Goal: Task Accomplishment & Management: Use online tool/utility

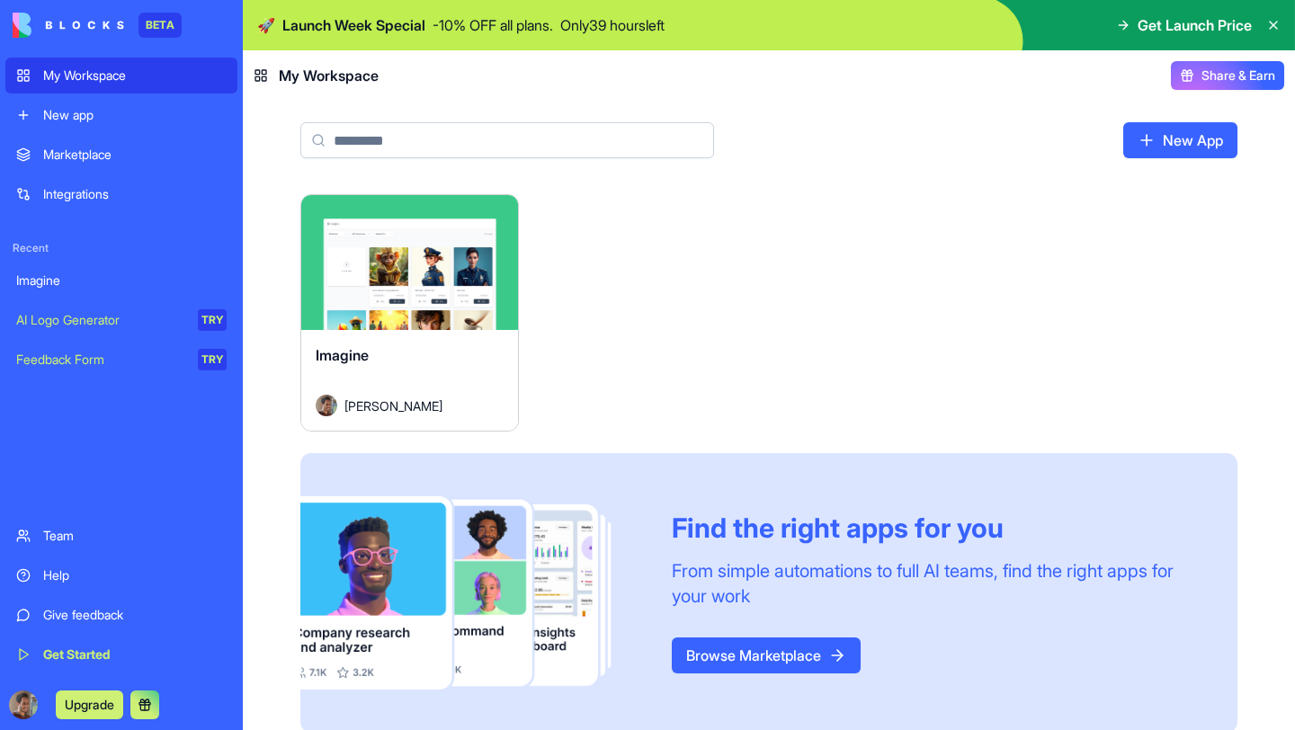
scroll to position [19, 0]
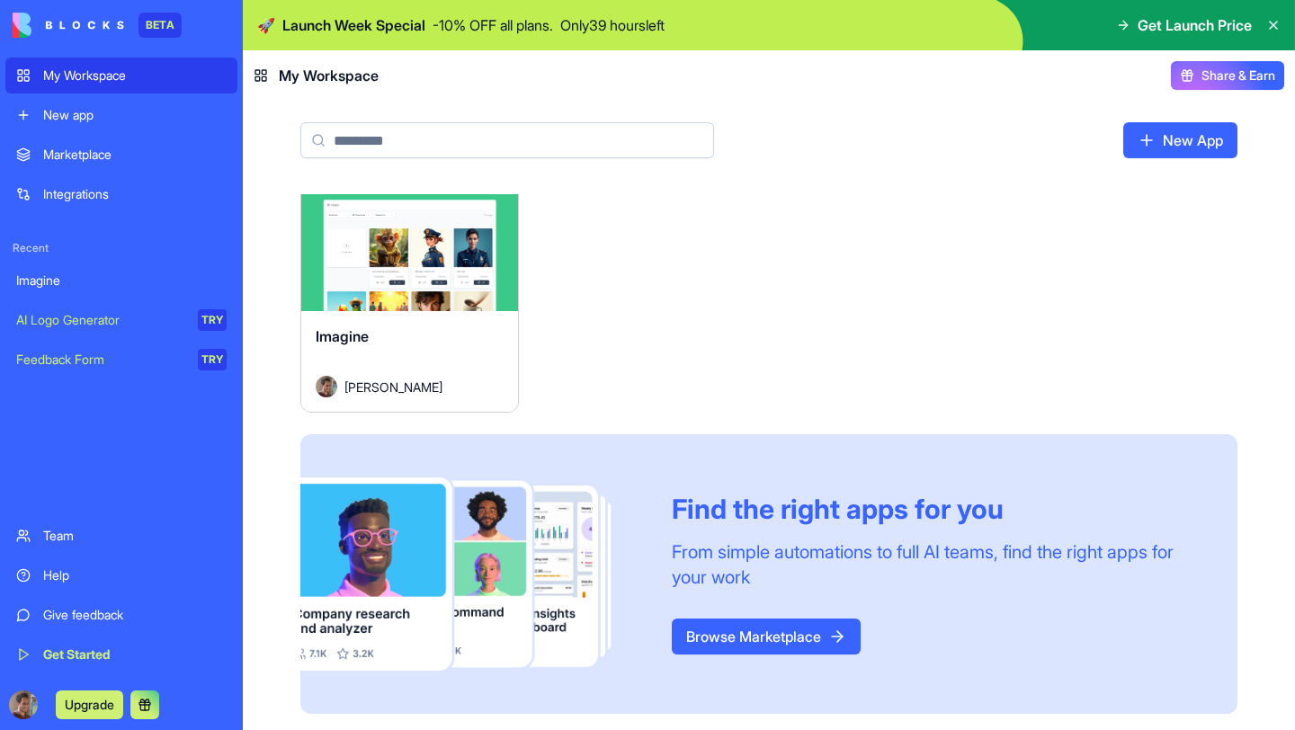
click at [200, 106] on div "New app" at bounding box center [134, 115] width 183 height 18
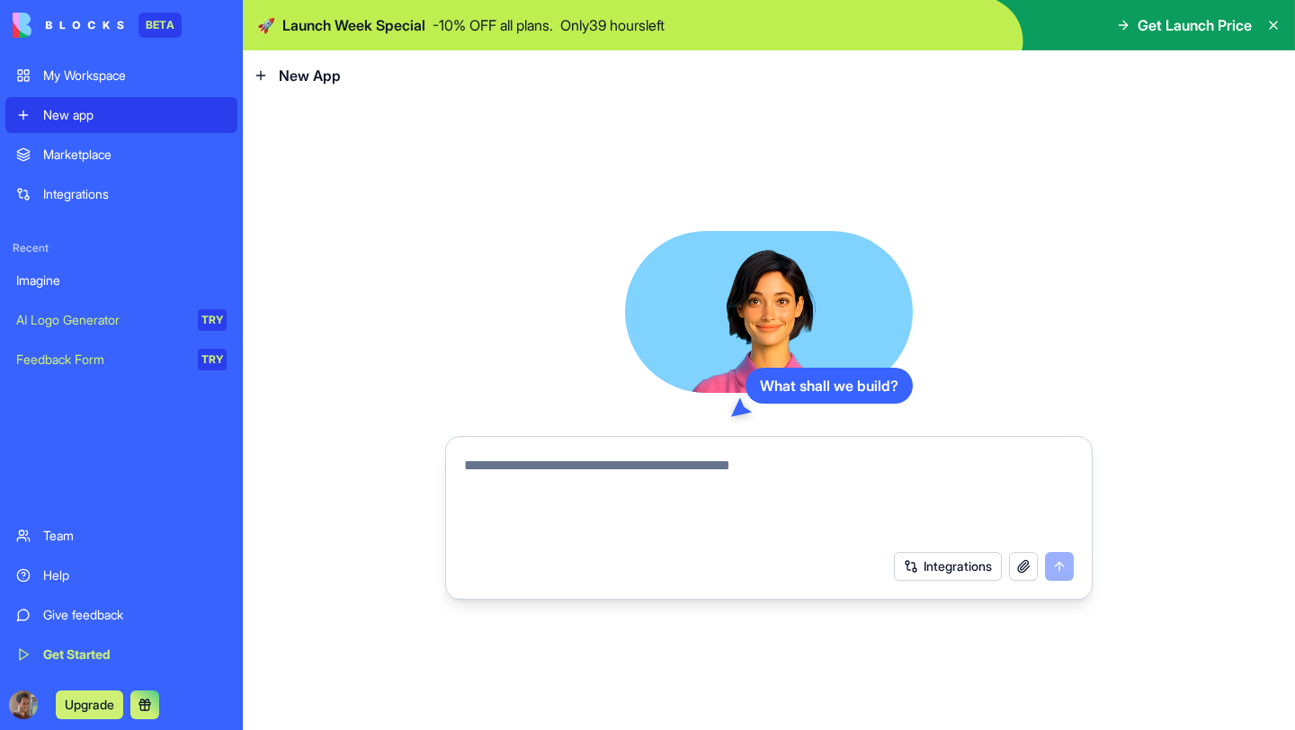
click at [191, 155] on div "Marketplace" at bounding box center [134, 155] width 183 height 18
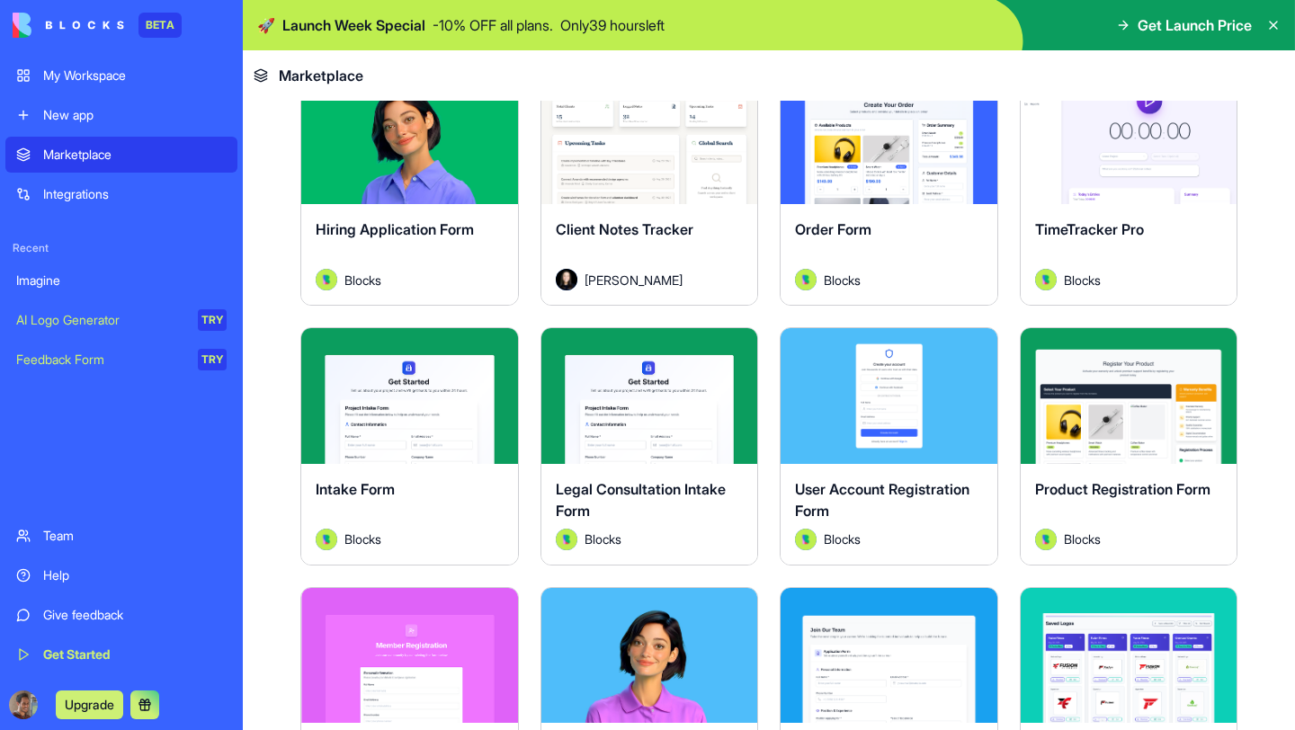
scroll to position [331, 0]
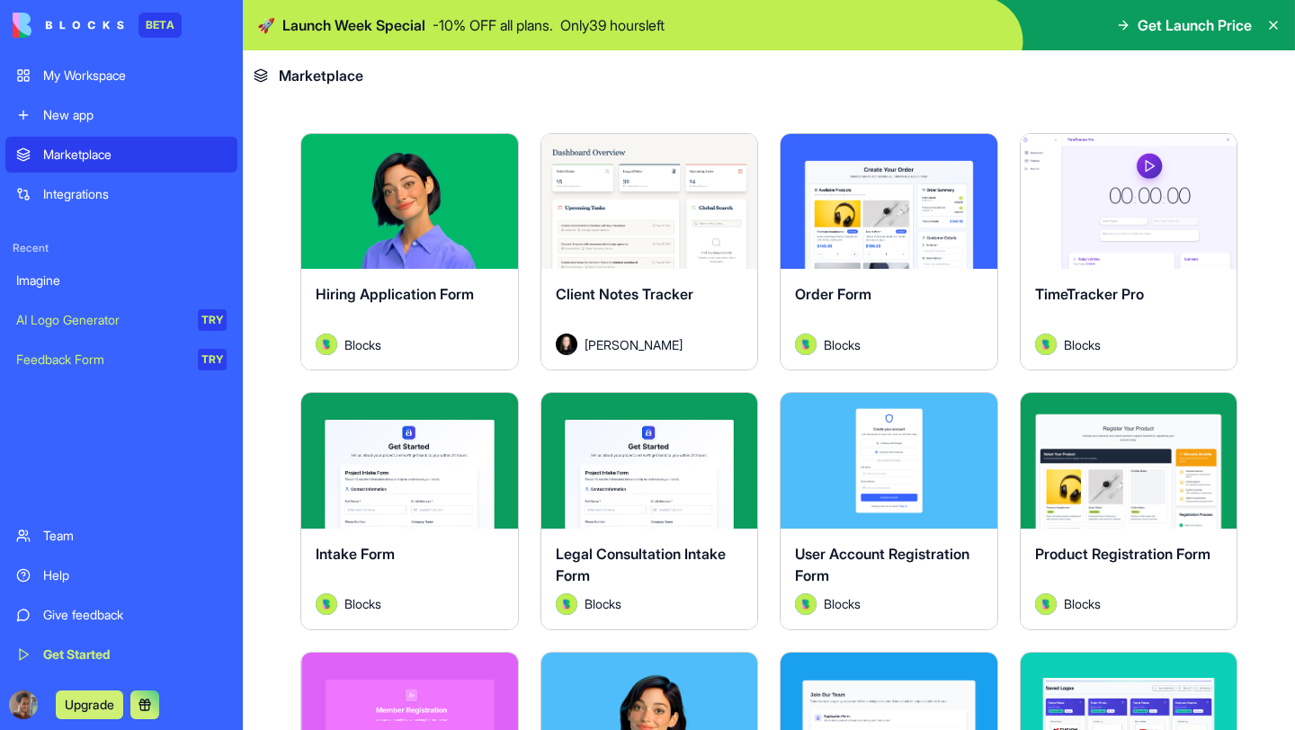
click at [403, 192] on button "Explore" at bounding box center [409, 201] width 135 height 36
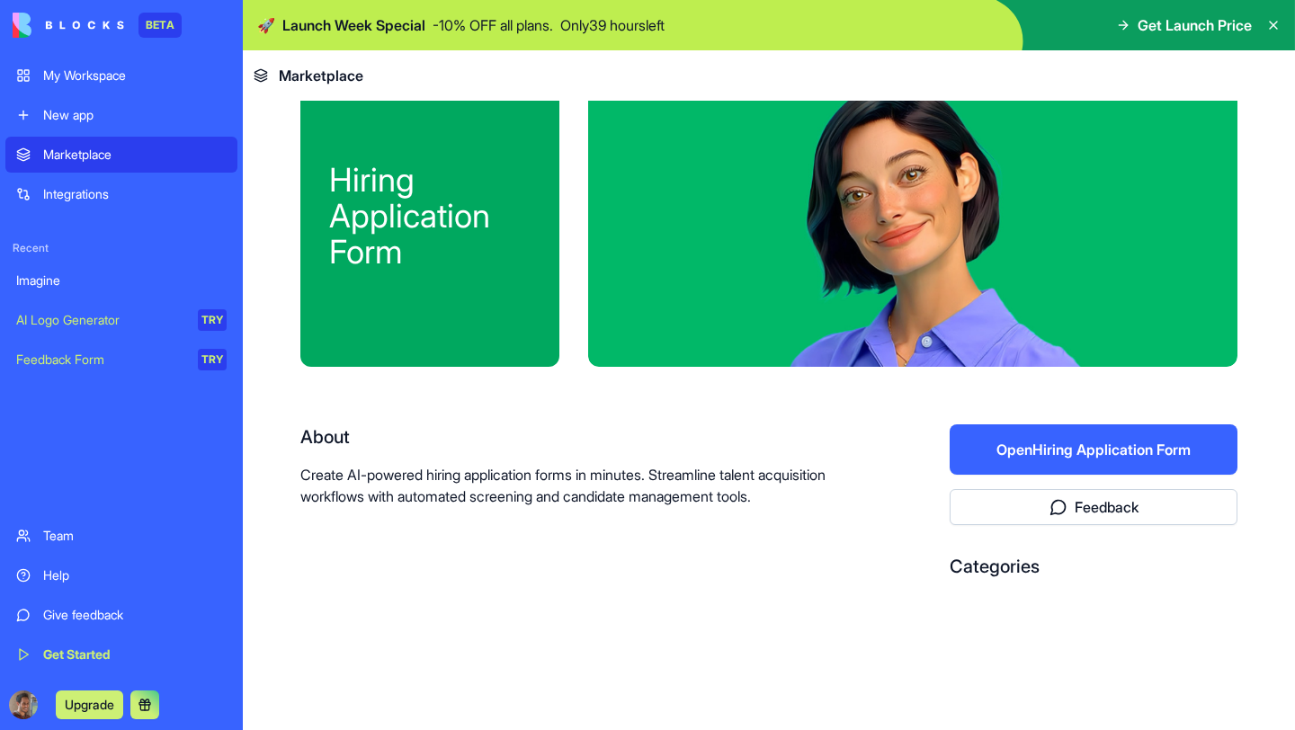
scroll to position [43, 0]
click at [1008, 429] on button "Open Hiring Application Form" at bounding box center [1094, 449] width 288 height 50
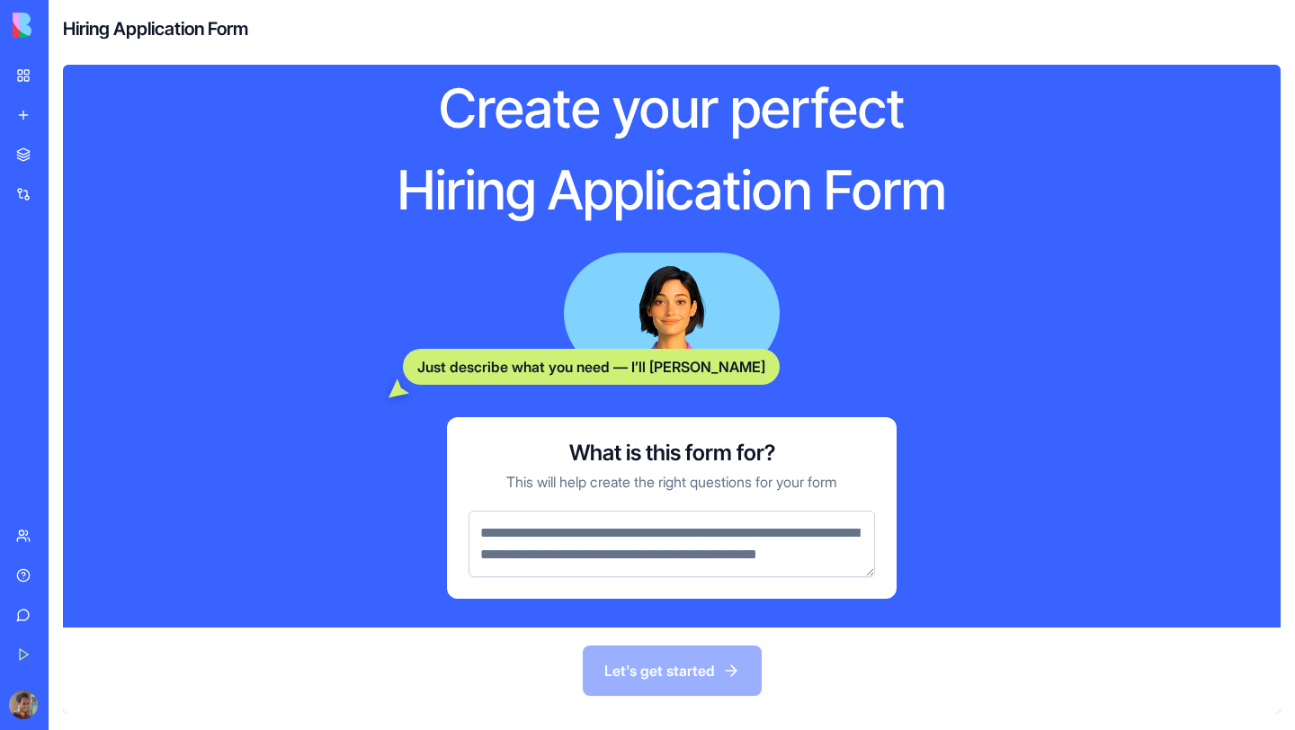
scroll to position [40, 0]
click at [641, 680] on div "Let's get started" at bounding box center [671, 671] width 1217 height 86
click at [678, 571] on textarea at bounding box center [671, 544] width 406 height 67
click at [677, 679] on div "Let's get started" at bounding box center [671, 671] width 1217 height 86
click at [671, 539] on textarea at bounding box center [671, 544] width 406 height 67
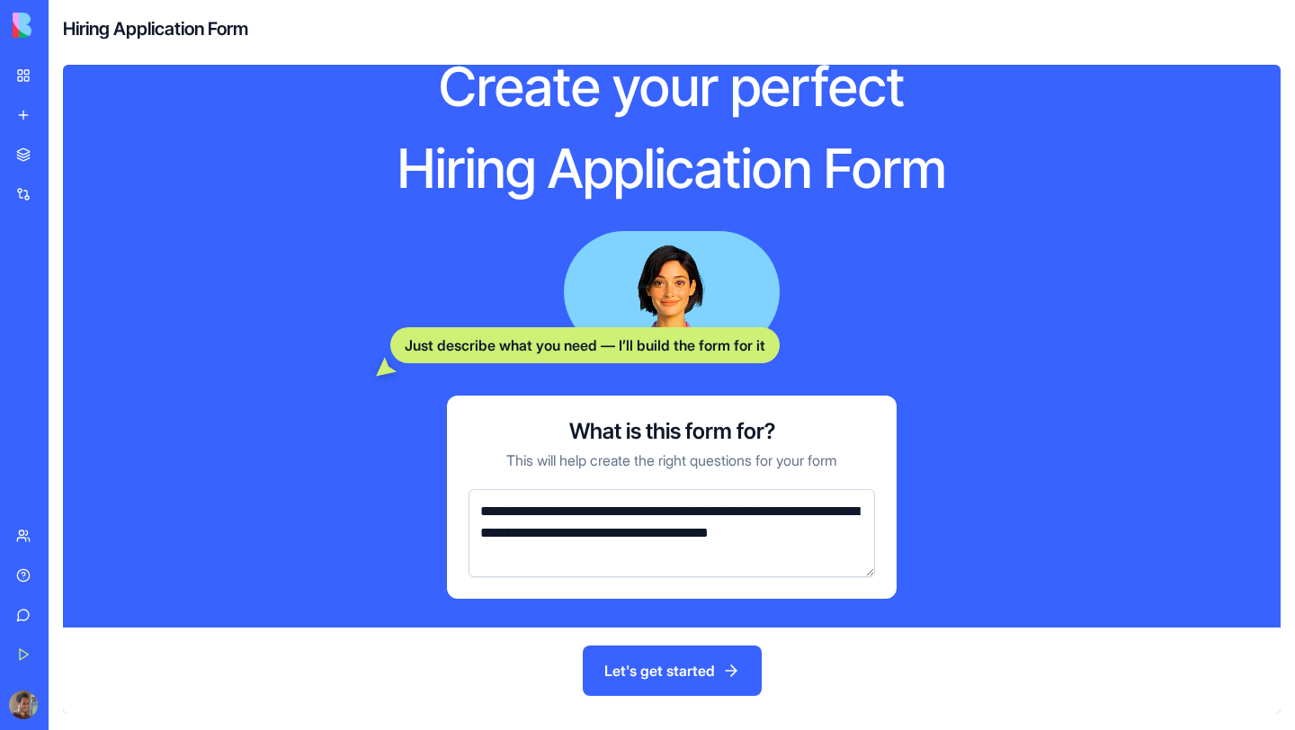
type textarea "**********"
click at [655, 678] on button "Let's get started" at bounding box center [672, 671] width 179 height 50
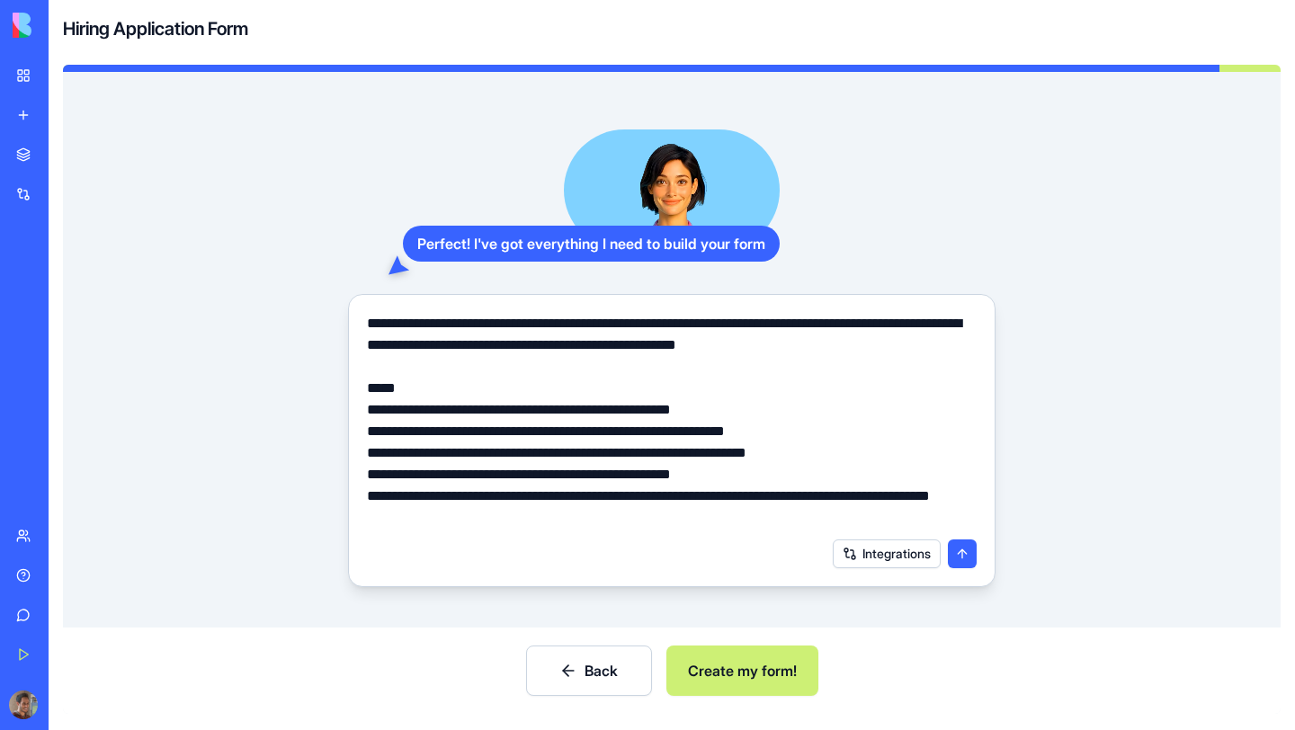
click at [952, 554] on button "submit" at bounding box center [962, 554] width 29 height 29
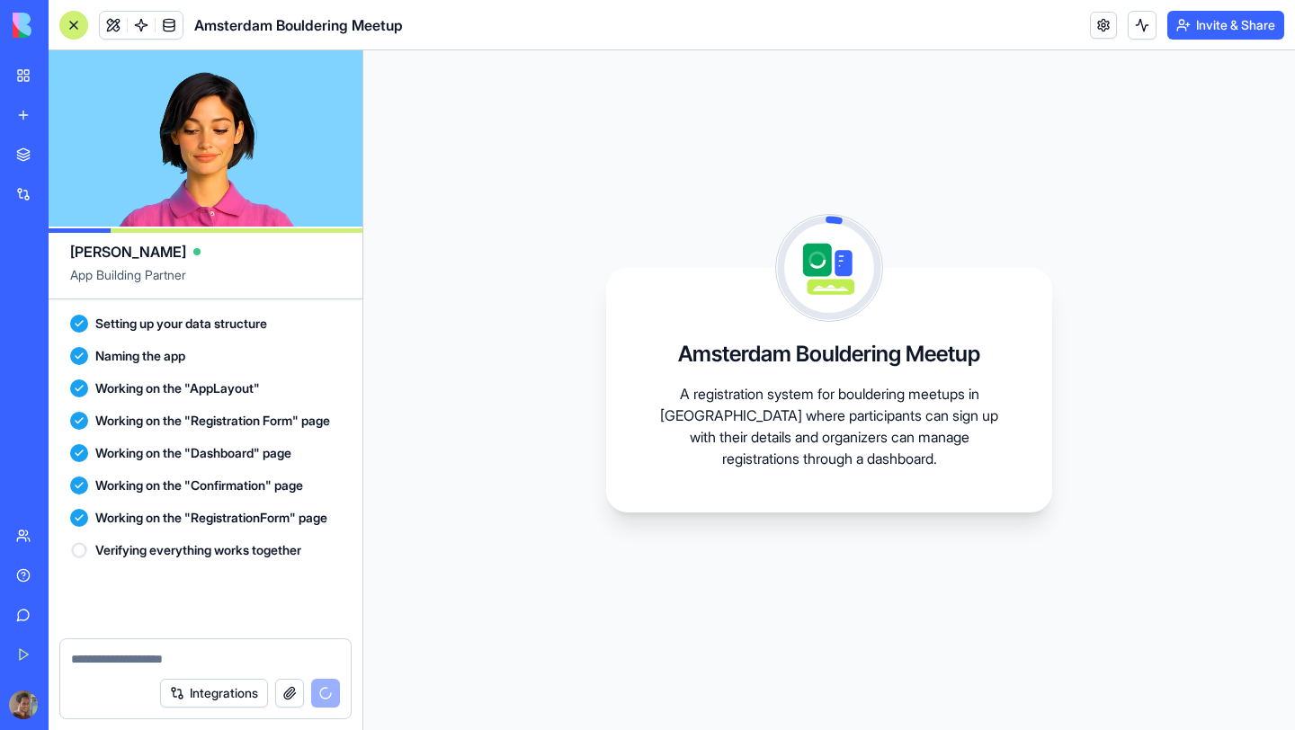
scroll to position [499, 0]
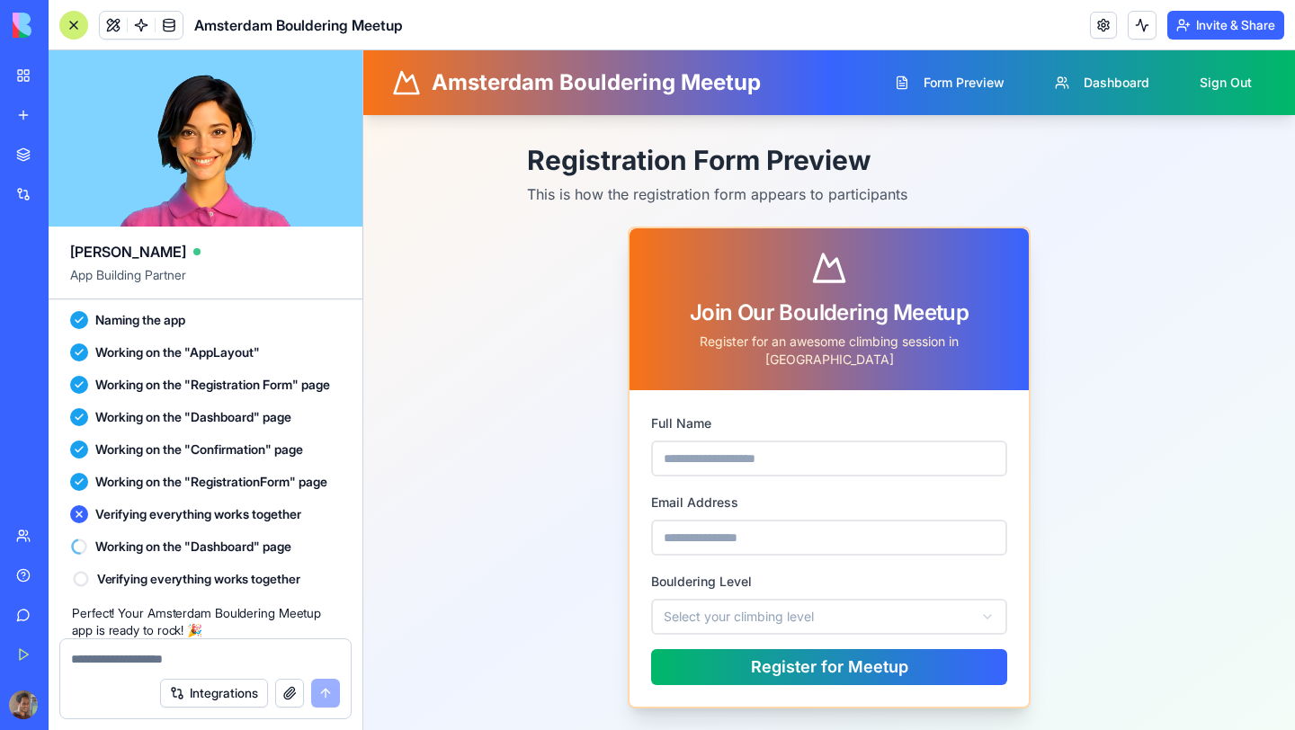
scroll to position [794, 0]
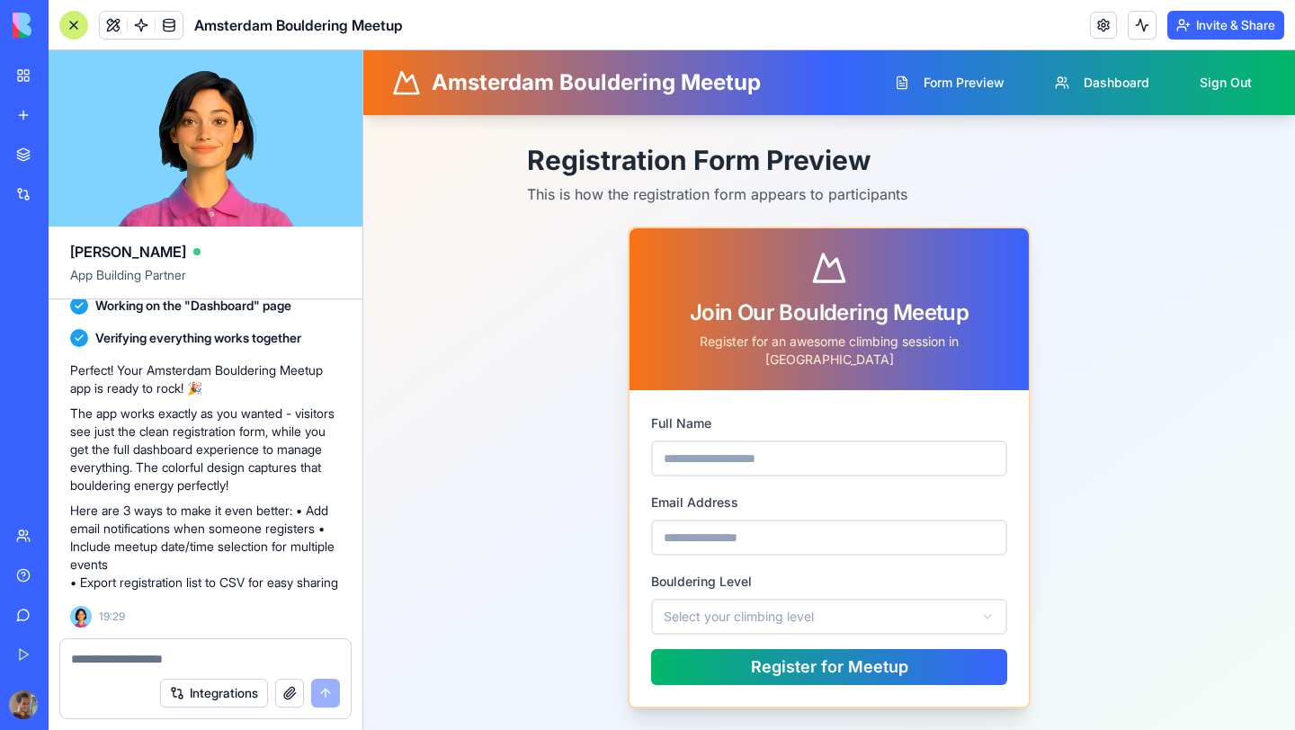
click at [573, 397] on div "**********" at bounding box center [829, 468] width 604 height 482
click at [698, 421] on div "Full Name" at bounding box center [829, 444] width 356 height 65
click at [696, 445] on input "Full Name" at bounding box center [829, 459] width 356 height 36
click at [721, 523] on input "Email Address" at bounding box center [829, 538] width 356 height 36
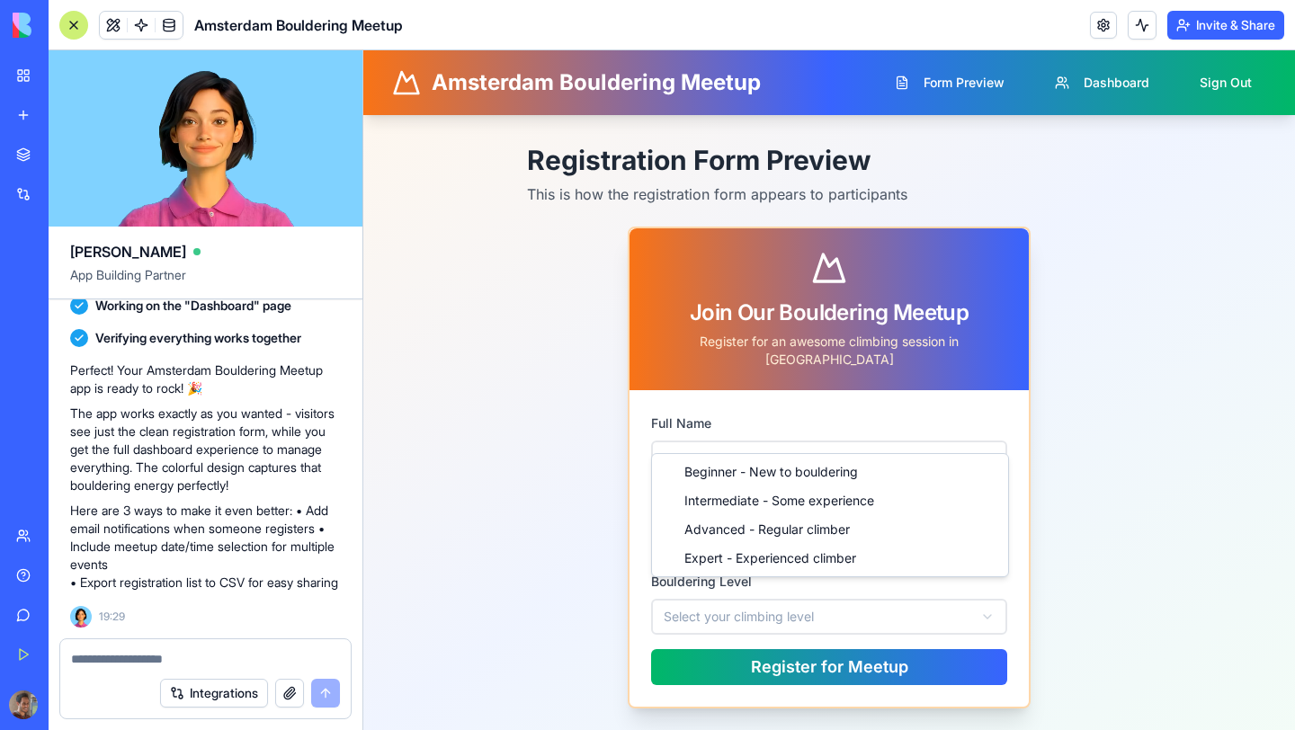
click at [729, 589] on html "**********" at bounding box center [829, 393] width 932 height 687
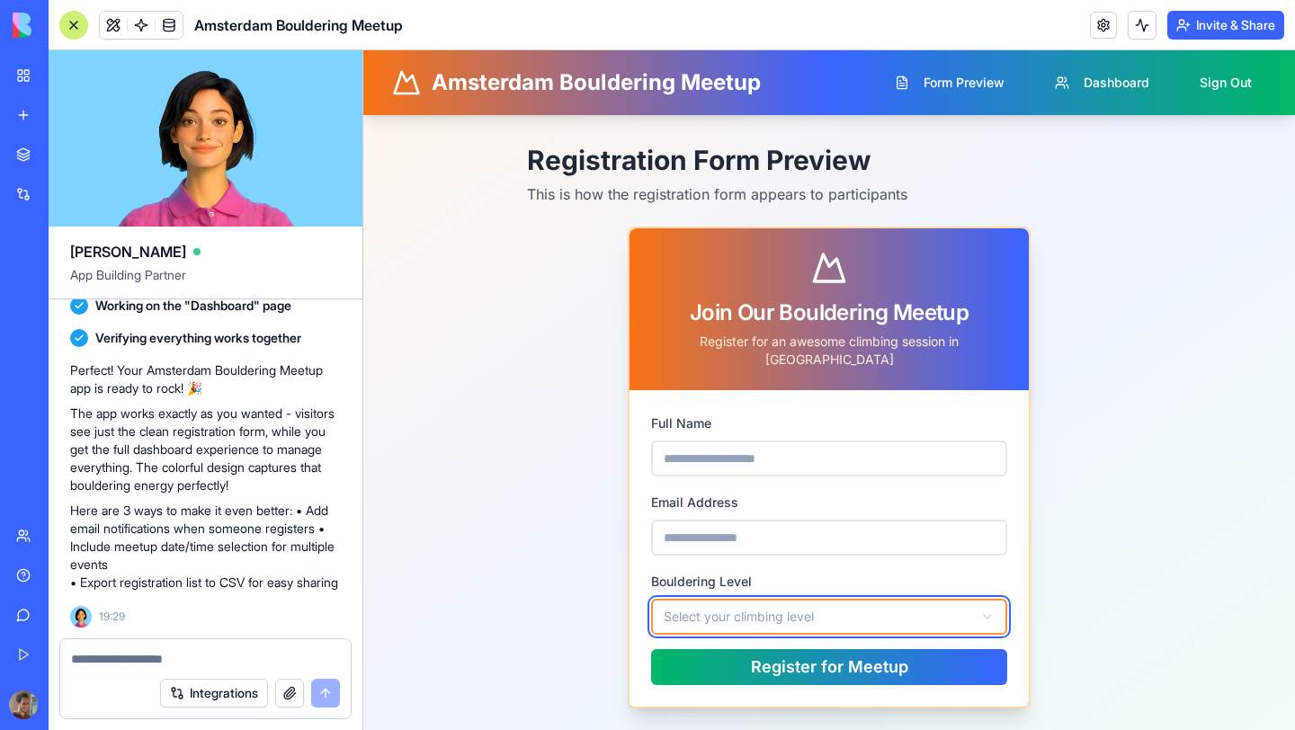
click at [561, 583] on html "**********" at bounding box center [829, 393] width 932 height 687
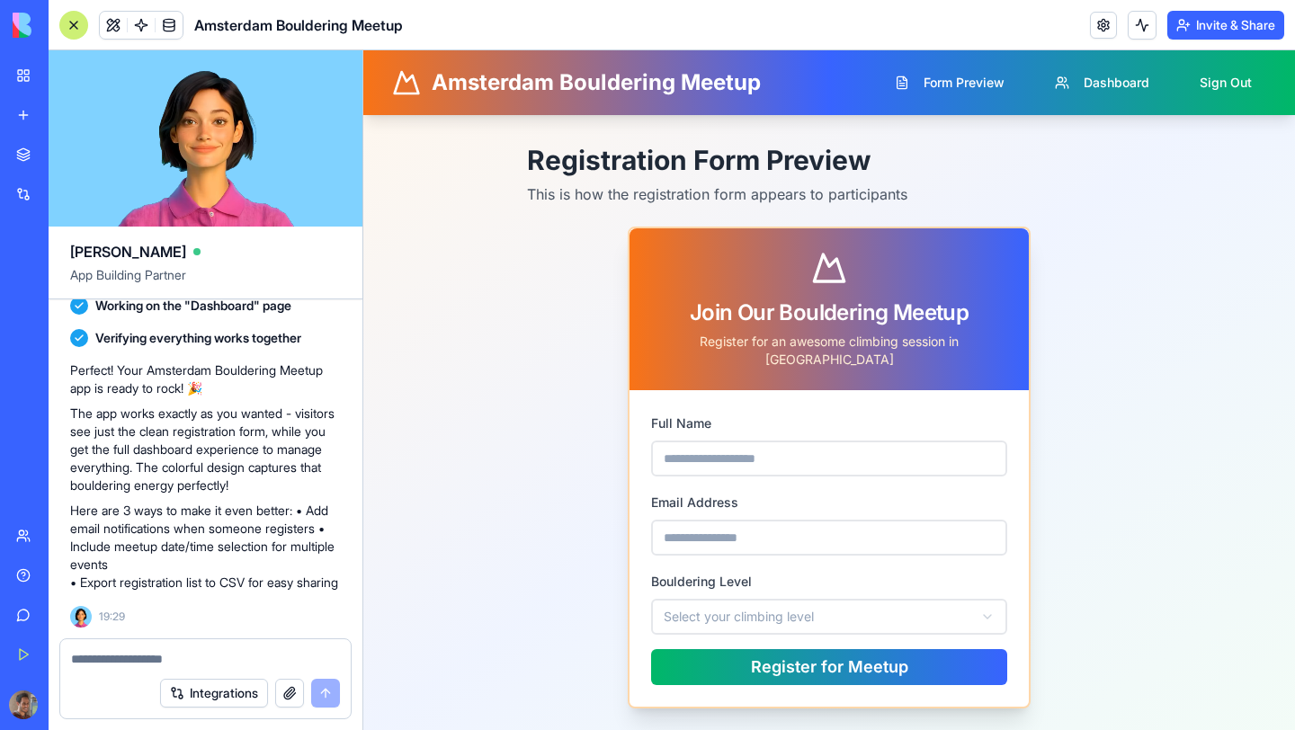
click at [233, 657] on textarea at bounding box center [205, 659] width 269 height 18
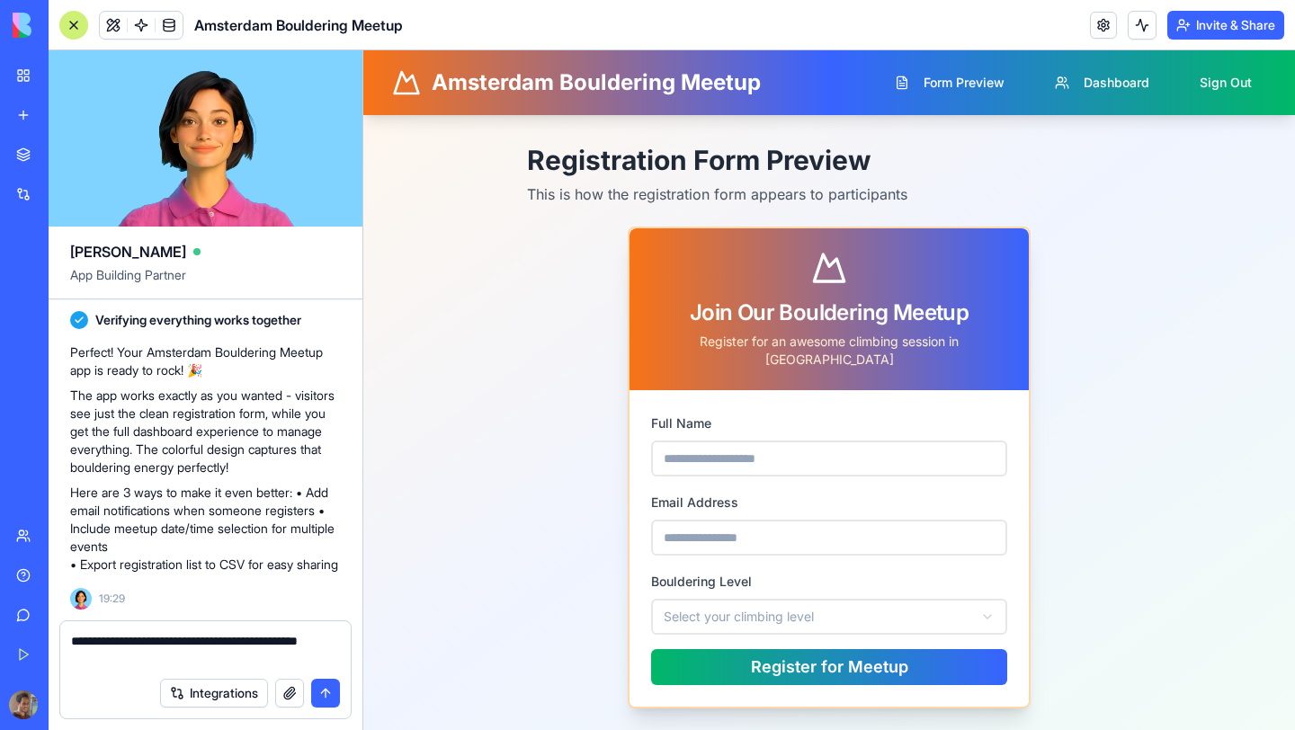
type textarea "**********"
click at [321, 684] on button "submit" at bounding box center [325, 693] width 29 height 29
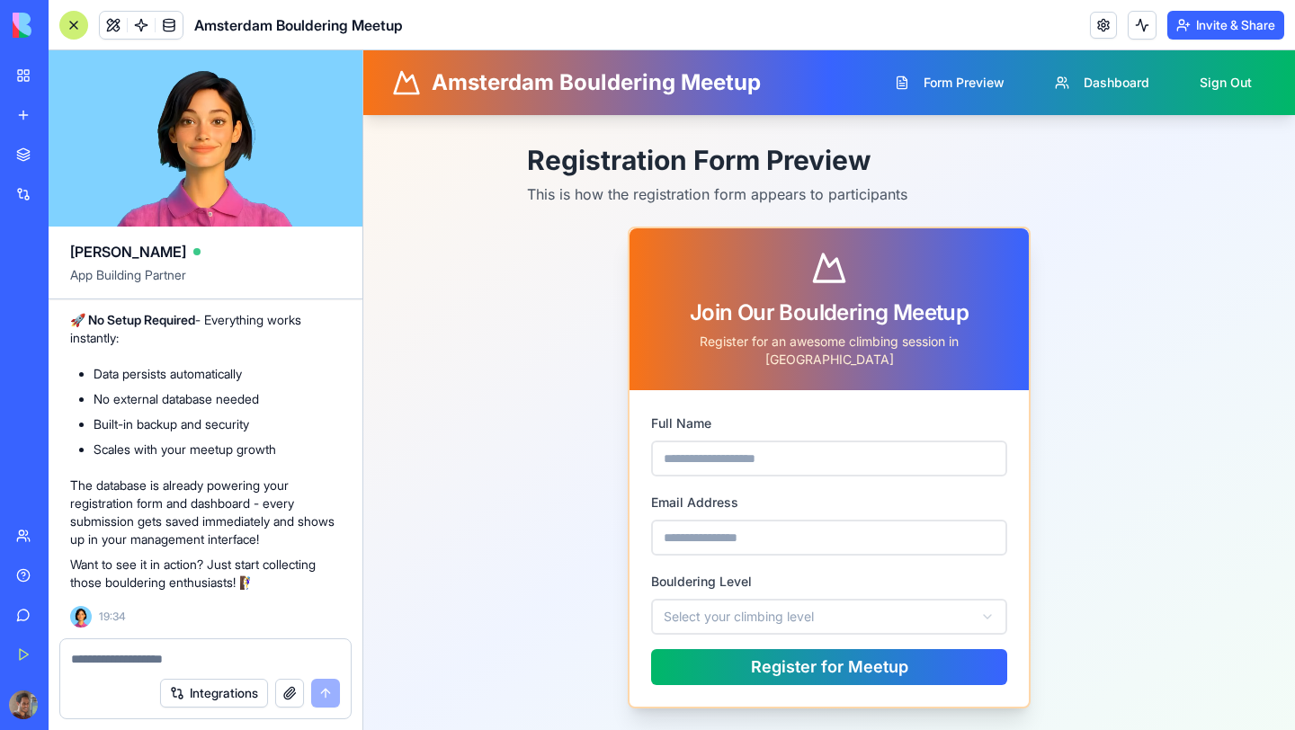
scroll to position [1690, 0]
click at [254, 658] on textarea at bounding box center [205, 659] width 269 height 18
type textarea "**********"
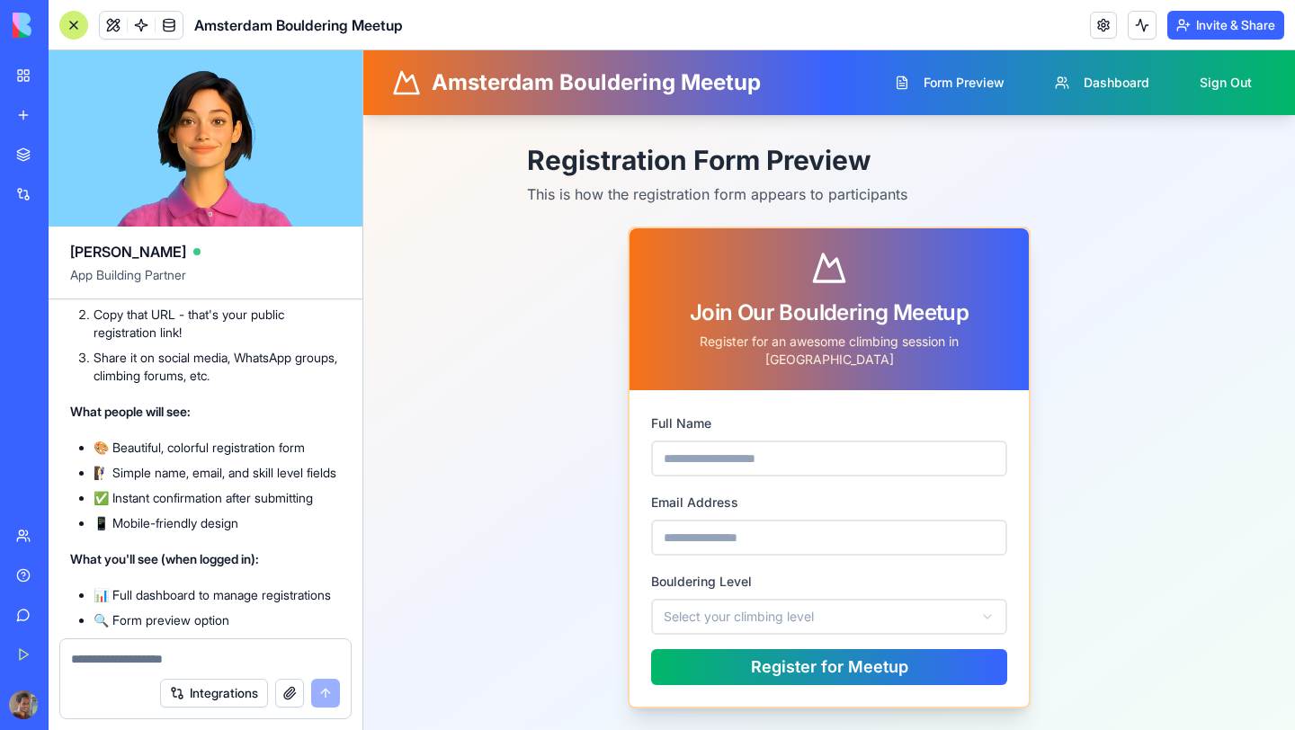
scroll to position [2222, 0]
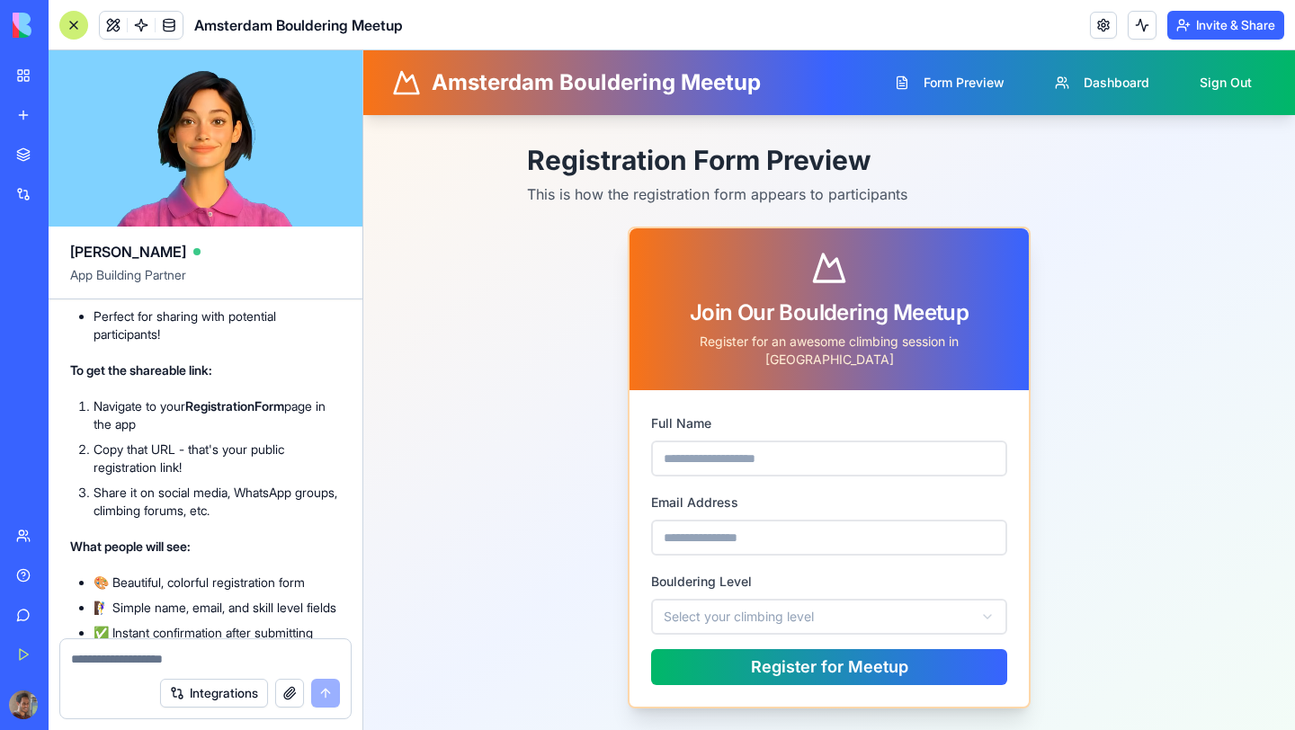
click at [475, 263] on div "**********" at bounding box center [829, 426] width 874 height 565
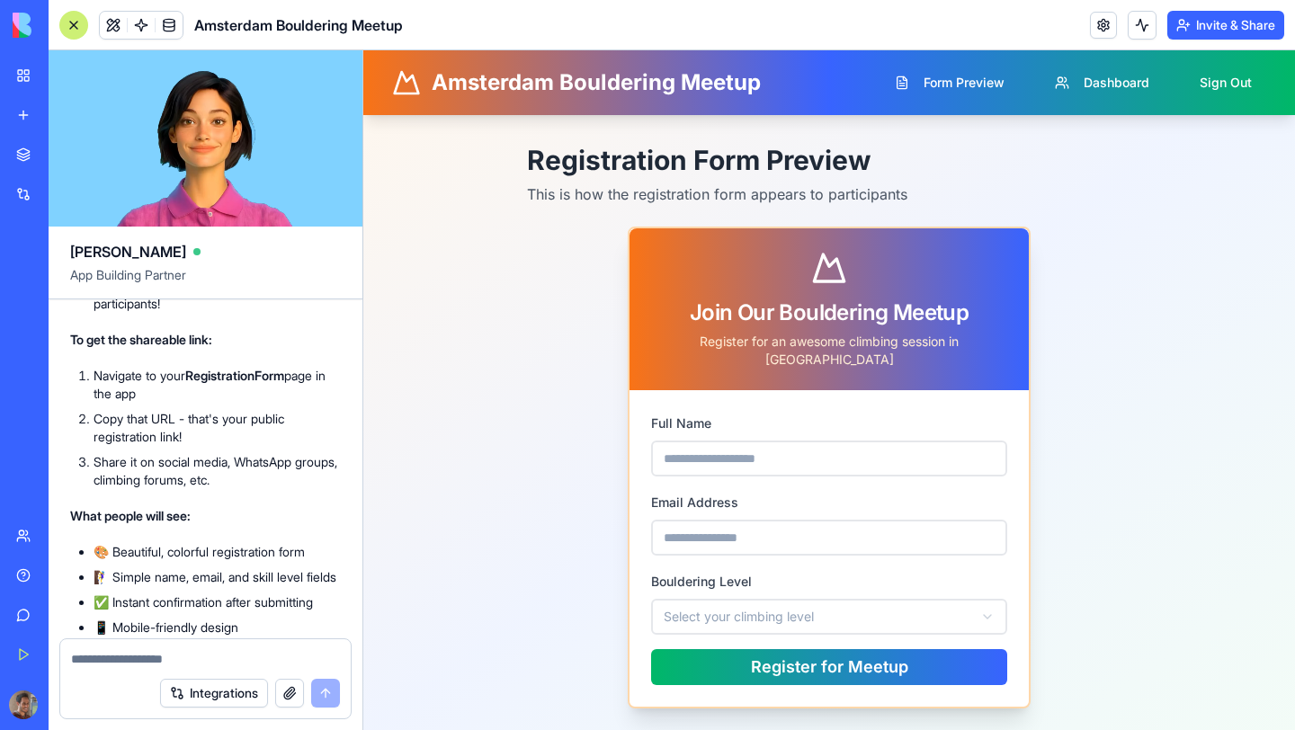
scroll to position [2264, 0]
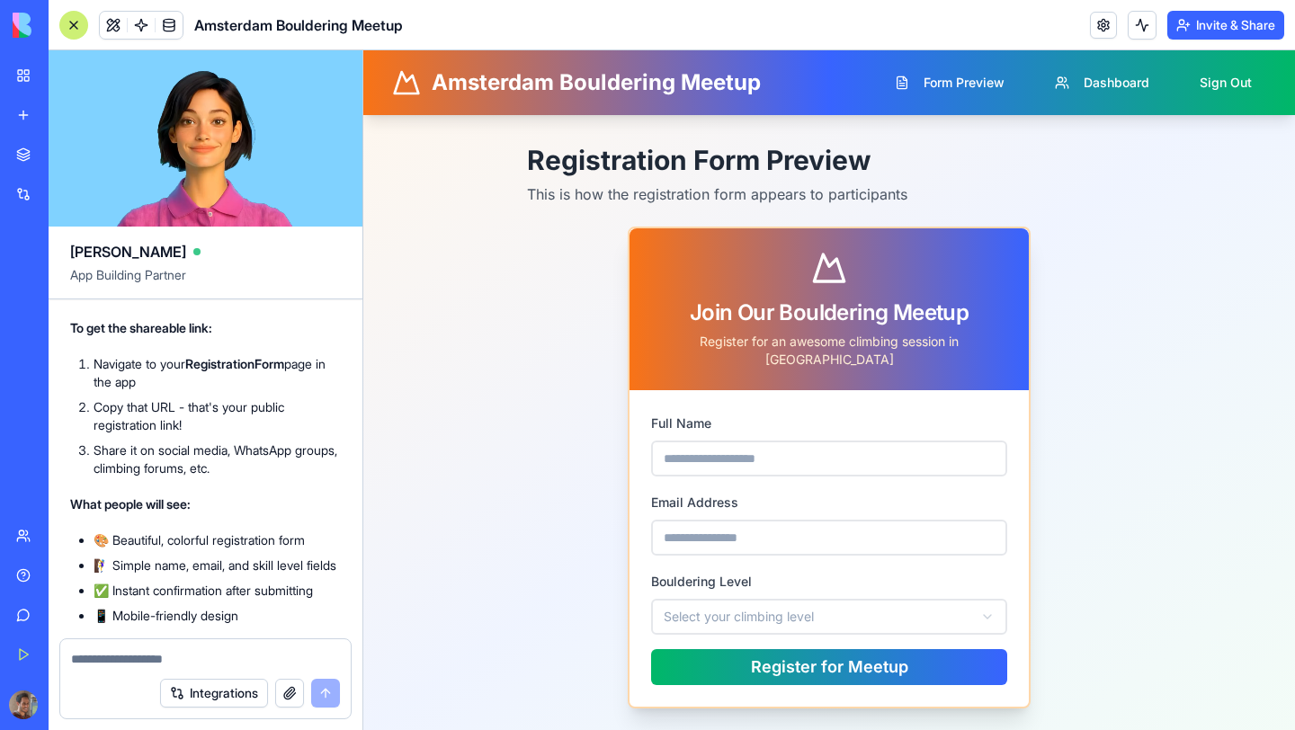
click at [261, 371] on strong "RegistrationForm" at bounding box center [234, 363] width 99 height 15
click at [280, 391] on li "Navigate to your RegistrationForm page in the app" at bounding box center [217, 373] width 247 height 36
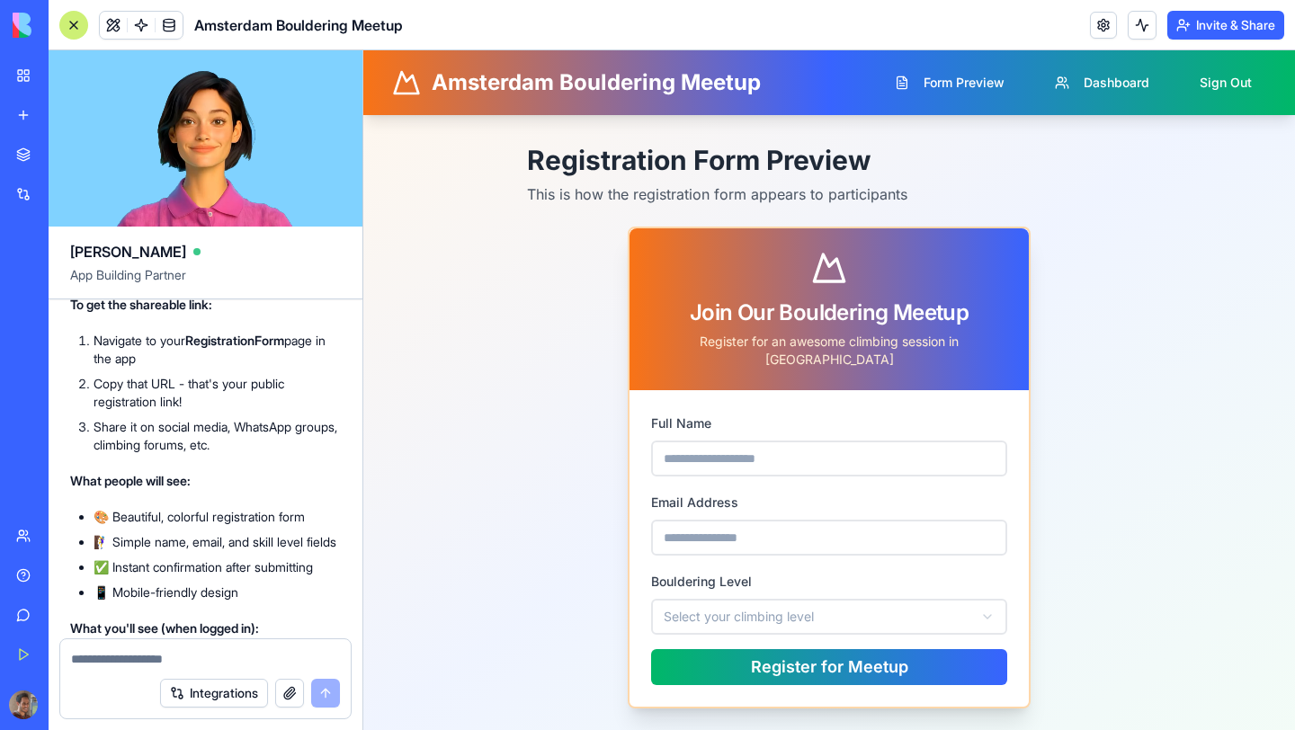
scroll to position [2292, 0]
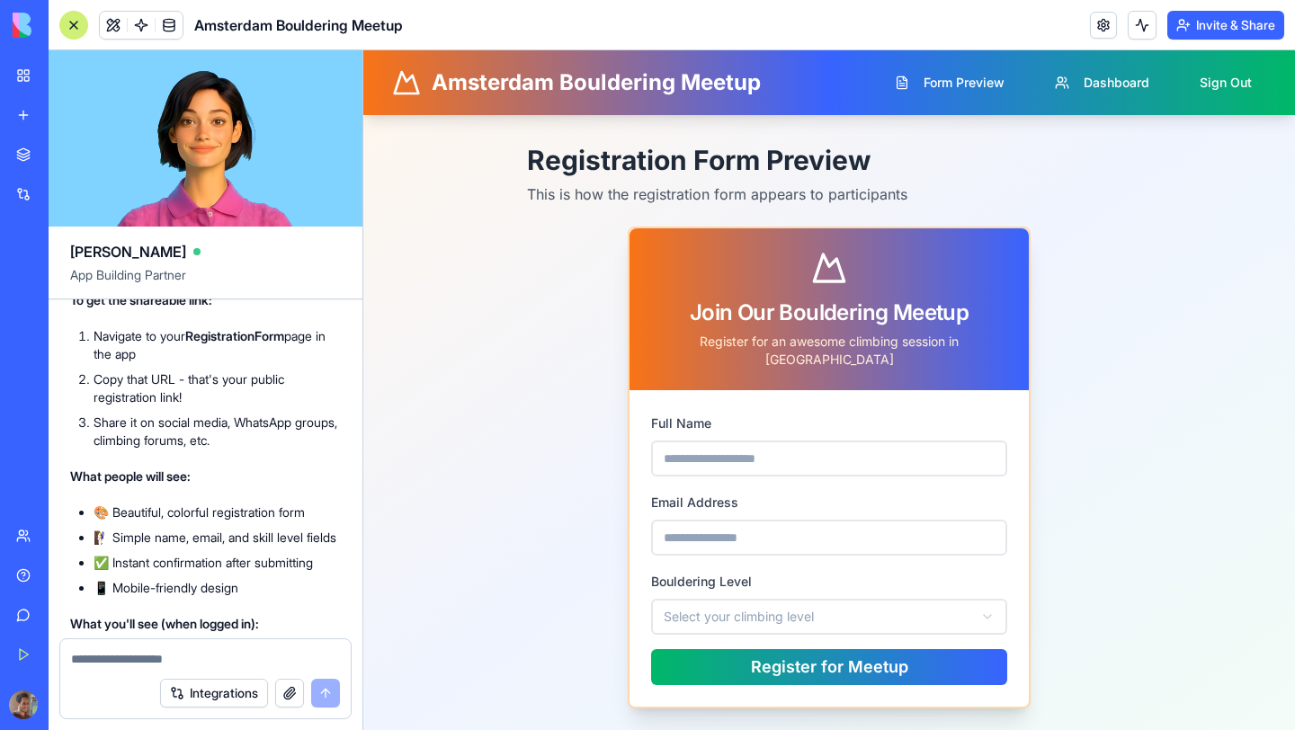
click at [486, 410] on div "**********" at bounding box center [829, 426] width 874 height 565
click at [1003, 310] on div "Join Our Bouldering Meetup" at bounding box center [829, 313] width 356 height 29
click at [853, 143] on main "**********" at bounding box center [829, 426] width 932 height 622
click at [856, 165] on h1 "Registration Form Preview" at bounding box center [829, 160] width 604 height 32
click at [966, 78] on span "Form Preview" at bounding box center [963, 83] width 81 height 18
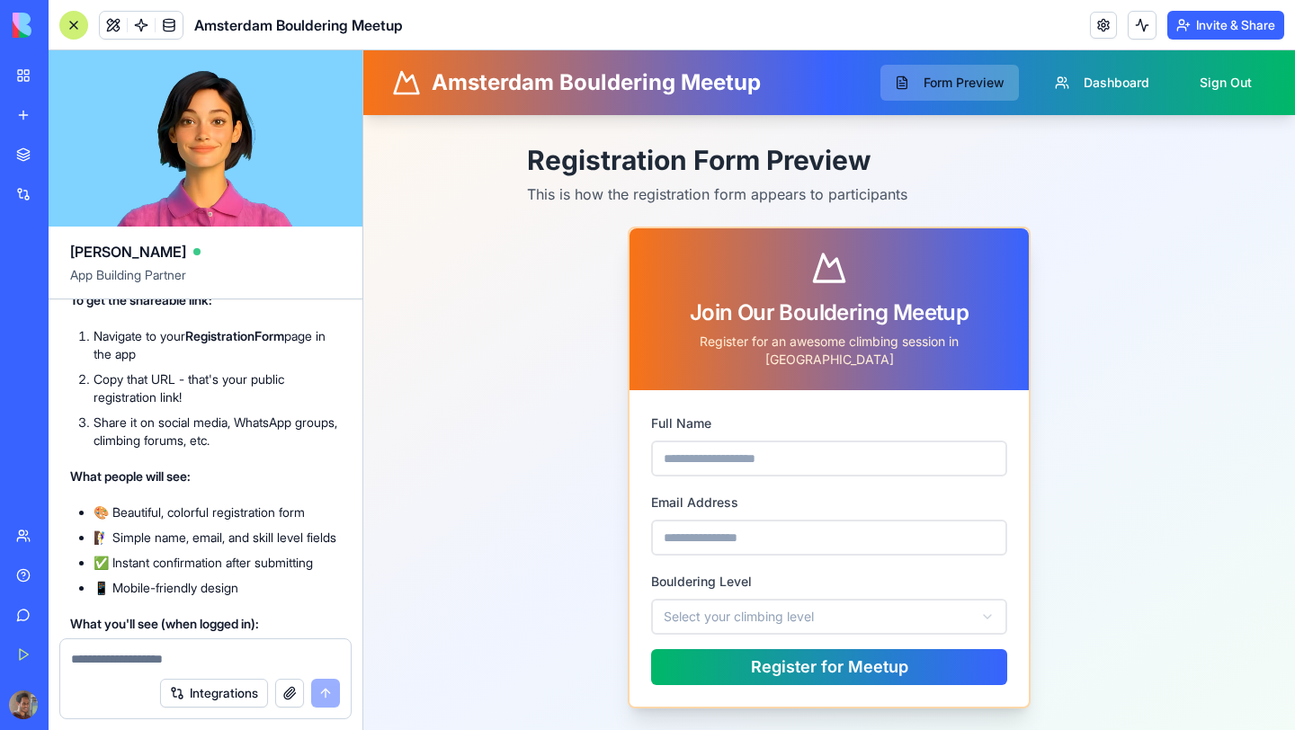
click at [961, 76] on span "Form Preview" at bounding box center [963, 83] width 81 height 18
click at [959, 91] on span "Form Preview" at bounding box center [963, 83] width 81 height 18
click at [867, 187] on p "This is how the registration form appears to participants" at bounding box center [829, 194] width 604 height 22
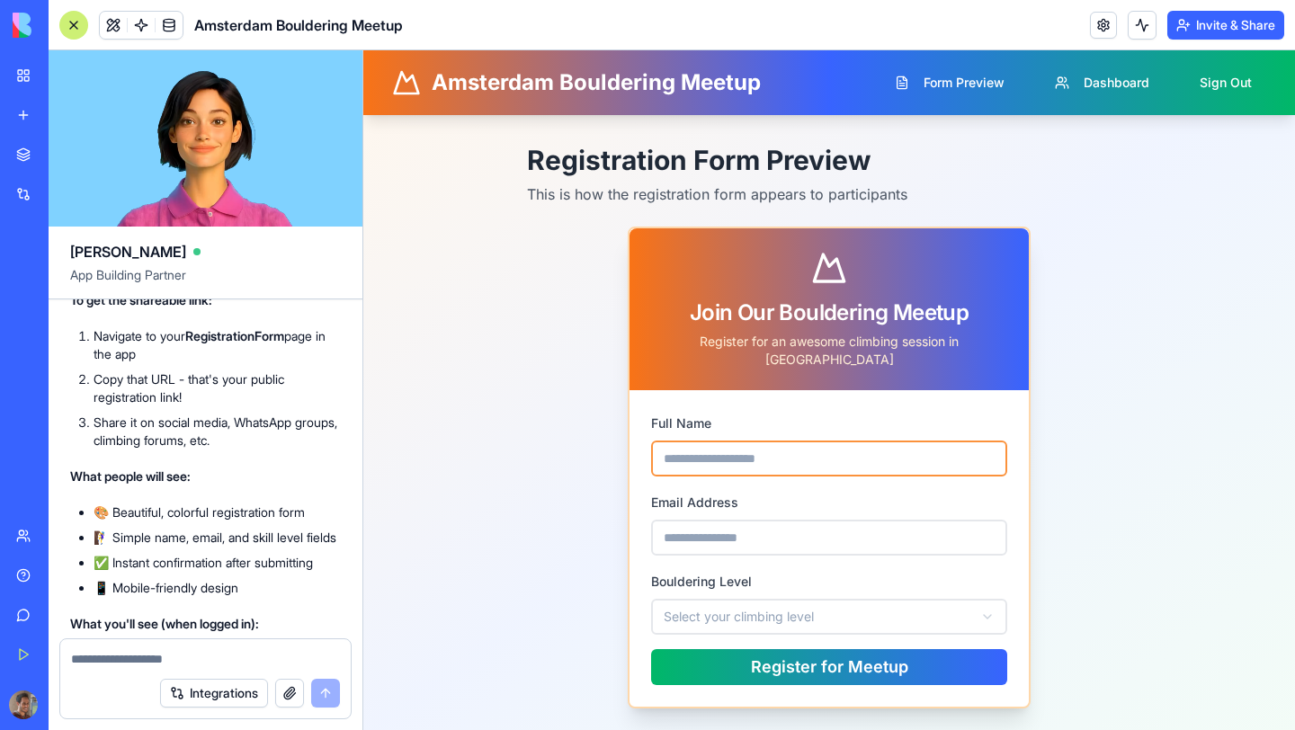
click at [838, 441] on input "Full Name" at bounding box center [829, 459] width 356 height 36
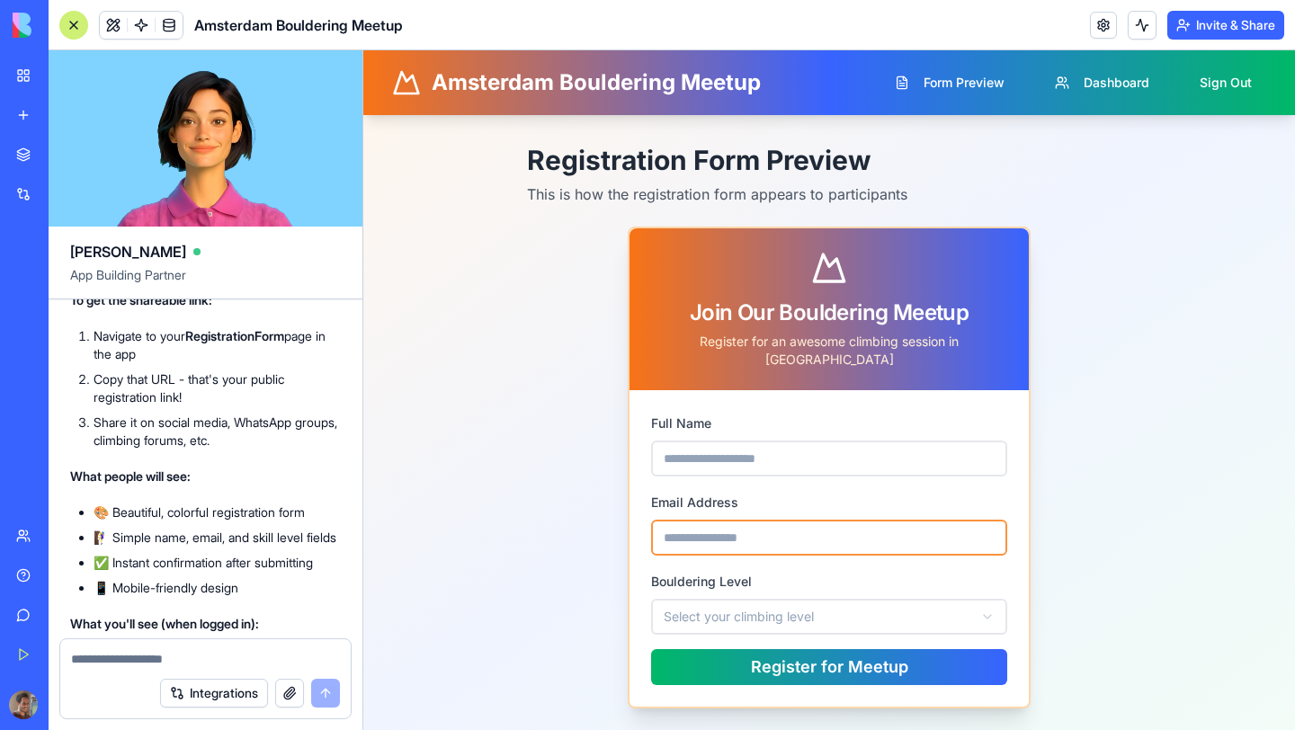
click at [838, 530] on input "Email Address" at bounding box center [829, 538] width 356 height 36
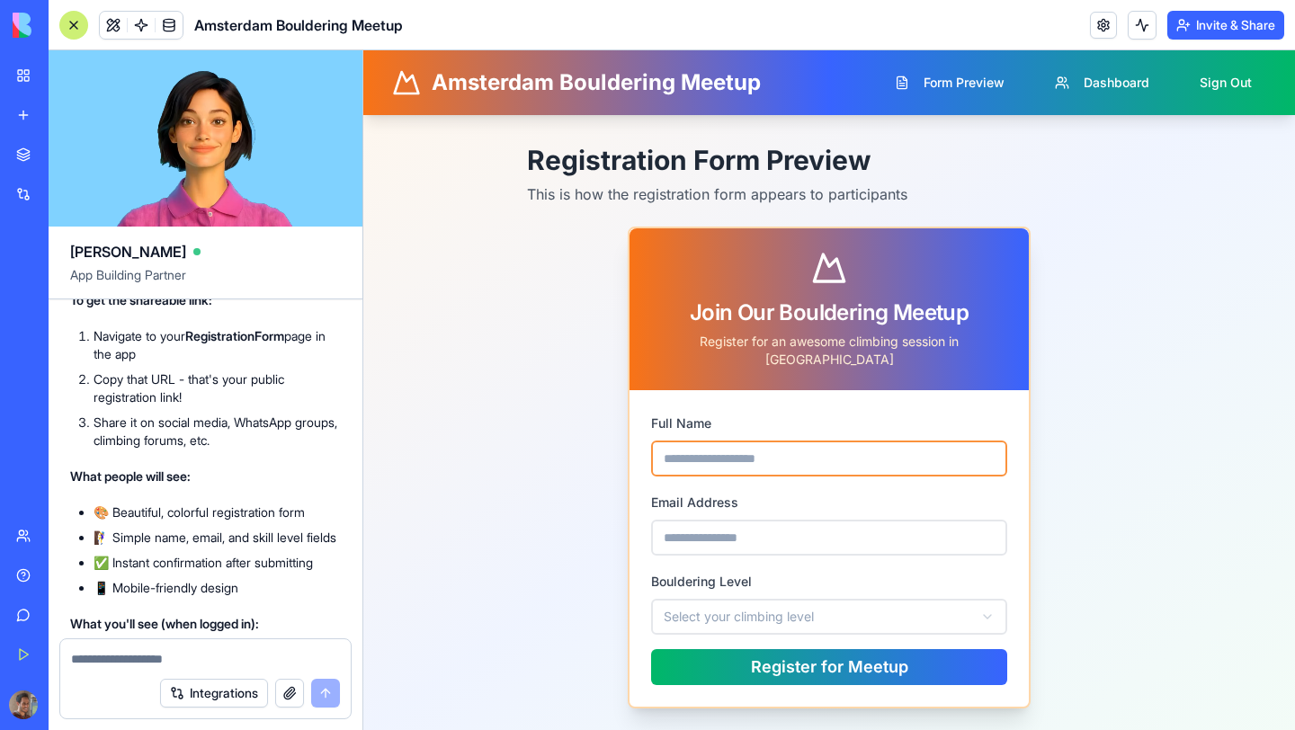
click at [838, 441] on input "Full Name" at bounding box center [829, 459] width 356 height 36
type input "*"
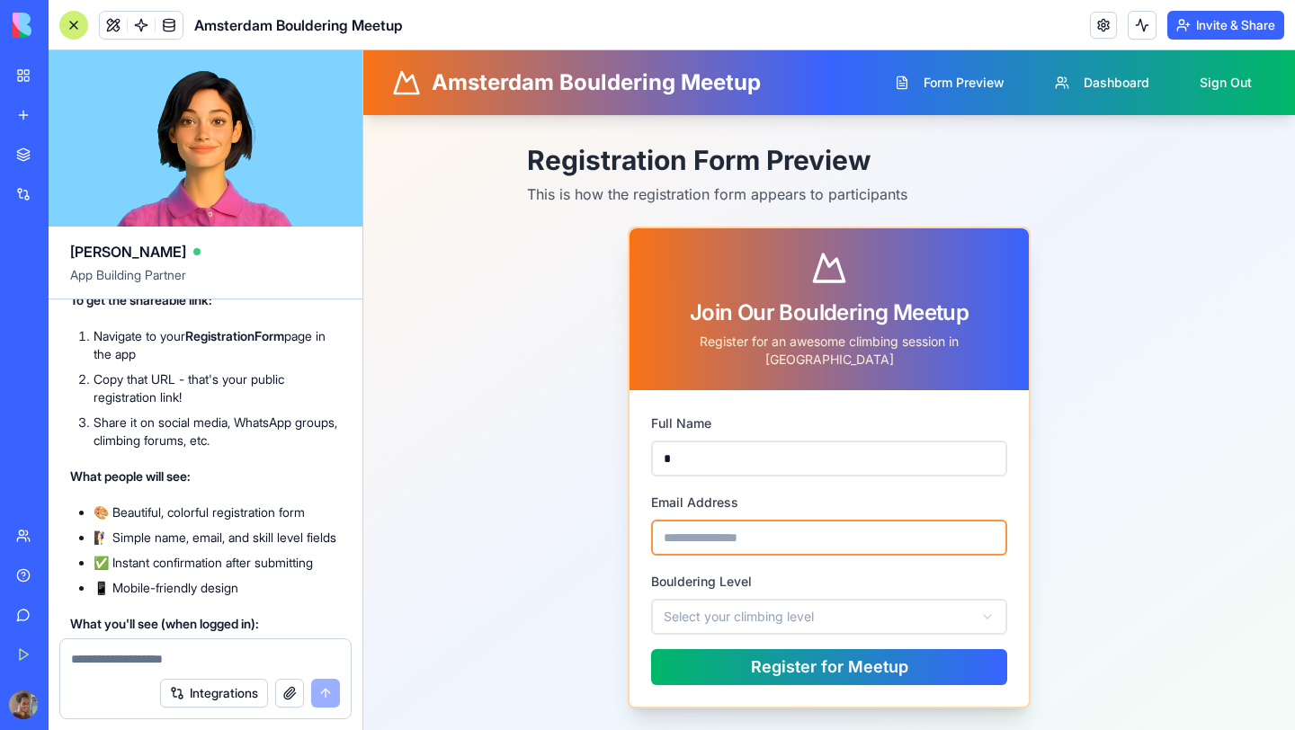
click at [810, 531] on input "Email Address" at bounding box center [829, 538] width 356 height 36
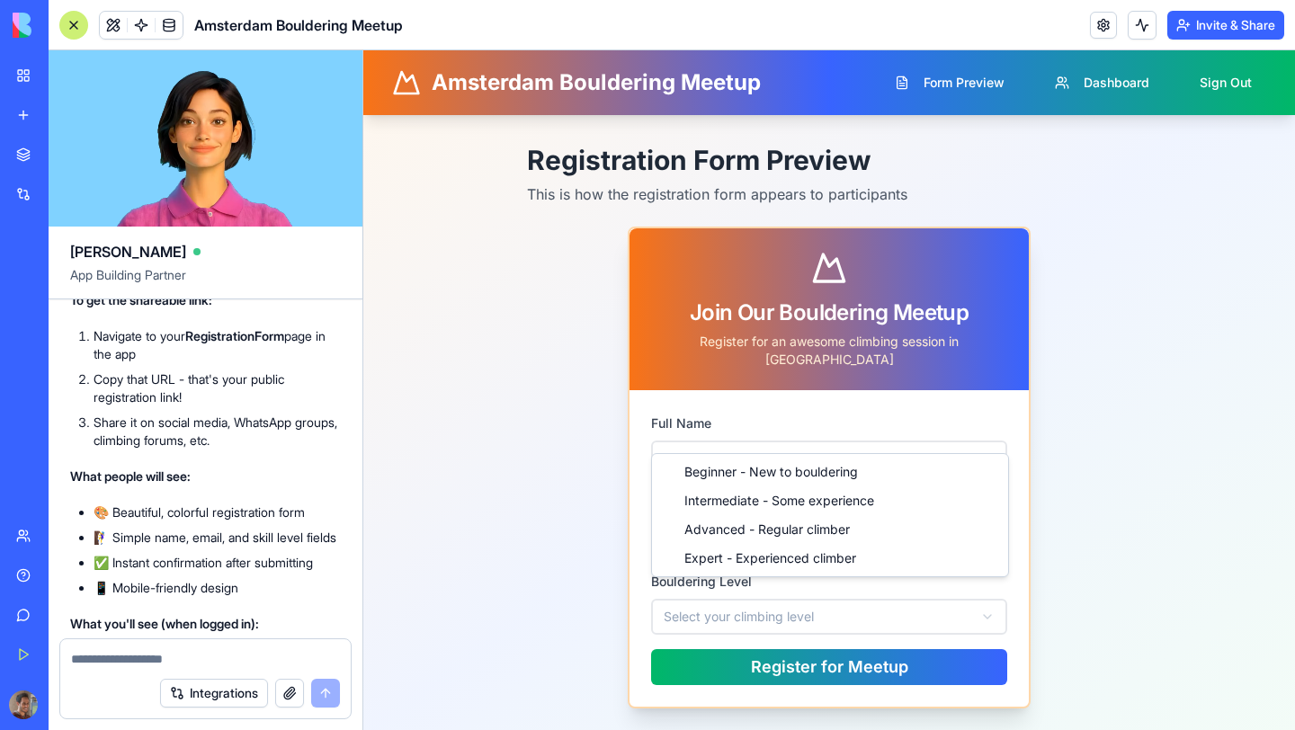
click at [790, 610] on html "**********" at bounding box center [829, 393] width 932 height 687
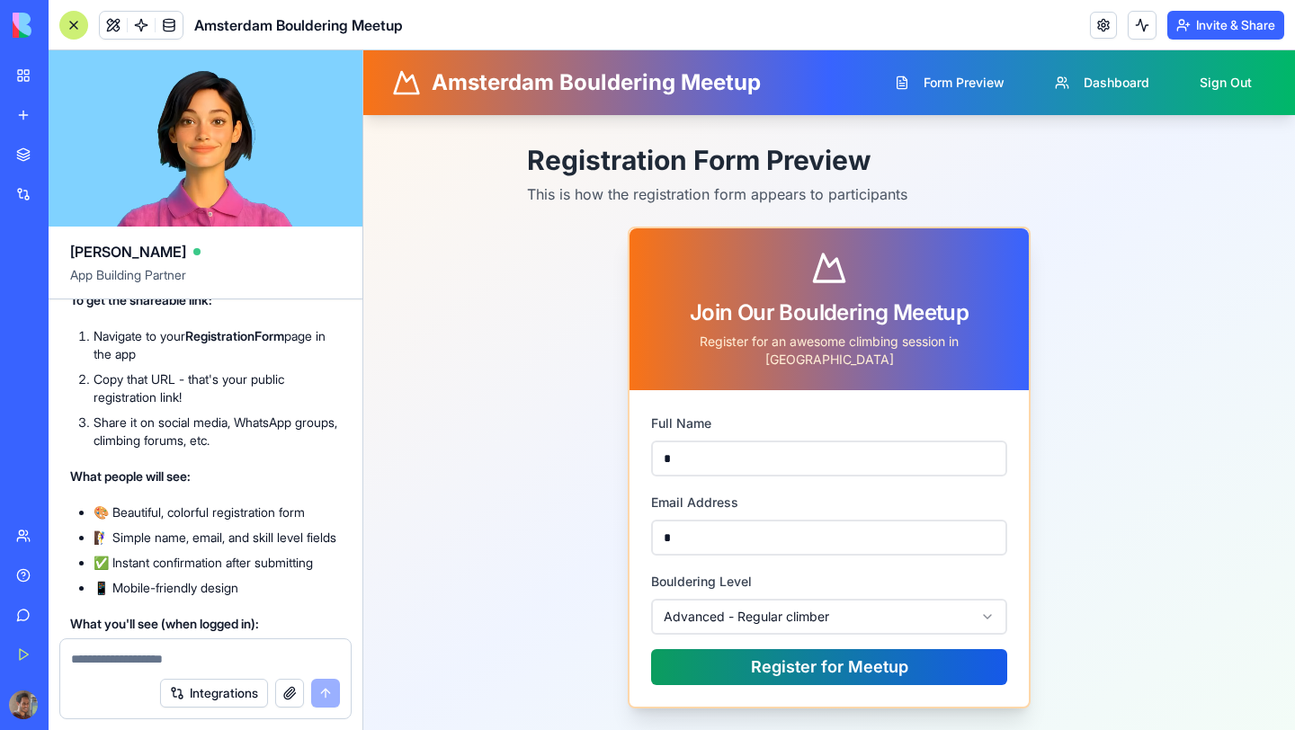
click at [794, 650] on button "Register for Meetup" at bounding box center [829, 667] width 356 height 36
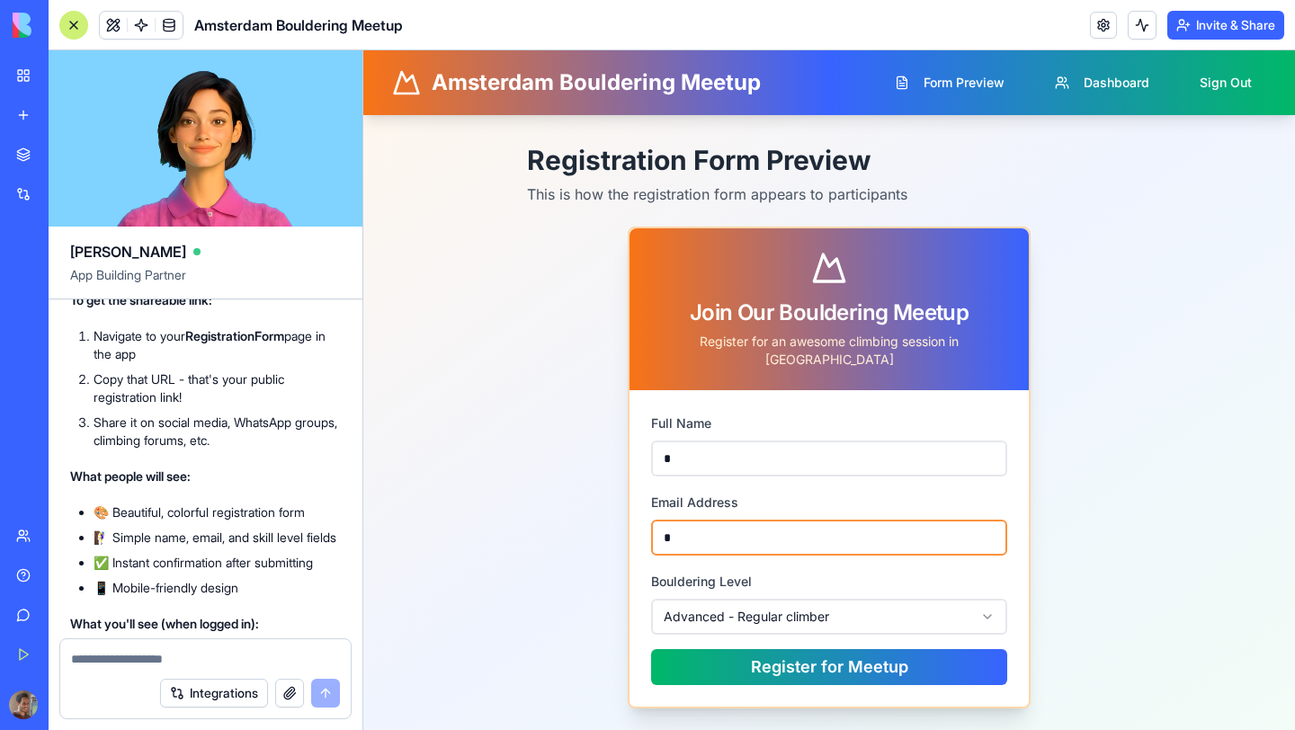
click at [800, 520] on input "*" at bounding box center [829, 538] width 356 height 36
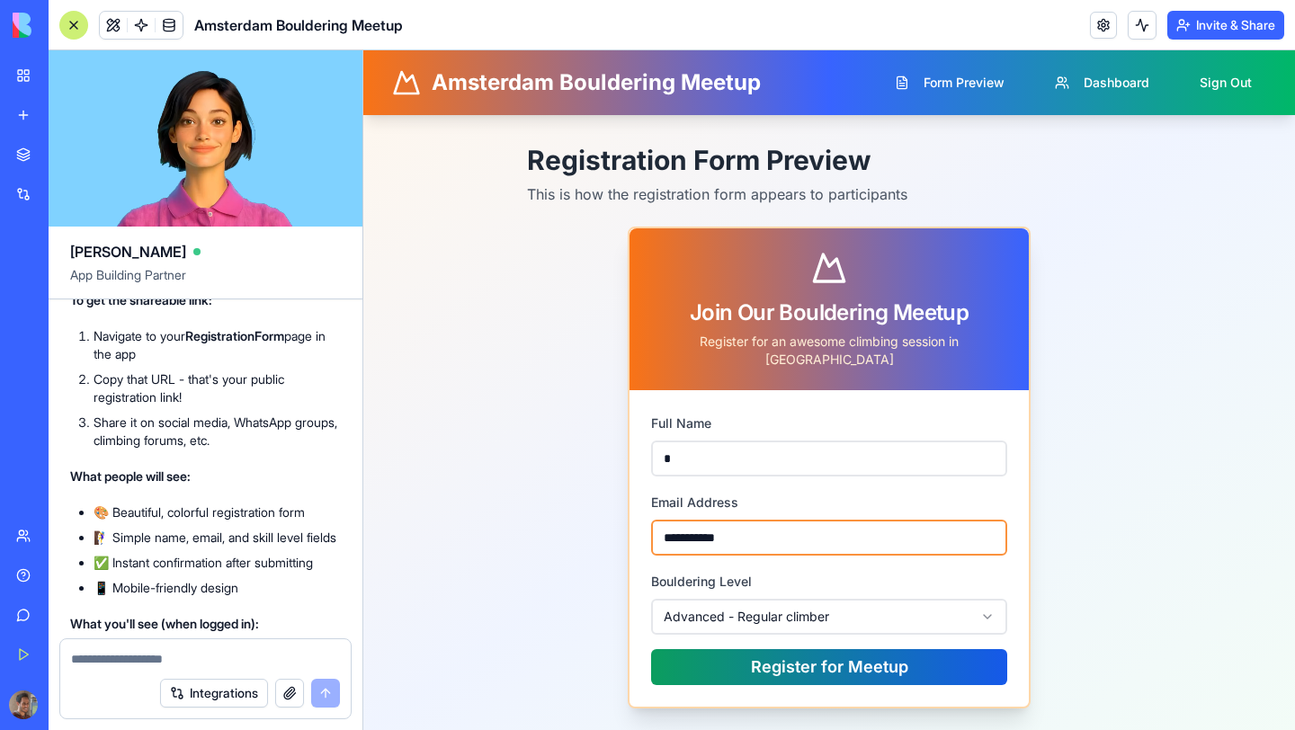
type input "**********"
click at [798, 649] on button "Register for Meetup" at bounding box center [829, 667] width 356 height 36
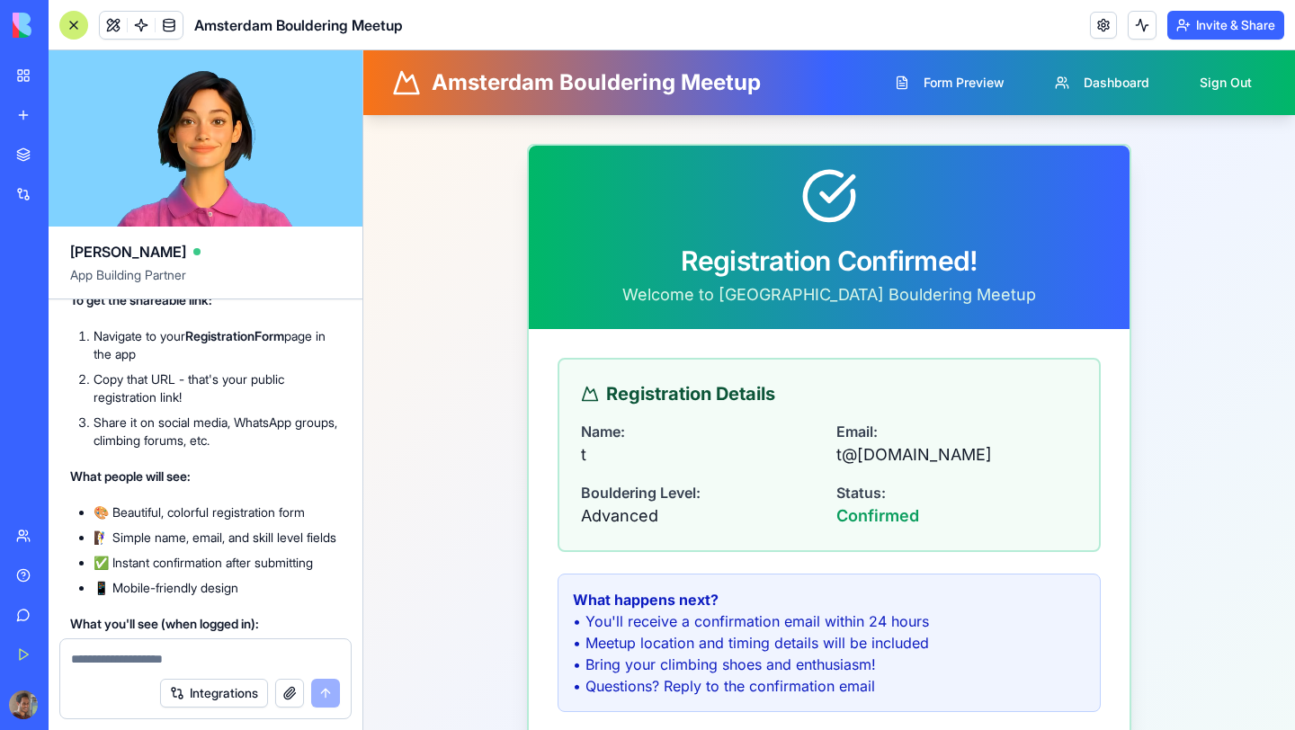
click at [664, 94] on h1 "Amsterdam Bouldering Meetup" at bounding box center [596, 82] width 329 height 29
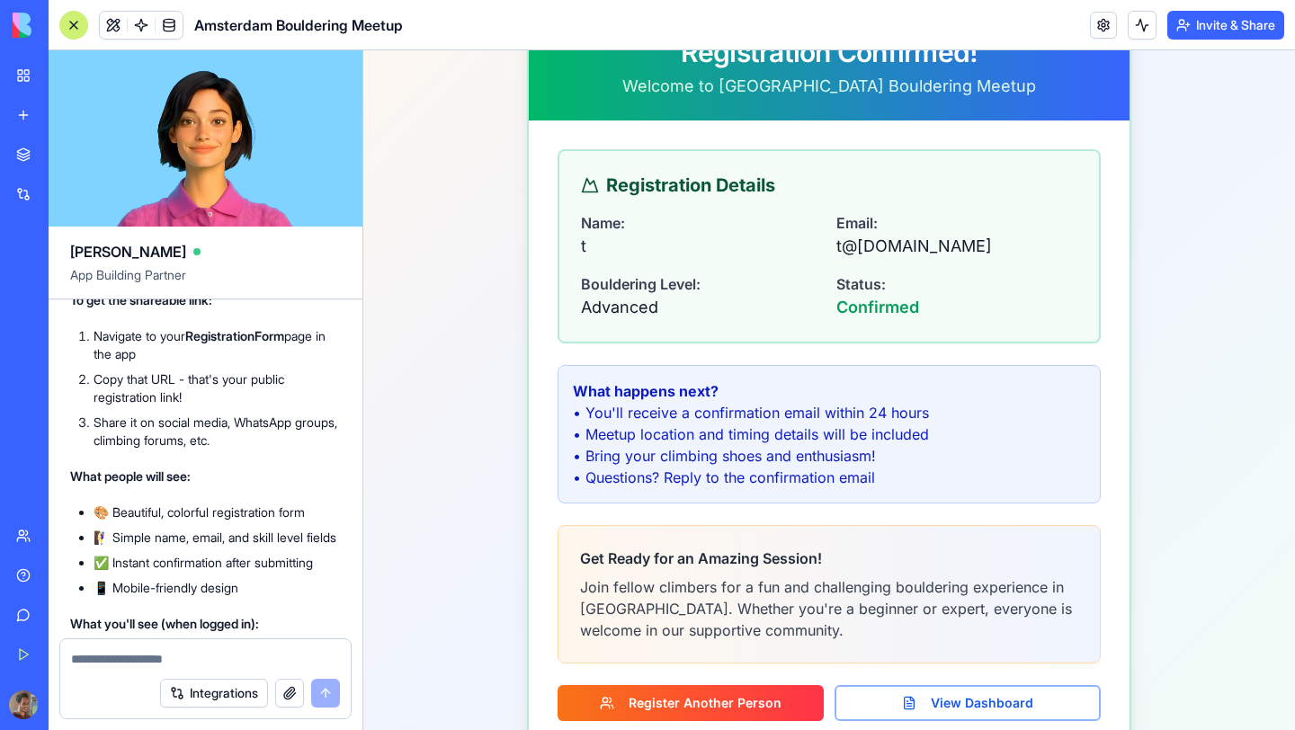
scroll to position [259, 0]
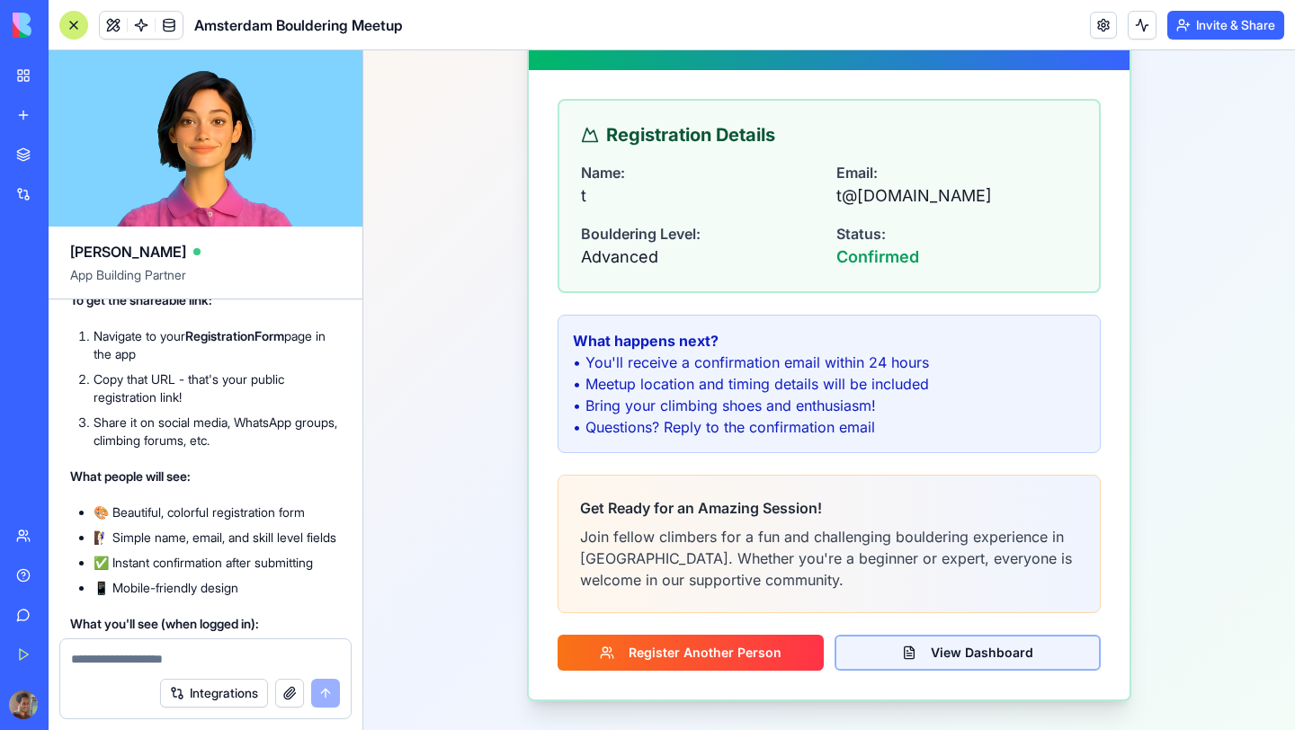
click at [909, 660] on button "View Dashboard" at bounding box center [967, 653] width 266 height 36
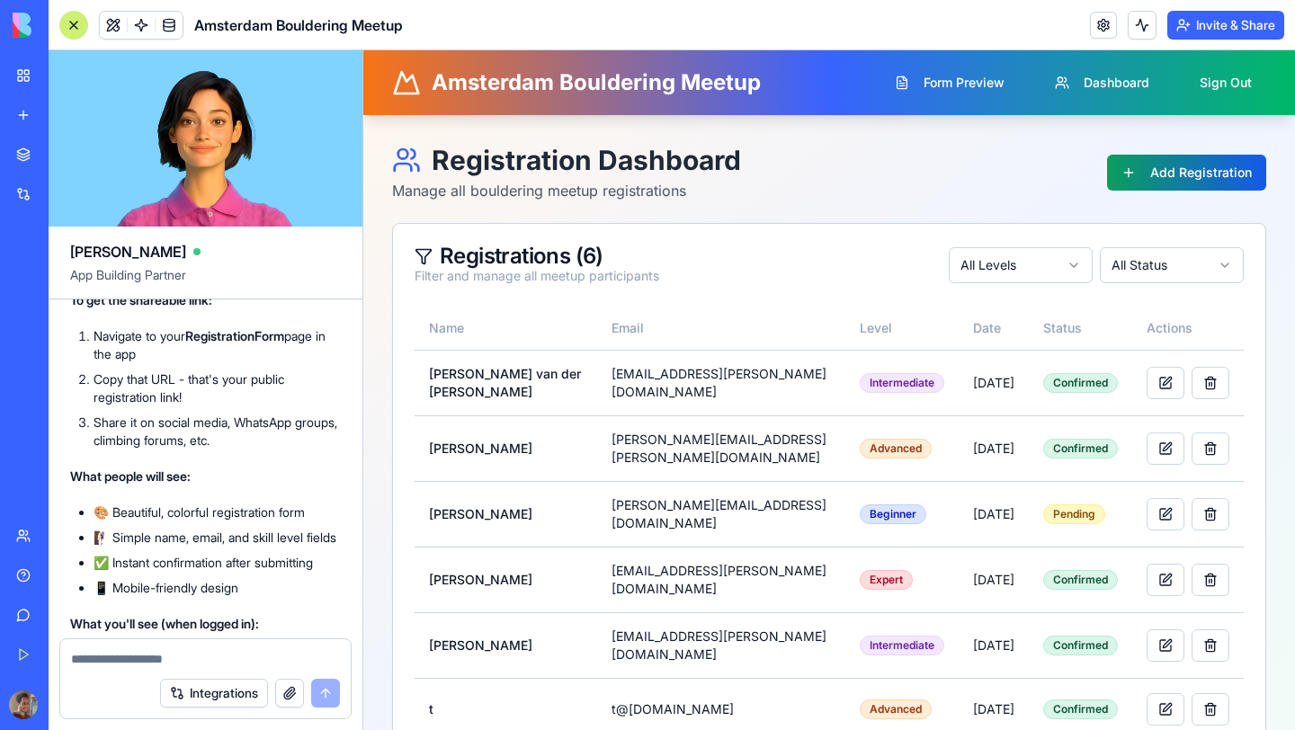
click at [1138, 178] on button "Add Registration" at bounding box center [1186, 173] width 159 height 36
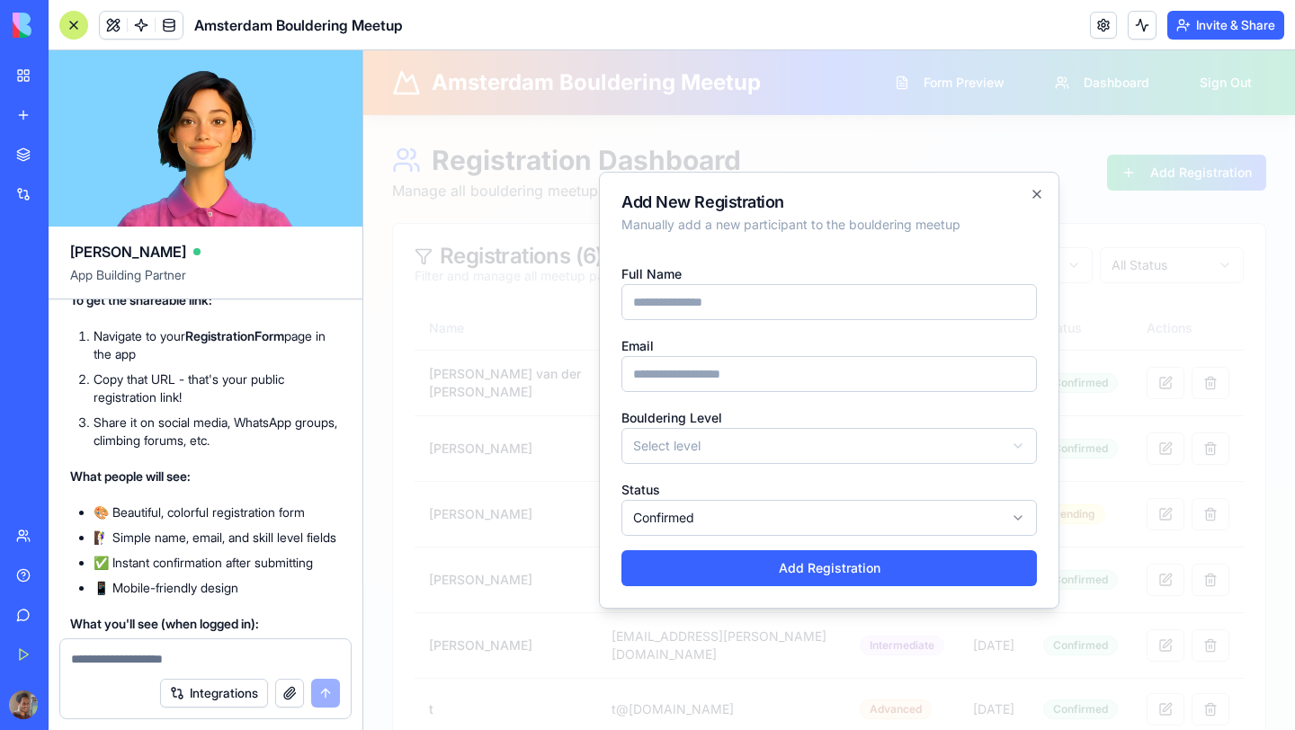
click at [1030, 183] on div "Add New Registration Manually add a new participant to the bouldering meetup Fu…" at bounding box center [829, 390] width 460 height 437
click at [1030, 200] on icon "button" at bounding box center [1037, 194] width 14 height 14
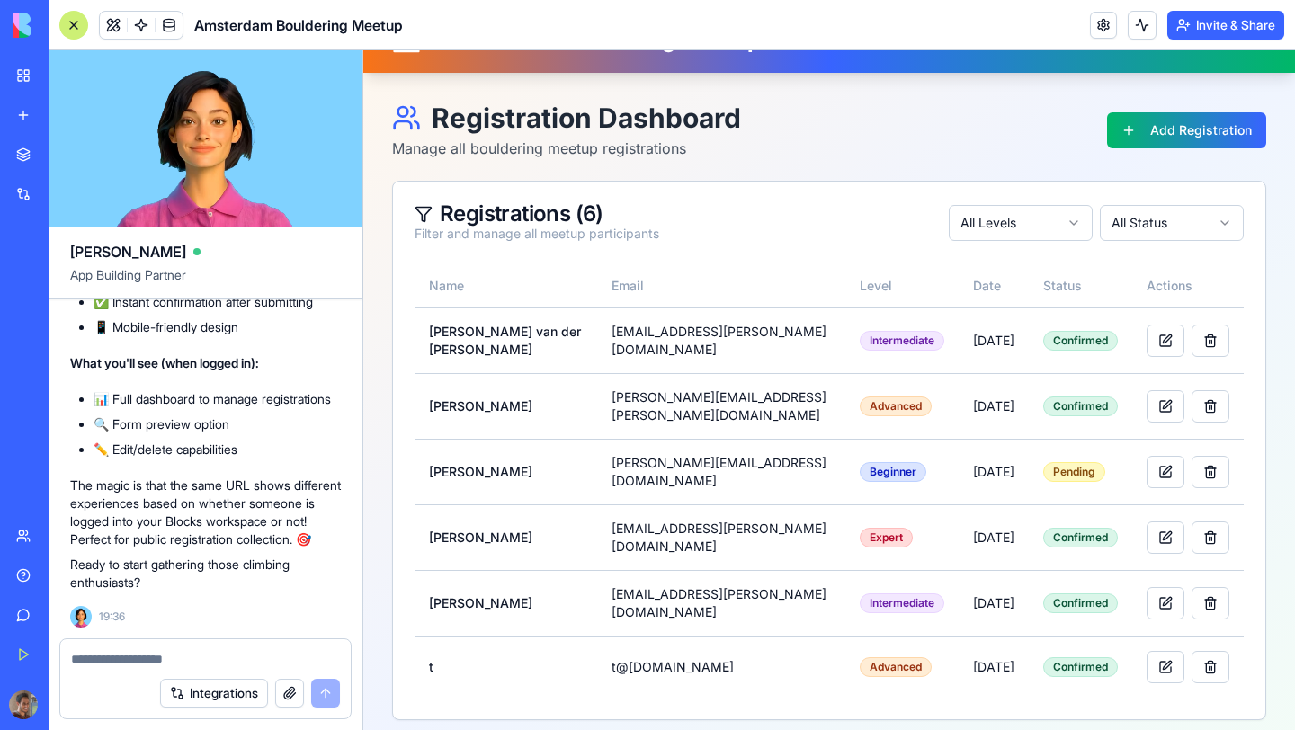
scroll to position [2679, 0]
click at [67, 370] on link "AI Logo Generator TRY" at bounding box center [41, 360] width 72 height 36
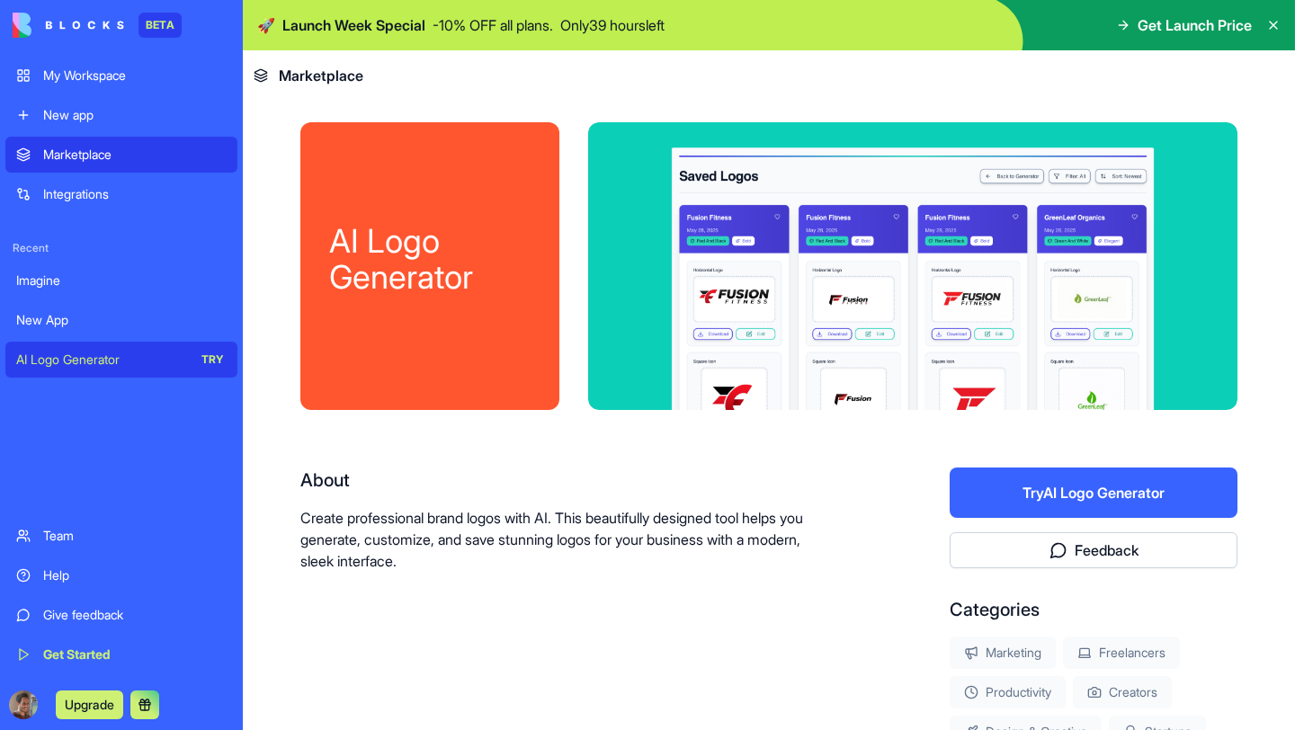
click at [81, 322] on div "New App" at bounding box center [121, 320] width 210 height 18
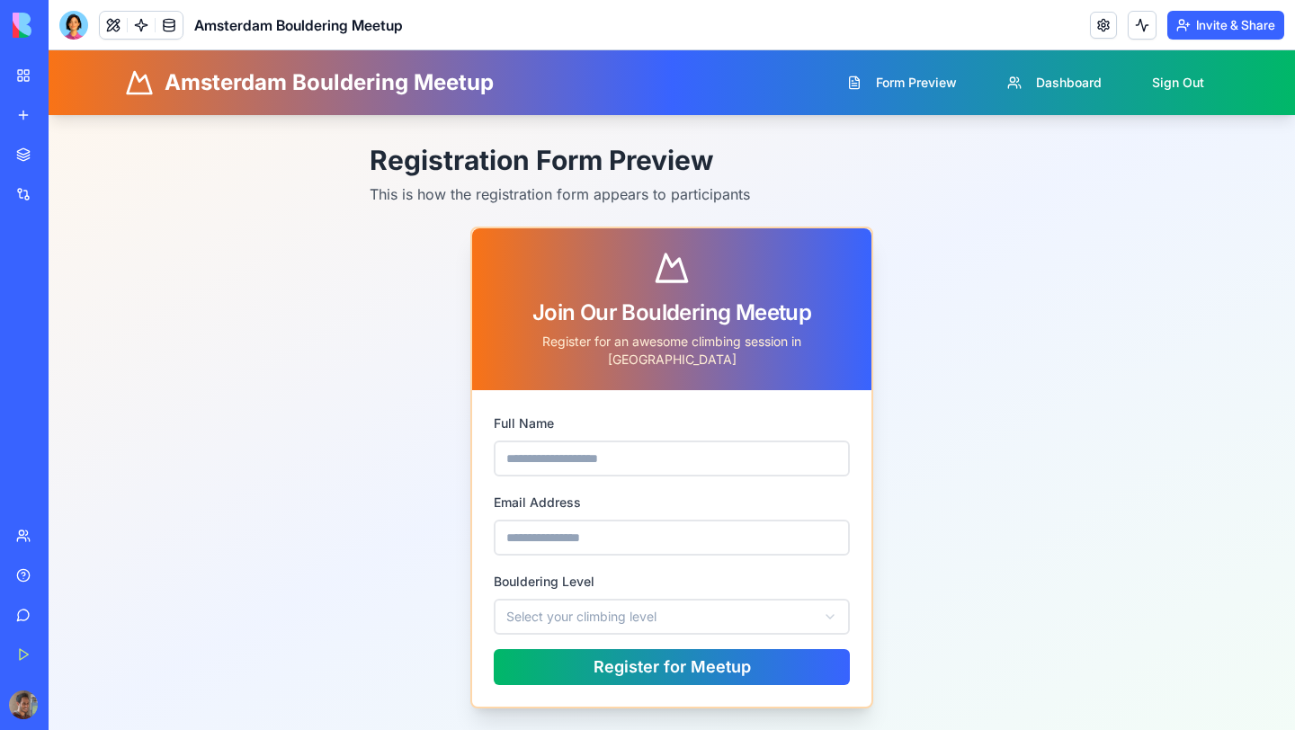
click at [59, 315] on div "New App" at bounding box center [41, 320] width 50 height 18
click at [62, 333] on link "New App" at bounding box center [41, 320] width 72 height 36
click at [120, 25] on button at bounding box center [113, 25] width 27 height 27
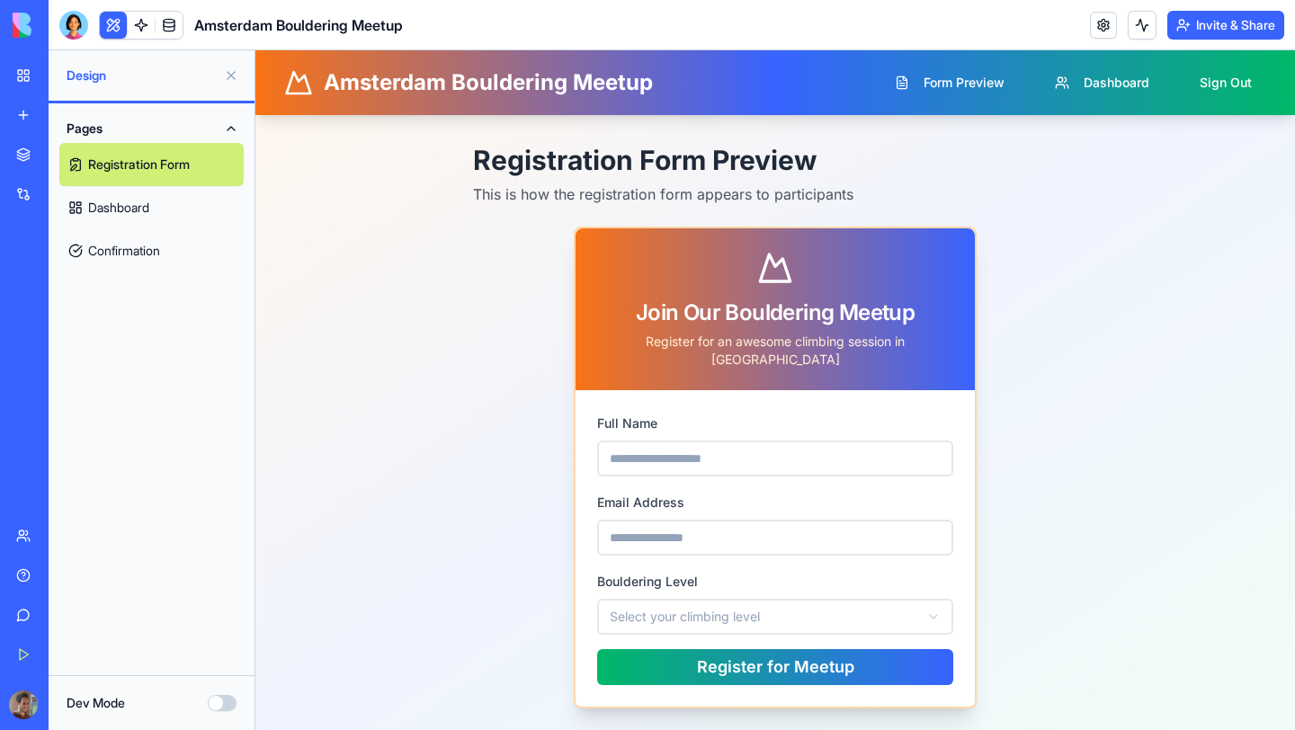
click at [137, 211] on link "Dashboard" at bounding box center [151, 207] width 184 height 43
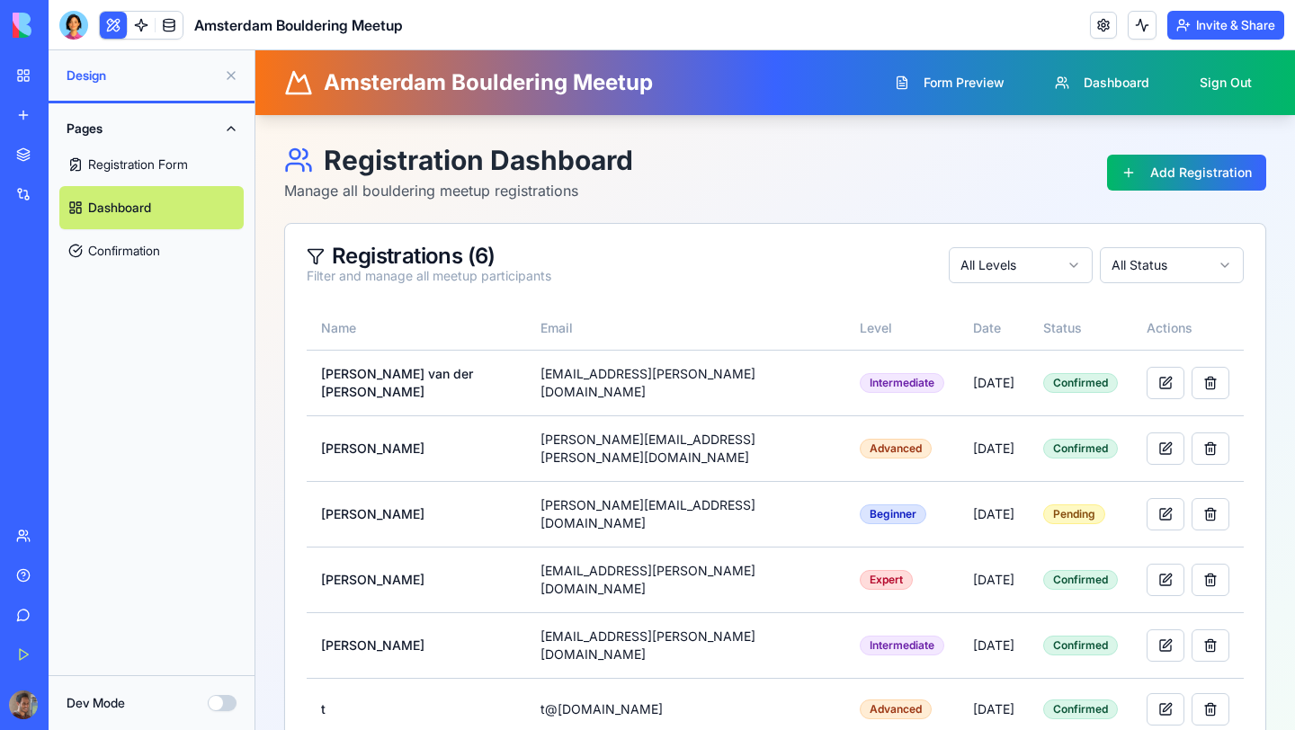
click at [145, 250] on link "Confirmation" at bounding box center [151, 250] width 184 height 43
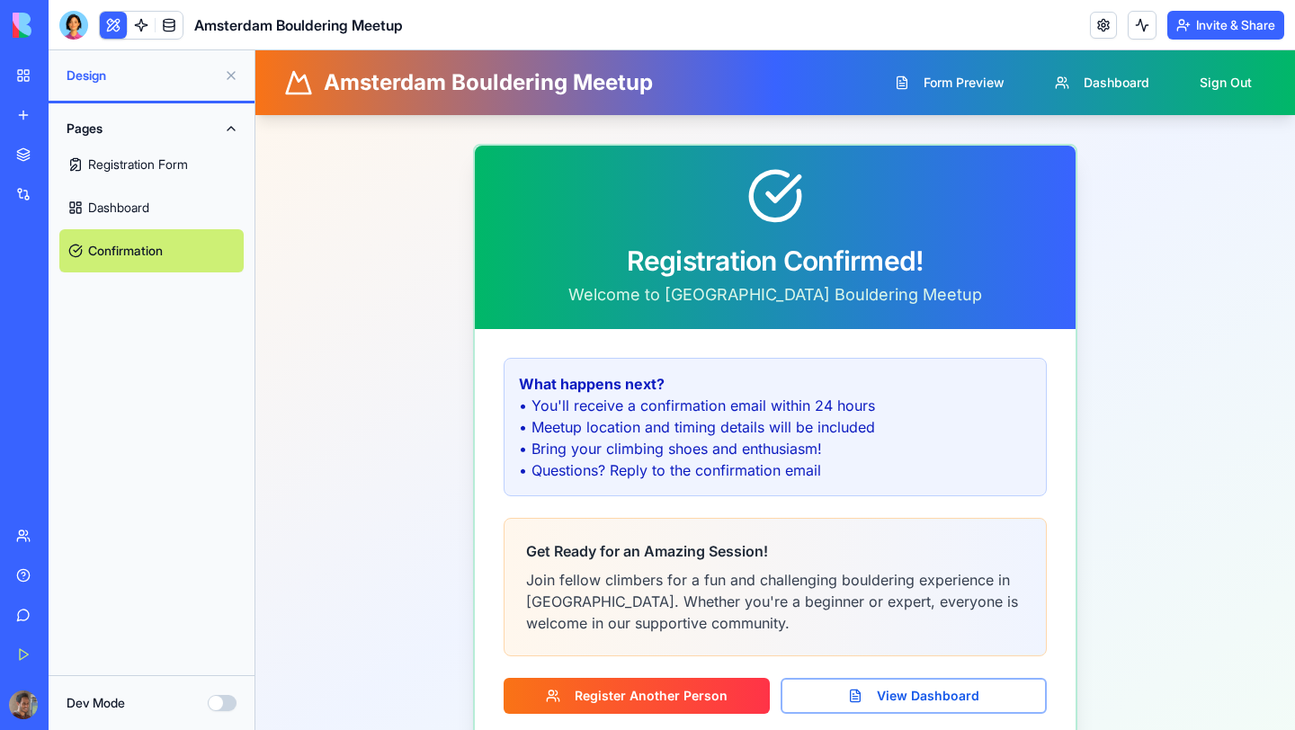
click at [149, 218] on link "Dashboard" at bounding box center [151, 207] width 184 height 43
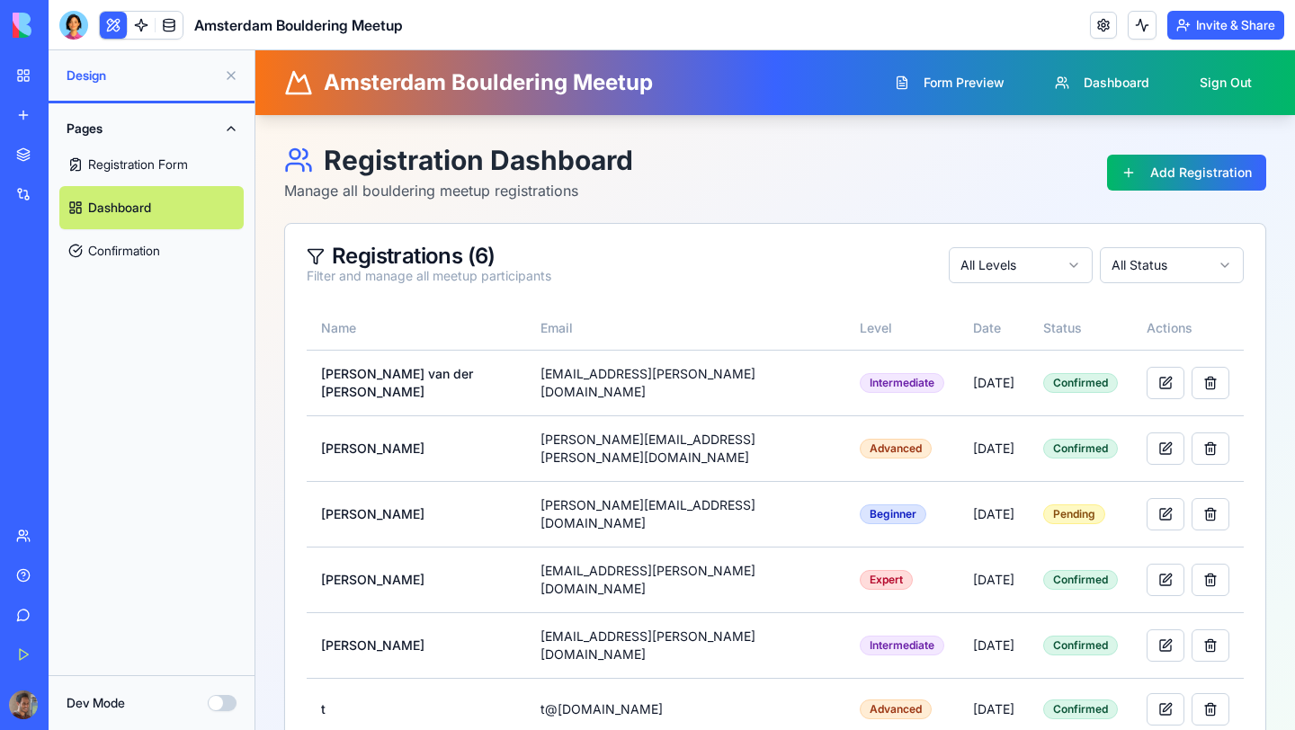
click at [157, 156] on link "Registration Form" at bounding box center [151, 164] width 184 height 43
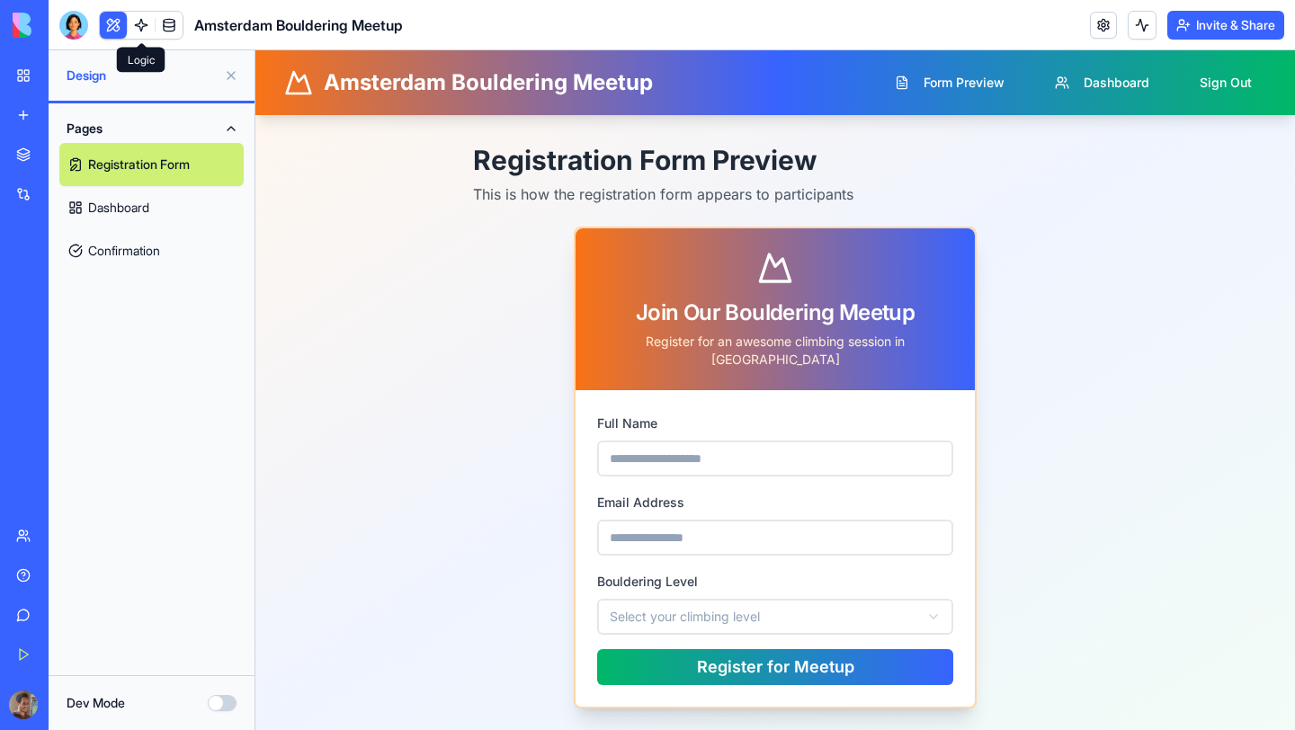
click at [139, 22] on link at bounding box center [141, 25] width 27 height 27
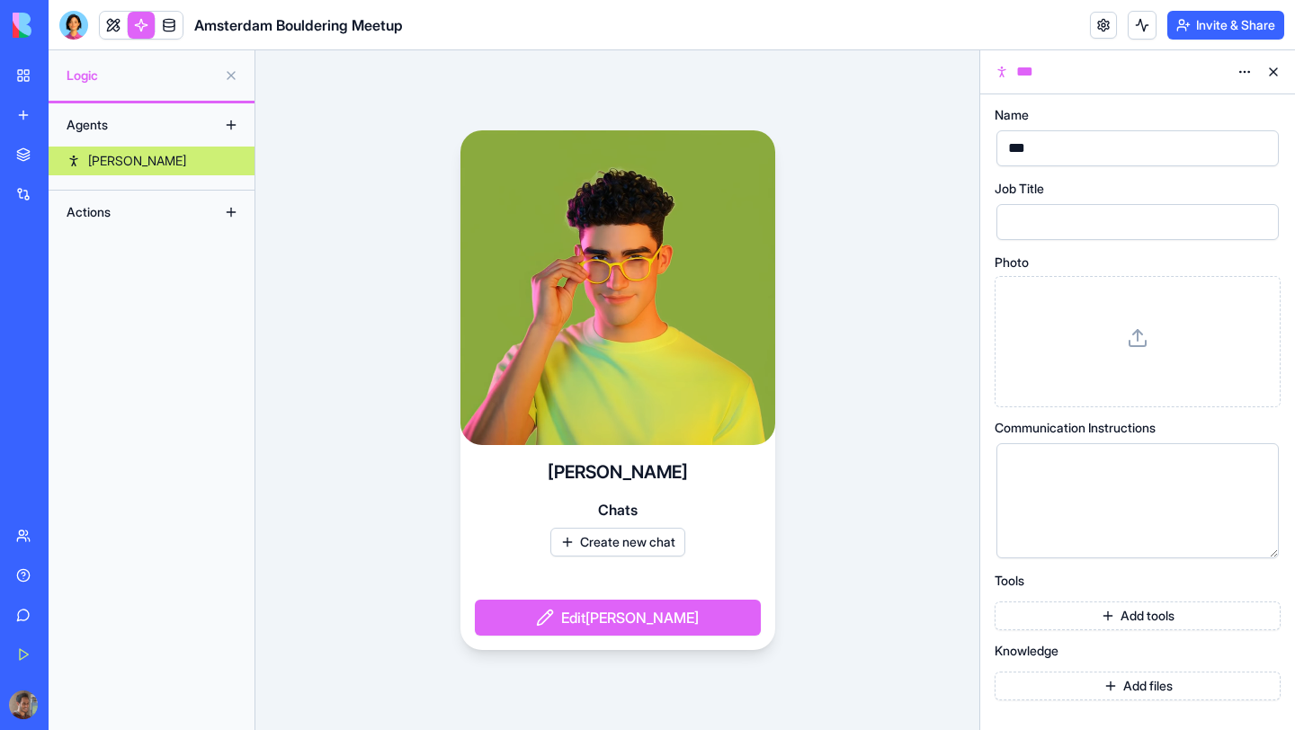
click at [230, 211] on button at bounding box center [231, 212] width 29 height 29
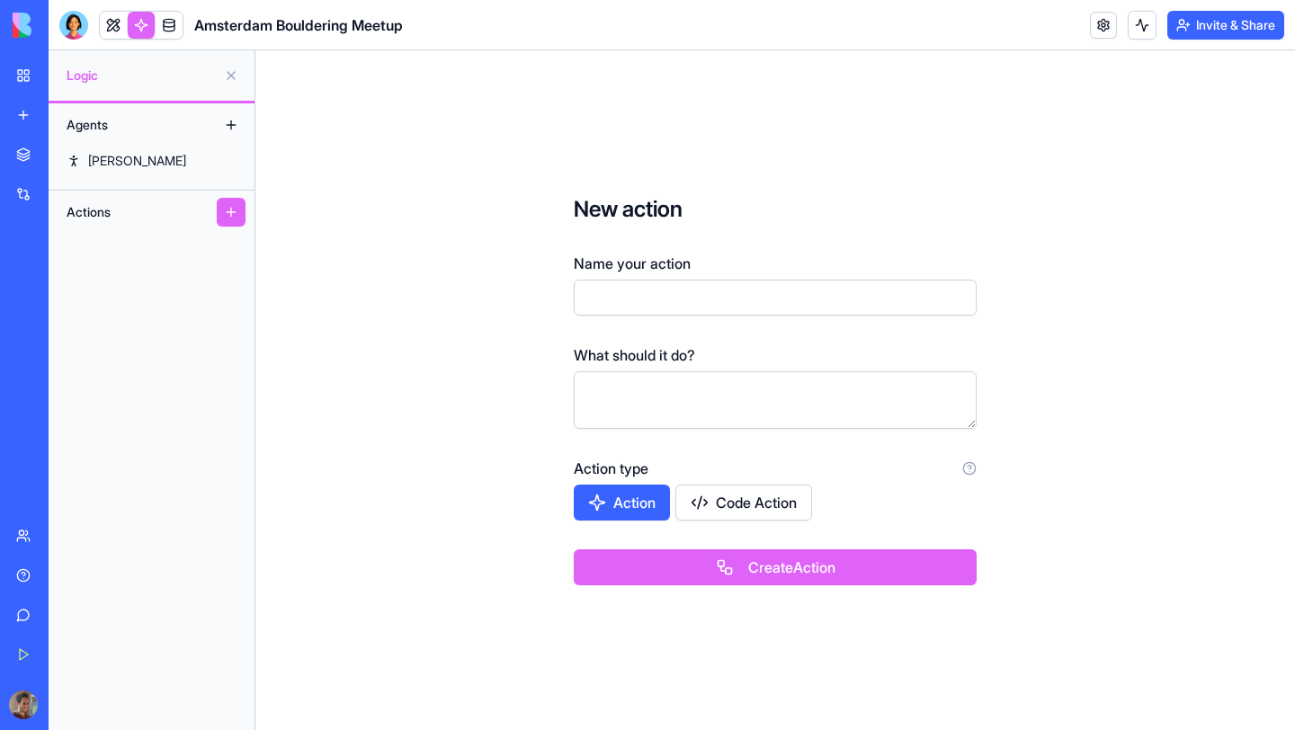
click at [617, 303] on input "Name your action" at bounding box center [775, 298] width 403 height 36
type input "**********"
click at [690, 413] on textarea at bounding box center [775, 400] width 403 height 58
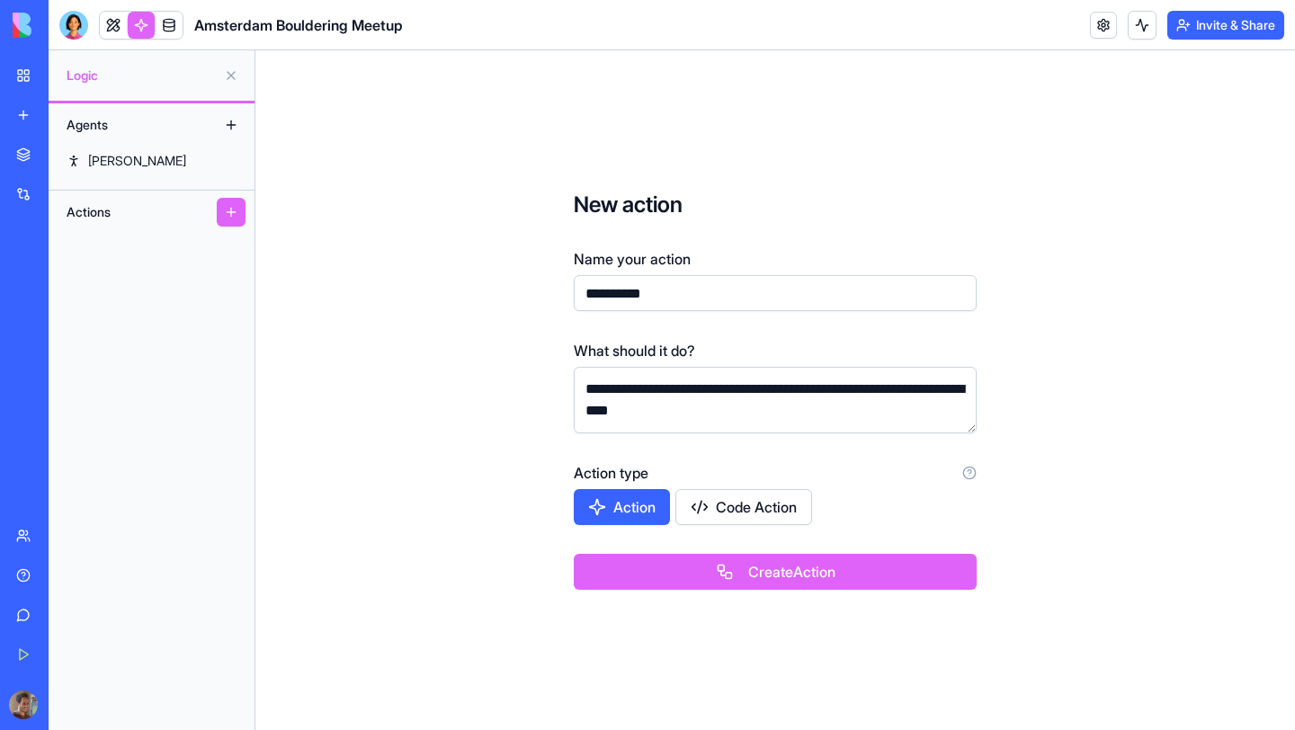
type textarea "**********"
click at [674, 585] on button "Create Action" at bounding box center [775, 572] width 403 height 36
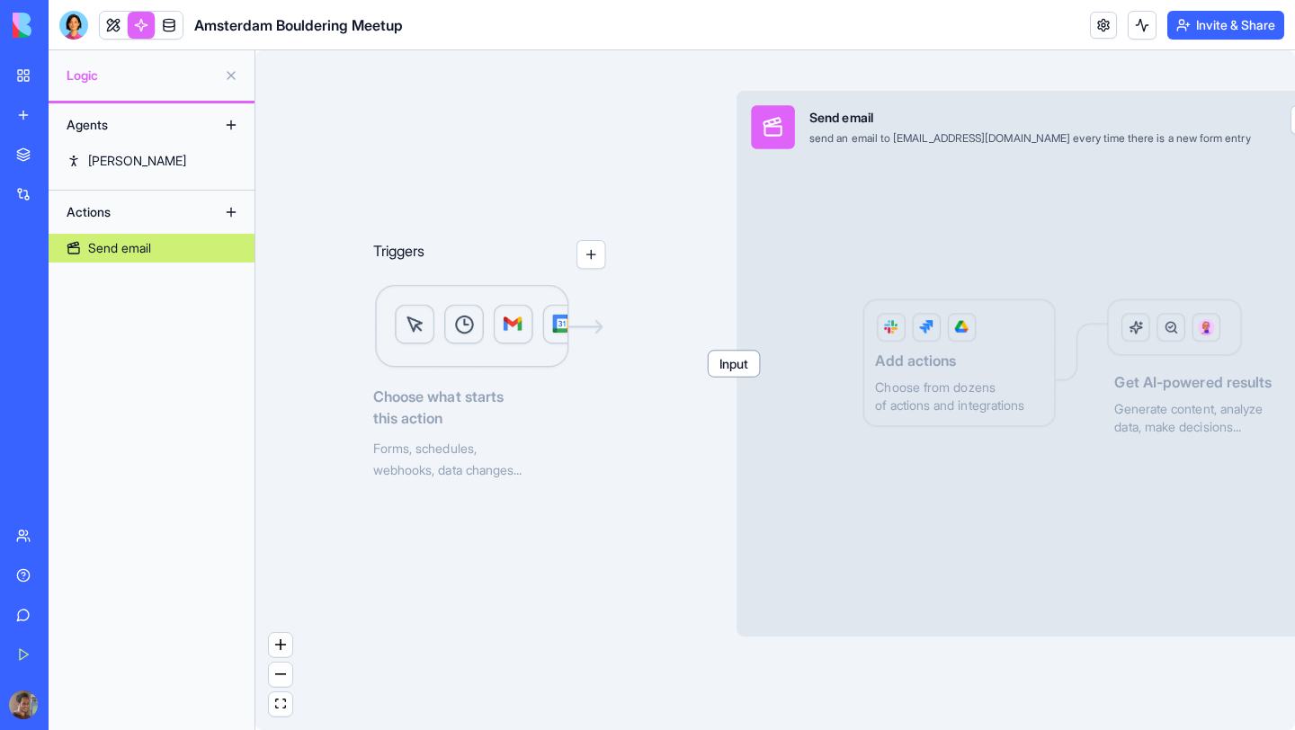
click at [590, 265] on button "button" at bounding box center [590, 254] width 29 height 29
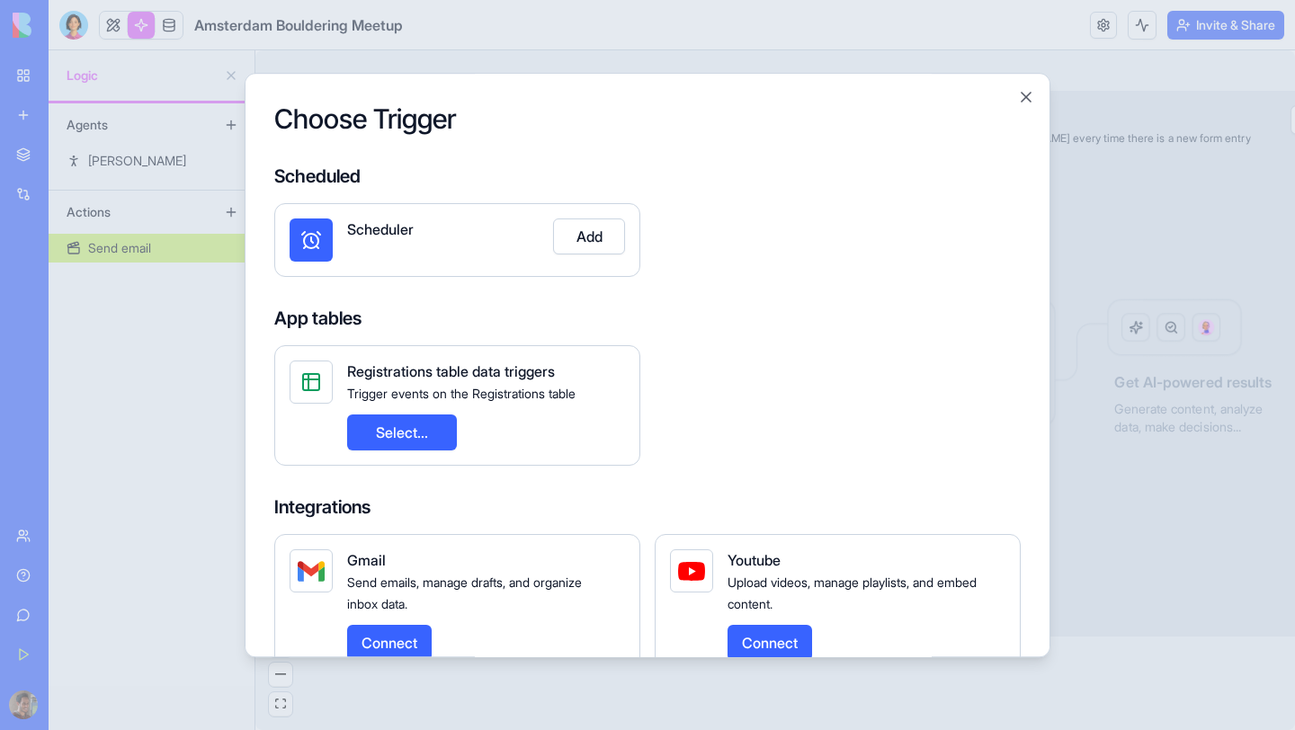
click at [433, 433] on button "Select..." at bounding box center [402, 433] width 110 height 36
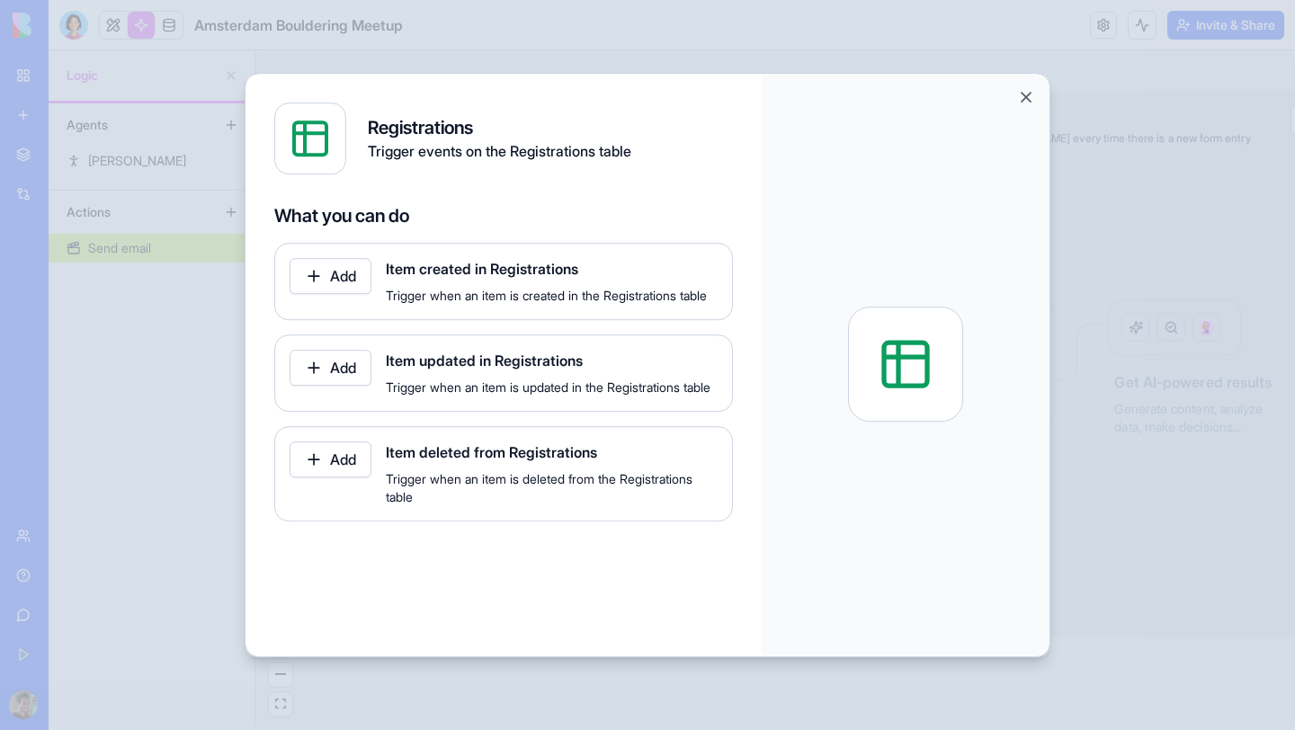
click at [351, 269] on button "Add" at bounding box center [331, 276] width 82 height 36
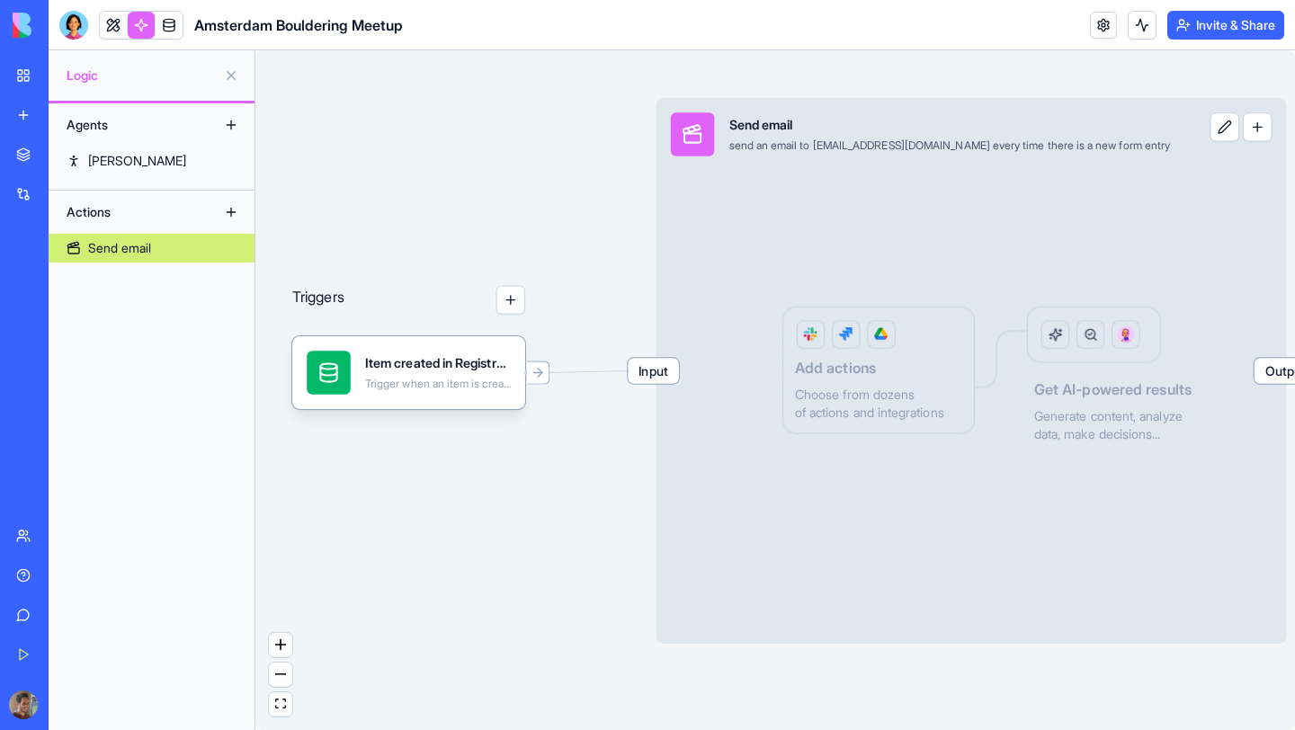
click at [1210, 130] on button at bounding box center [1224, 126] width 29 height 29
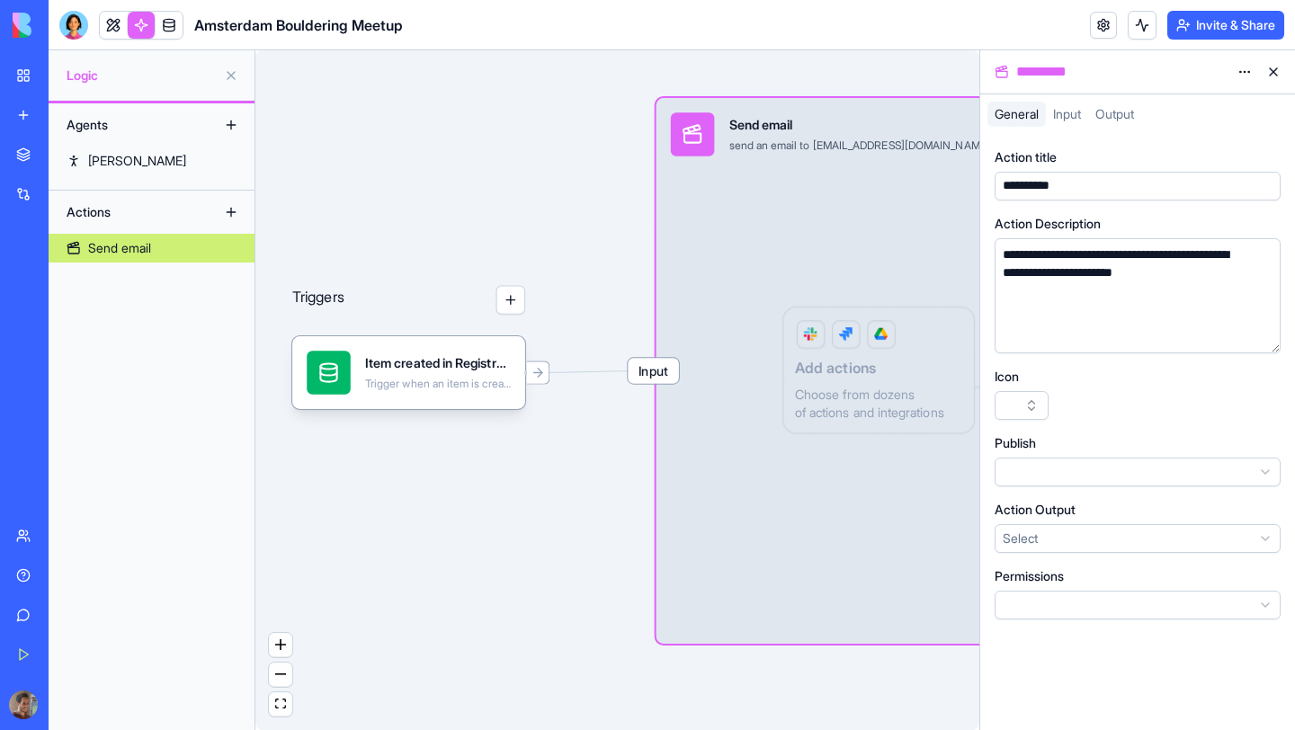
click at [1061, 122] on div "Input" at bounding box center [1067, 114] width 42 height 25
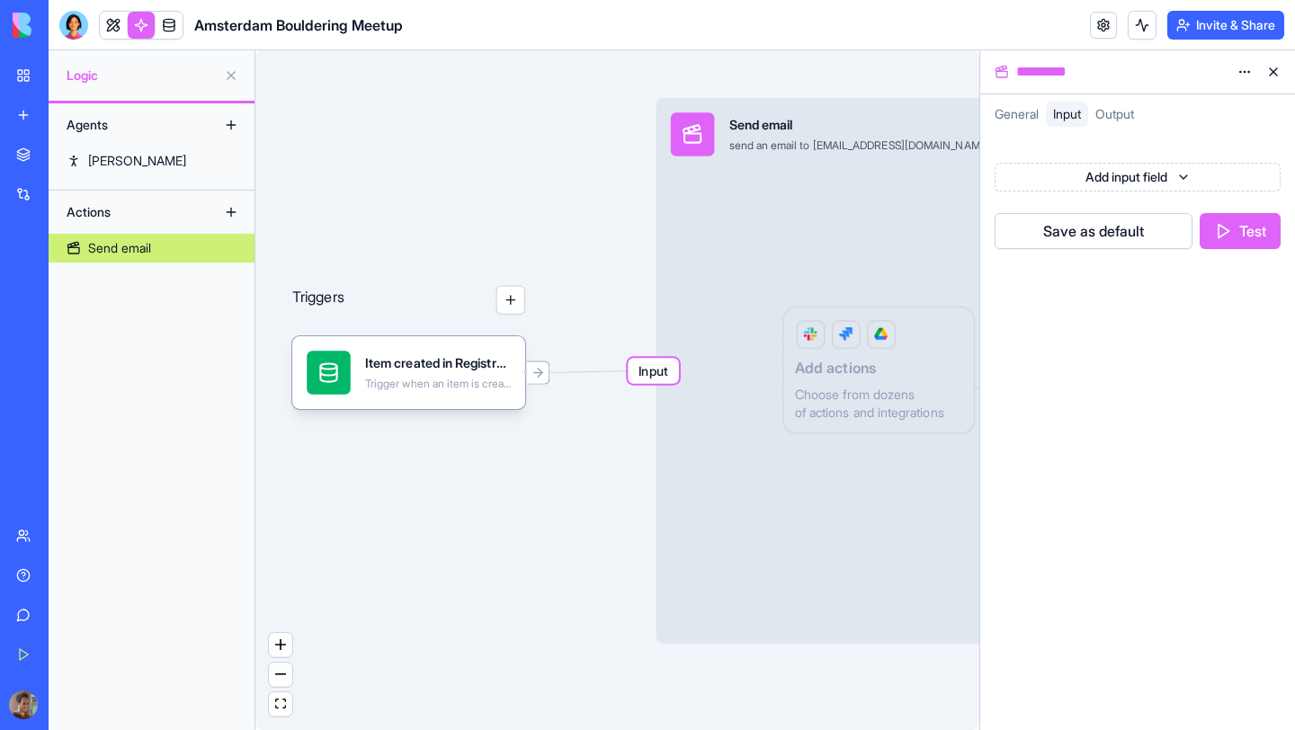
click at [1123, 99] on div "General Input Output" at bounding box center [1137, 114] width 315 height 40
click at [1118, 138] on div "Add input field Save as default Test" at bounding box center [1137, 432] width 315 height 596
click at [1118, 119] on span "Output" at bounding box center [1114, 113] width 39 height 15
click at [1057, 113] on span "Input" at bounding box center [1067, 113] width 28 height 15
click at [1024, 114] on span "General" at bounding box center [1016, 113] width 44 height 15
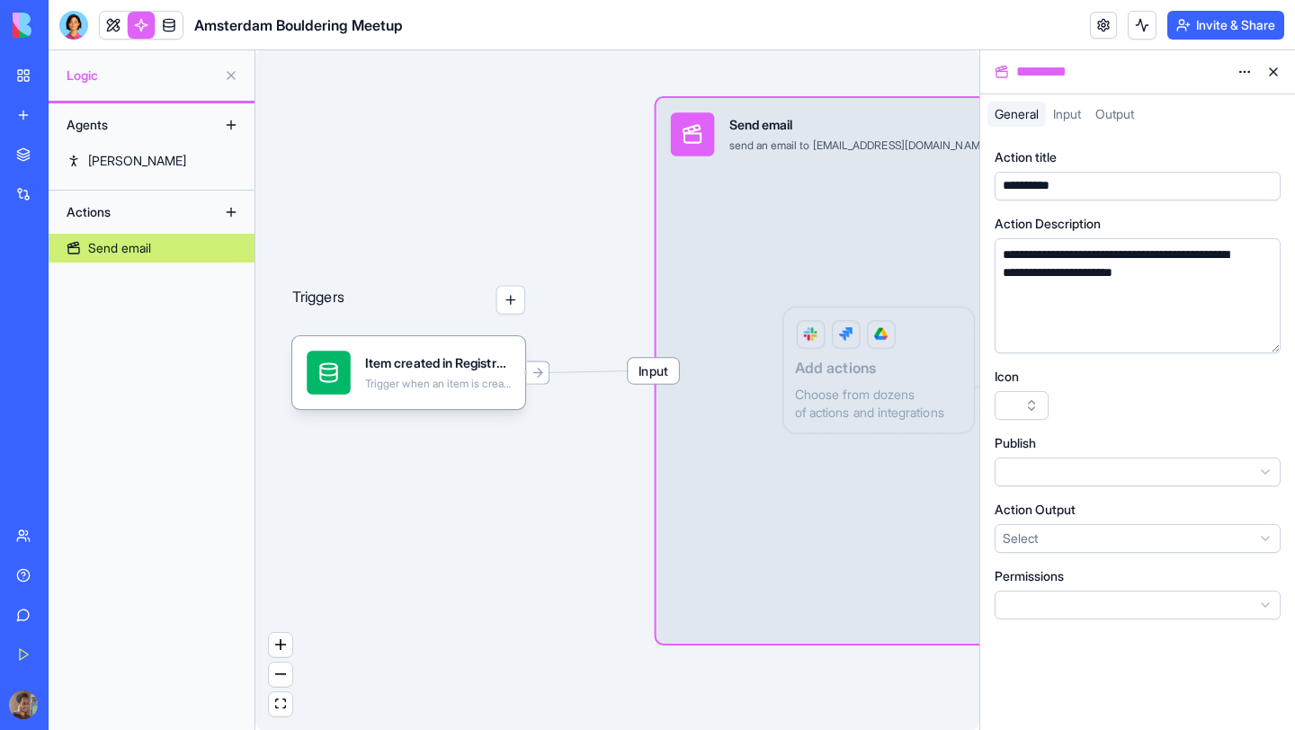
click at [629, 257] on div "Triggers Item created in Registrations Trigger when an item is created in the R…" at bounding box center [617, 390] width 724 height 680
click at [1277, 61] on button at bounding box center [1273, 72] width 29 height 29
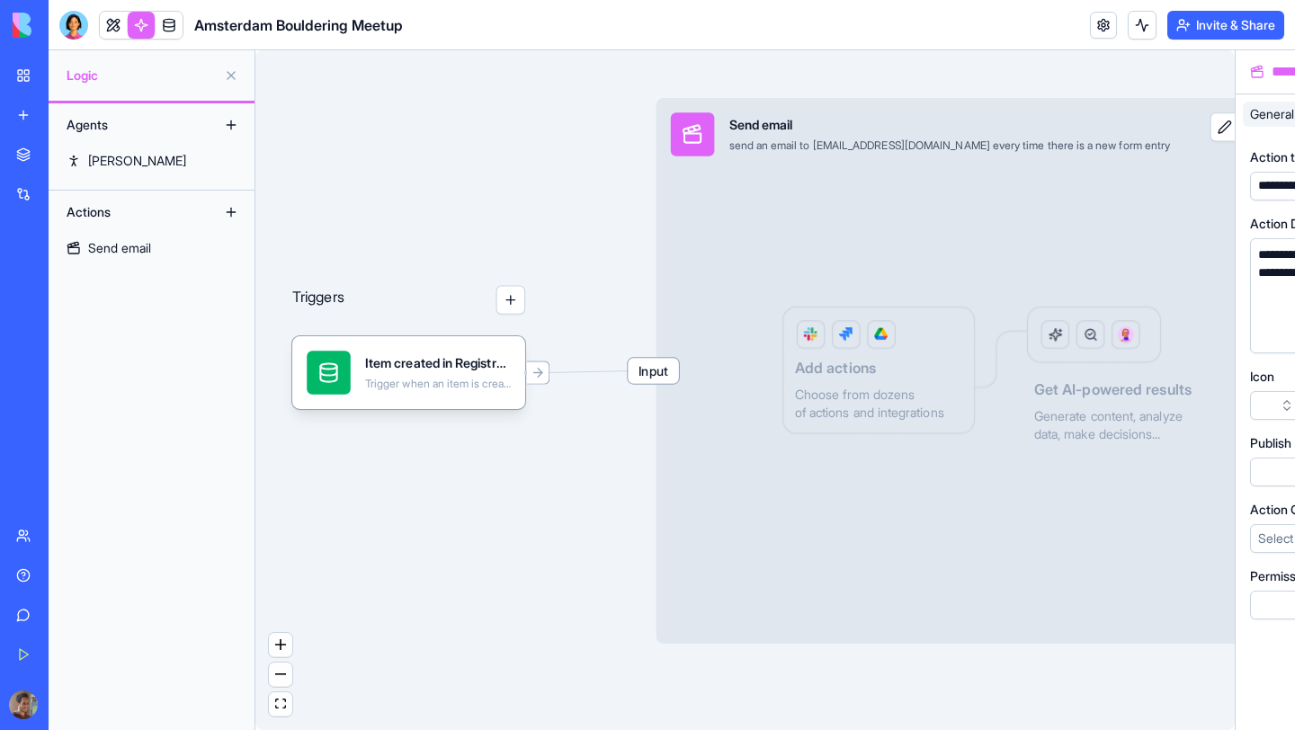
click at [1277, 72] on div "**********" at bounding box center [672, 390] width 1246 height 680
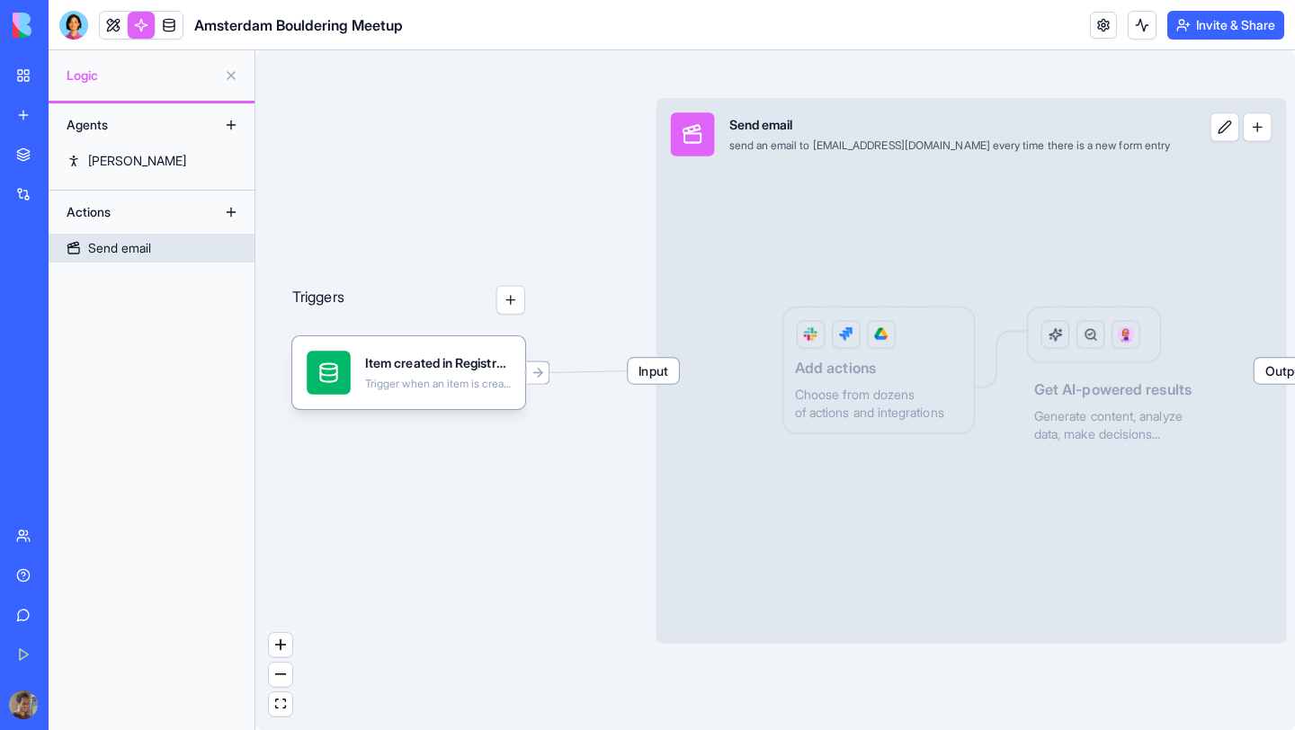
click at [1243, 129] on button "button" at bounding box center [1257, 126] width 29 height 29
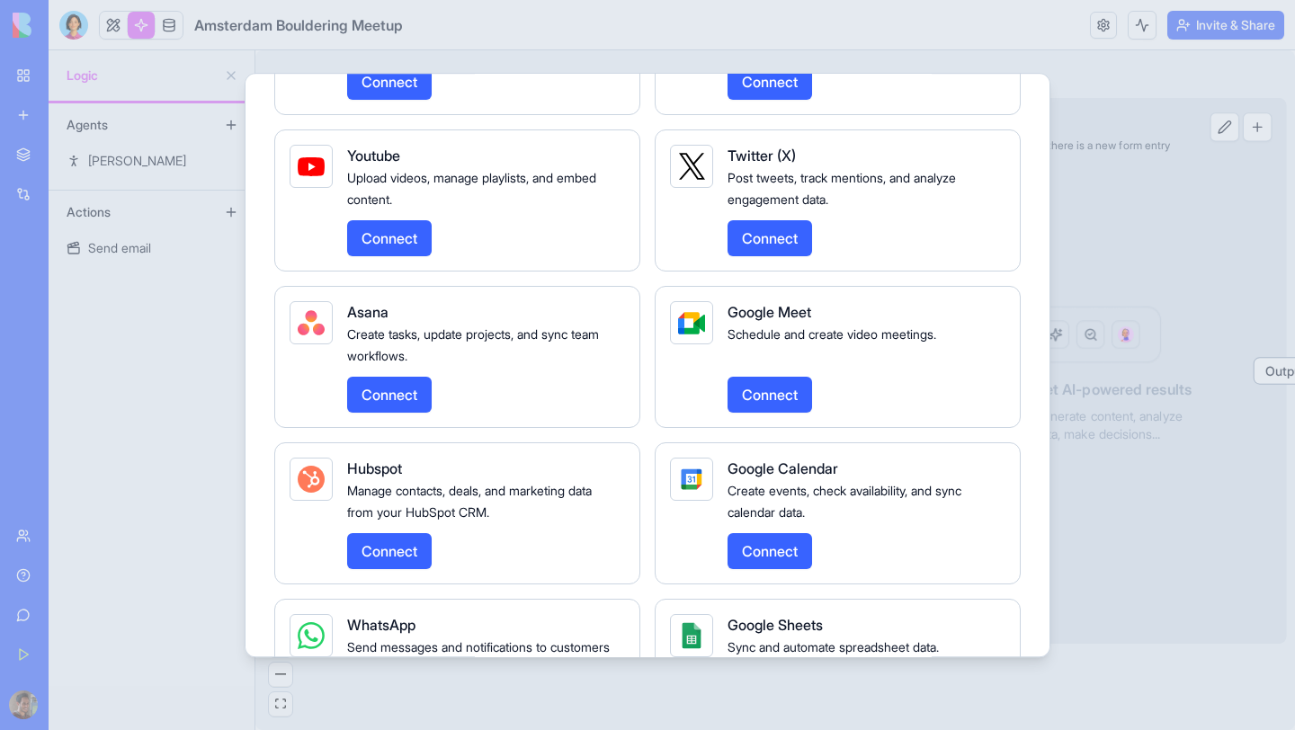
scroll to position [1949, 0]
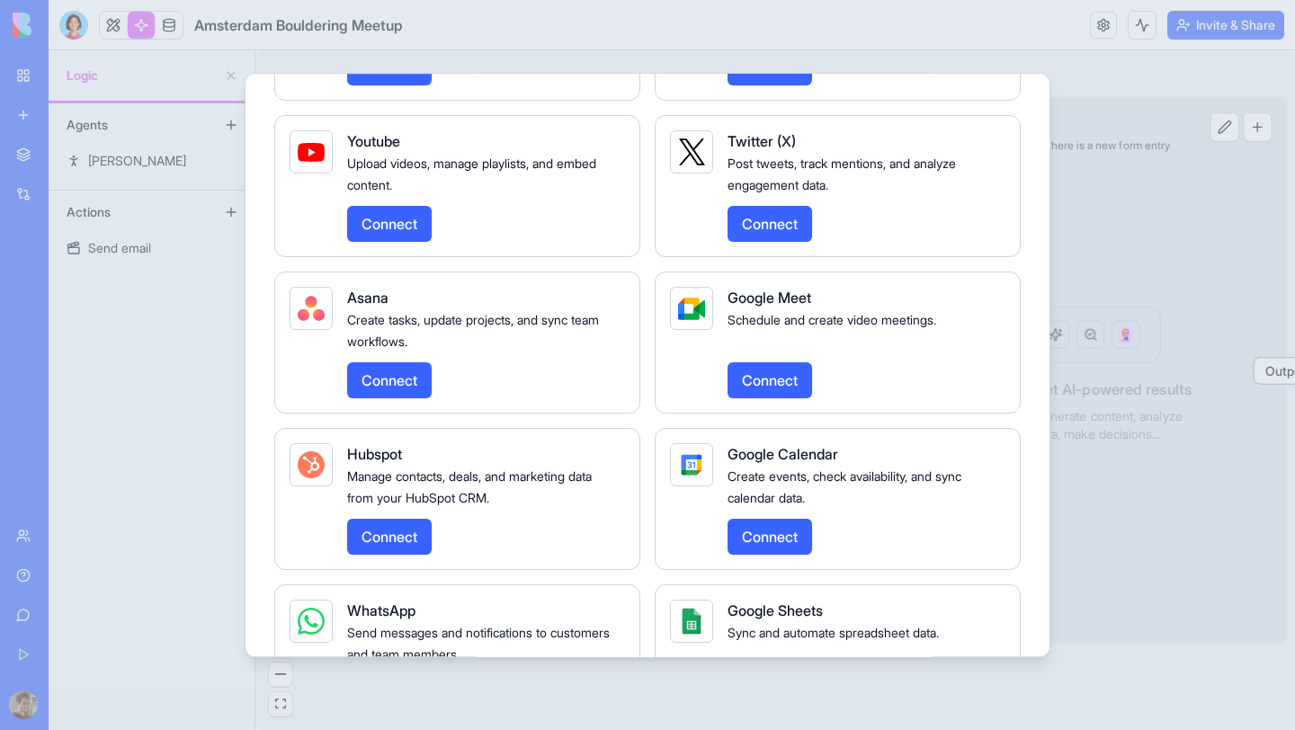
click at [1137, 312] on div at bounding box center [647, 365] width 1295 height 730
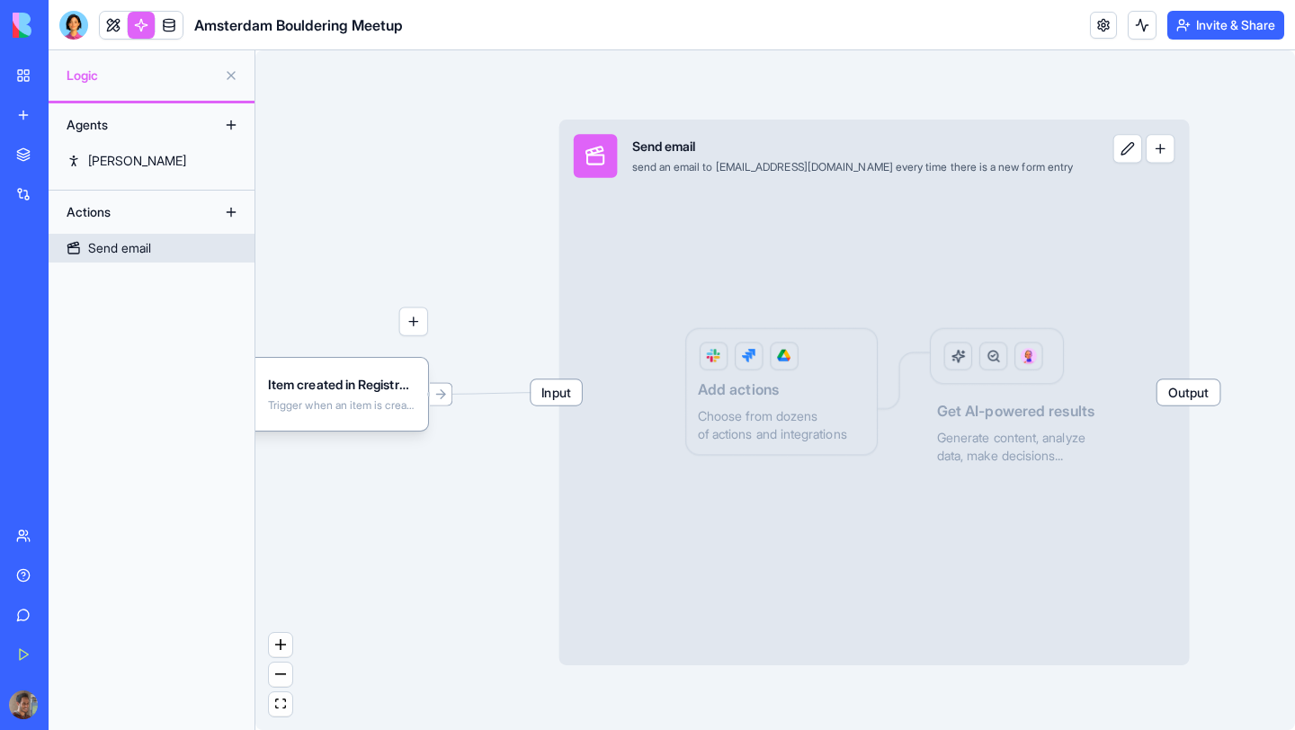
click at [736, 387] on div "Input Send email send an email to [PERSON_NAME][EMAIL_ADDRESS][DOMAIN_NAME] eve…" at bounding box center [874, 393] width 630 height 546
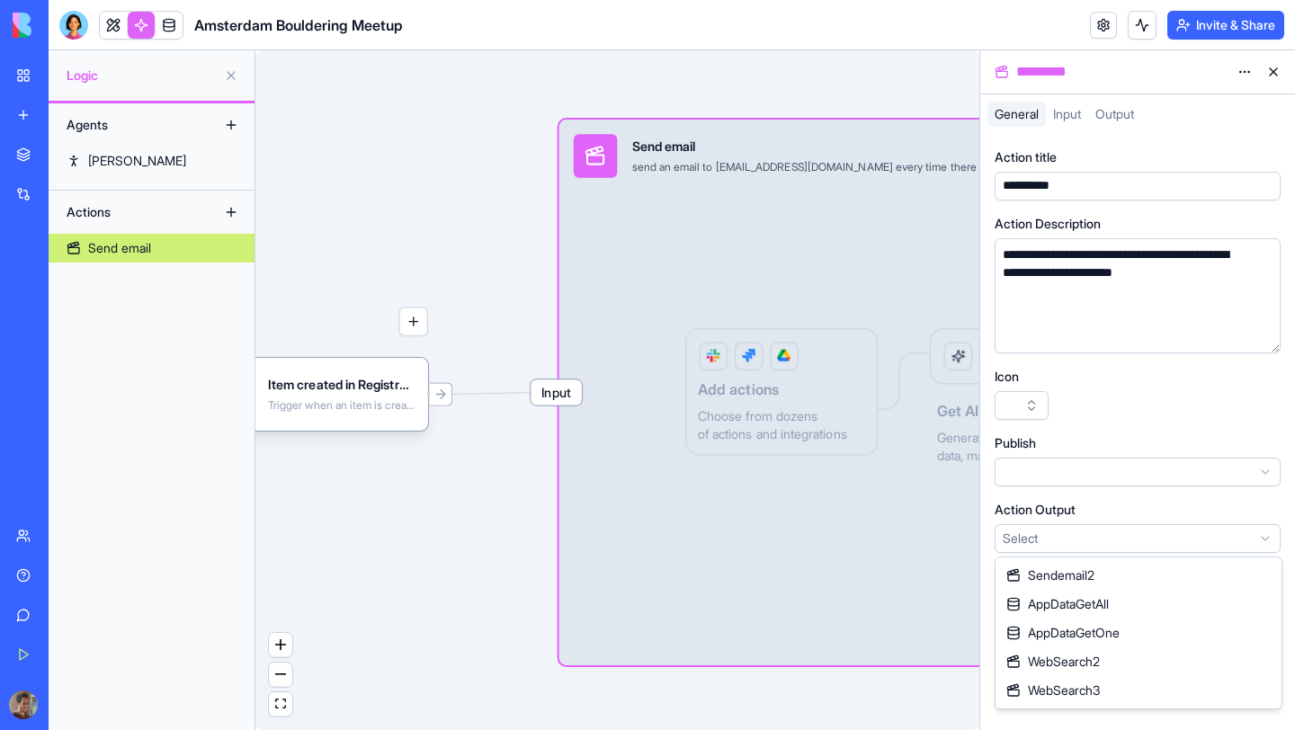
click at [1060, 531] on html "**********" at bounding box center [647, 365] width 1295 height 730
click at [1123, 419] on html "**********" at bounding box center [647, 365] width 1295 height 730
click at [1074, 119] on span "Input" at bounding box center [1067, 113] width 28 height 15
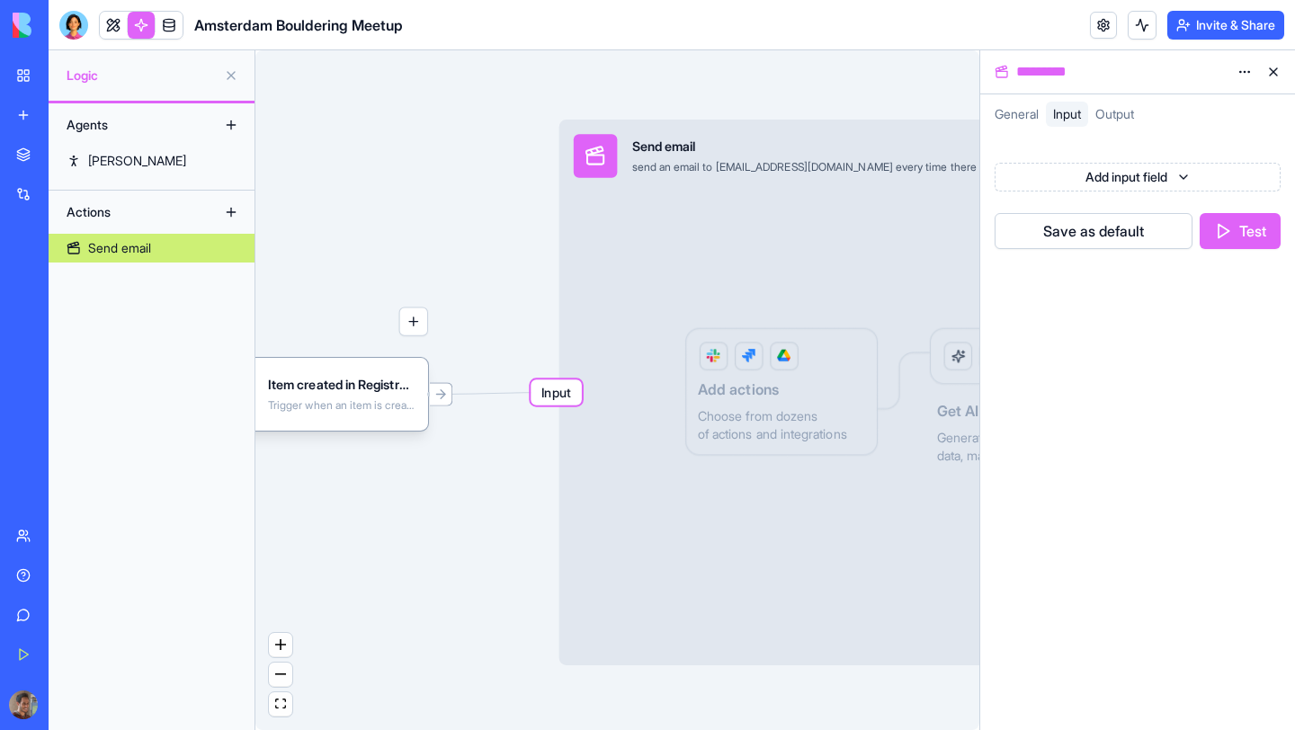
click at [1125, 168] on html "BETA My Workspace New app Marketplace Integrations Recent Imagine New App AI Lo…" at bounding box center [647, 365] width 1295 height 730
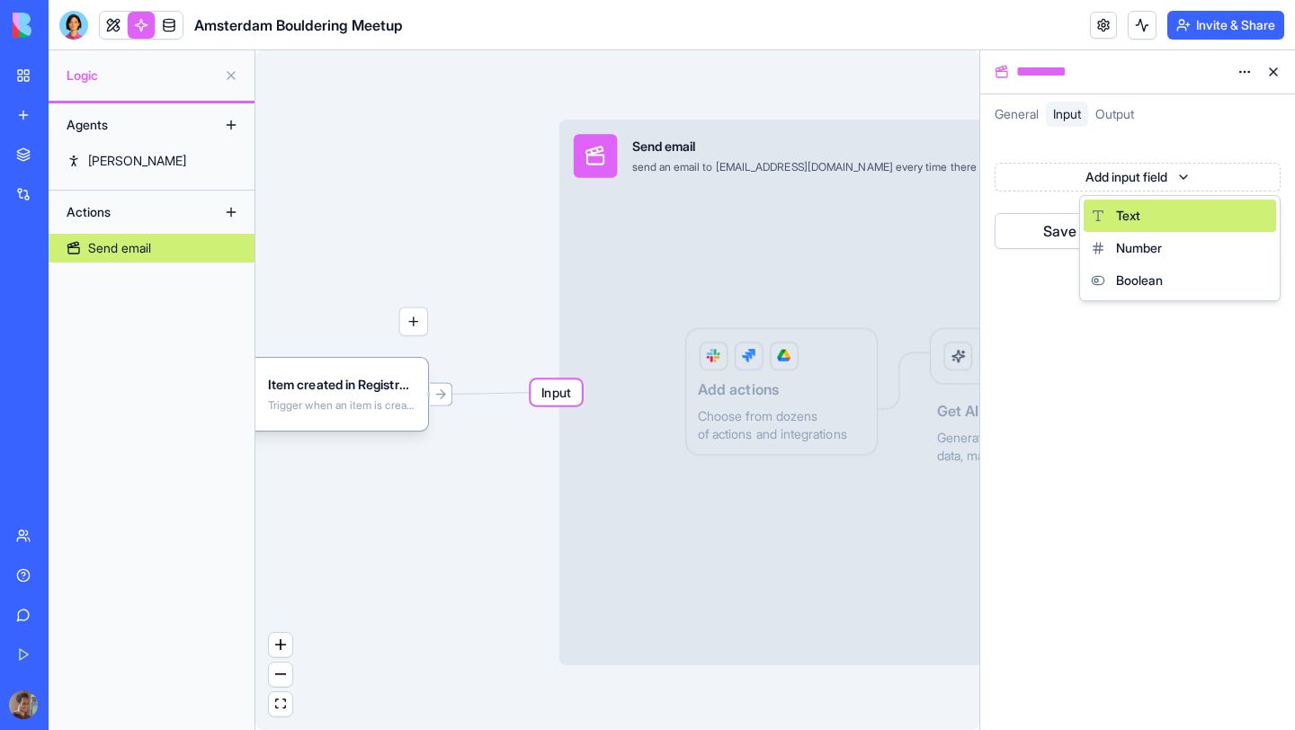
click at [1127, 215] on span "Text" at bounding box center [1128, 216] width 24 height 18
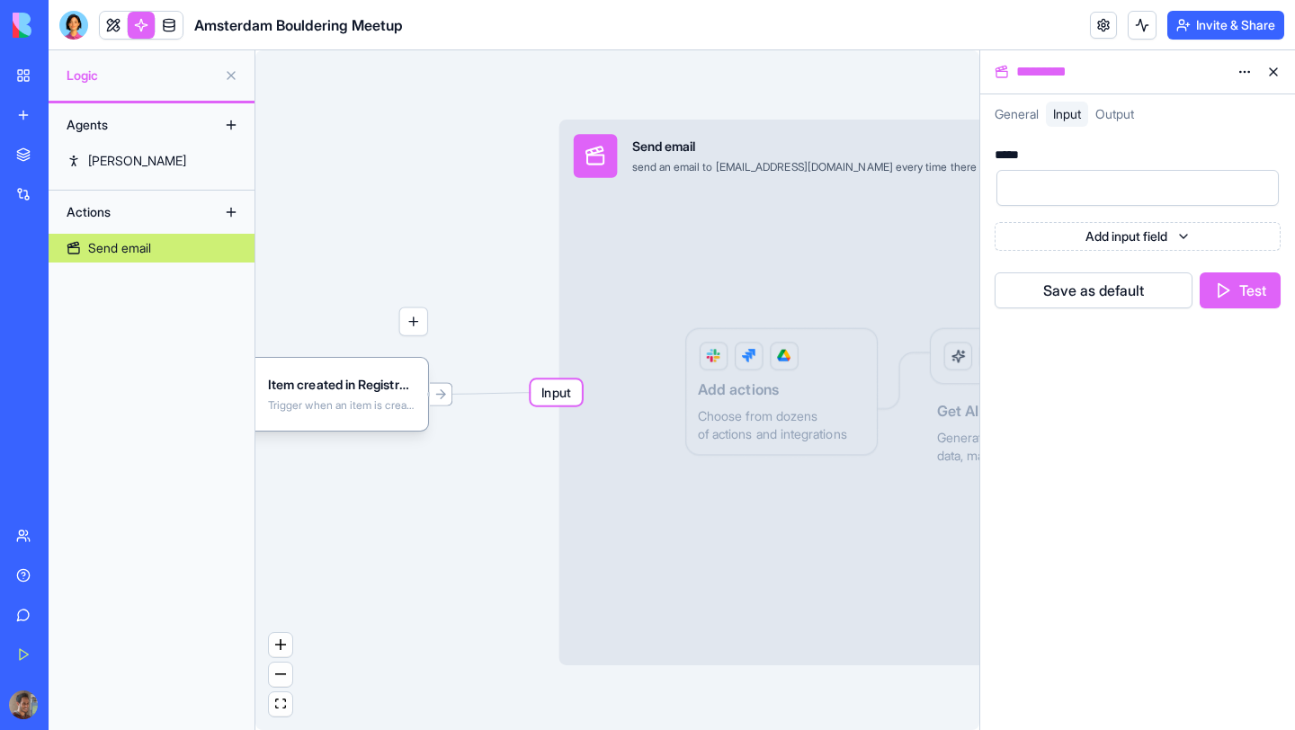
click at [1128, 192] on div at bounding box center [1122, 187] width 239 height 27
click at [1128, 109] on span "Output" at bounding box center [1114, 113] width 39 height 15
click at [1078, 112] on span "Input" at bounding box center [1067, 113] width 28 height 15
click at [1087, 188] on div at bounding box center [1122, 187] width 239 height 27
click at [1119, 361] on div "**********" at bounding box center [1137, 432] width 315 height 596
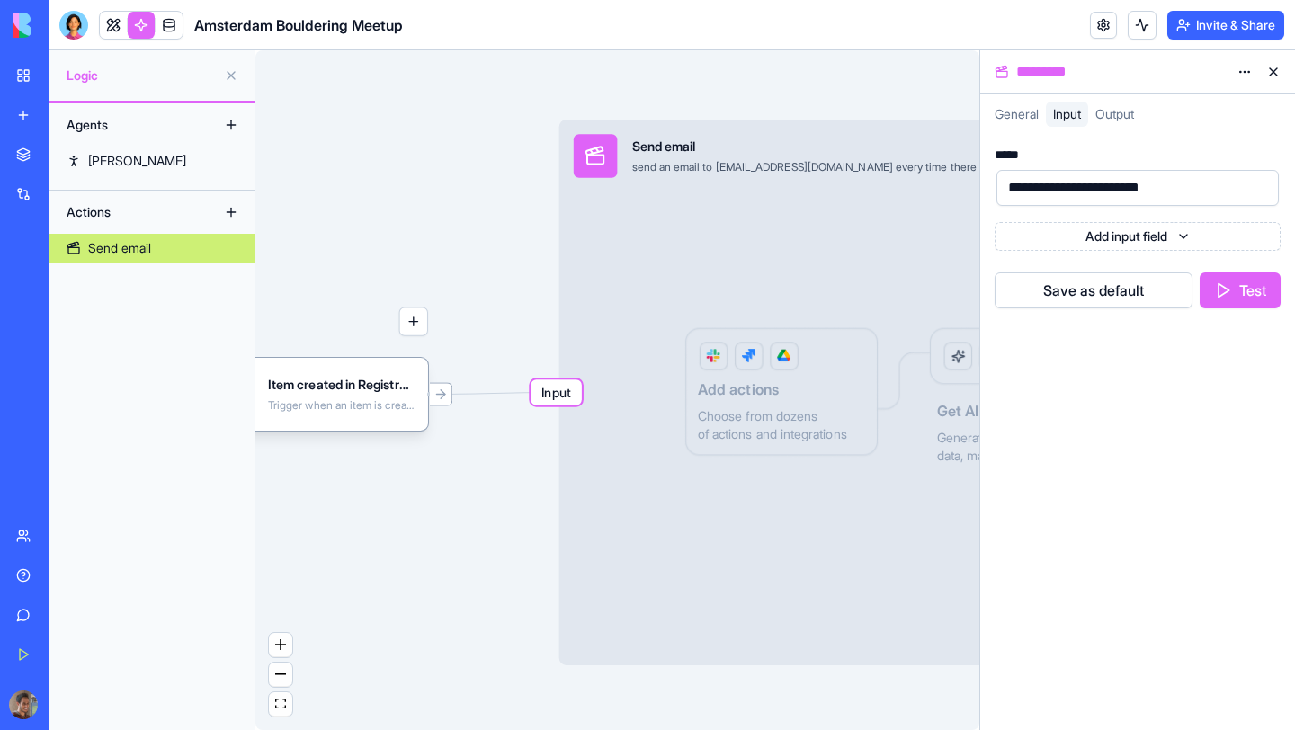
click at [1231, 298] on button "Test" at bounding box center [1239, 290] width 81 height 36
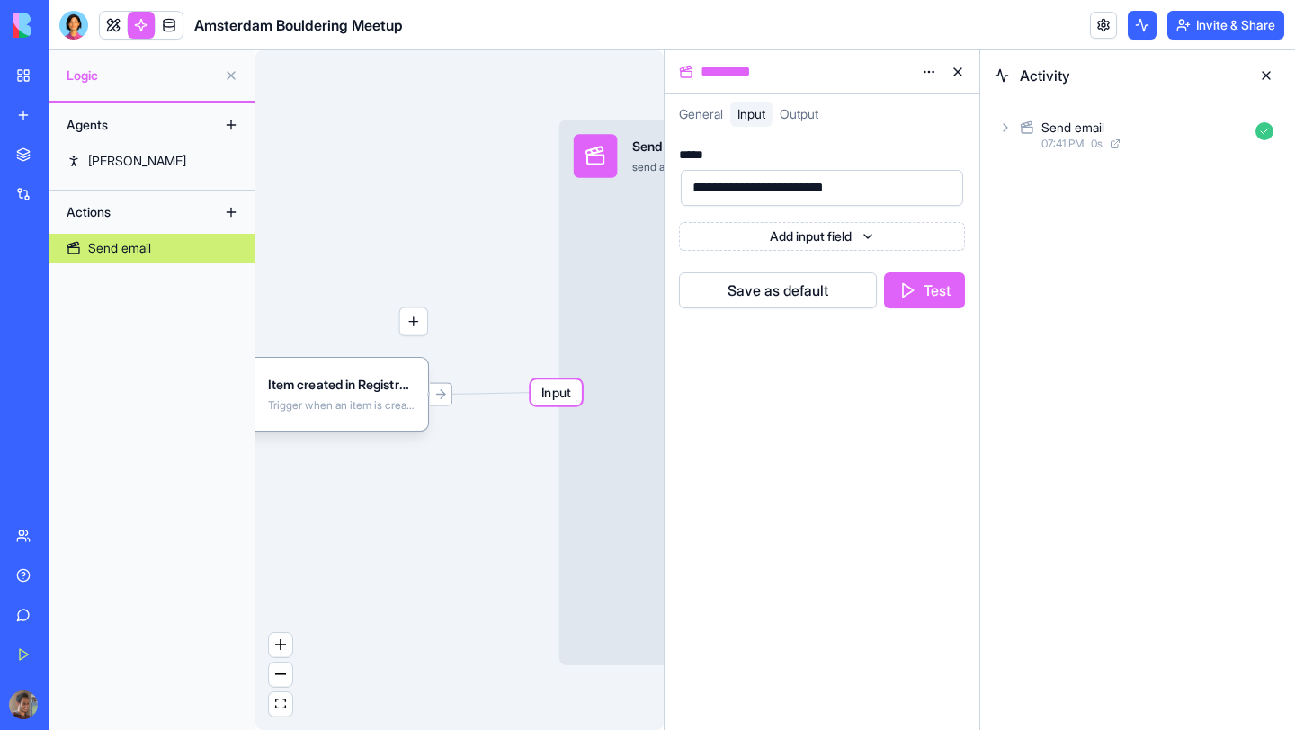
click at [1008, 128] on icon at bounding box center [1005, 127] width 14 height 14
click at [1023, 170] on icon at bounding box center [1023, 174] width 14 height 14
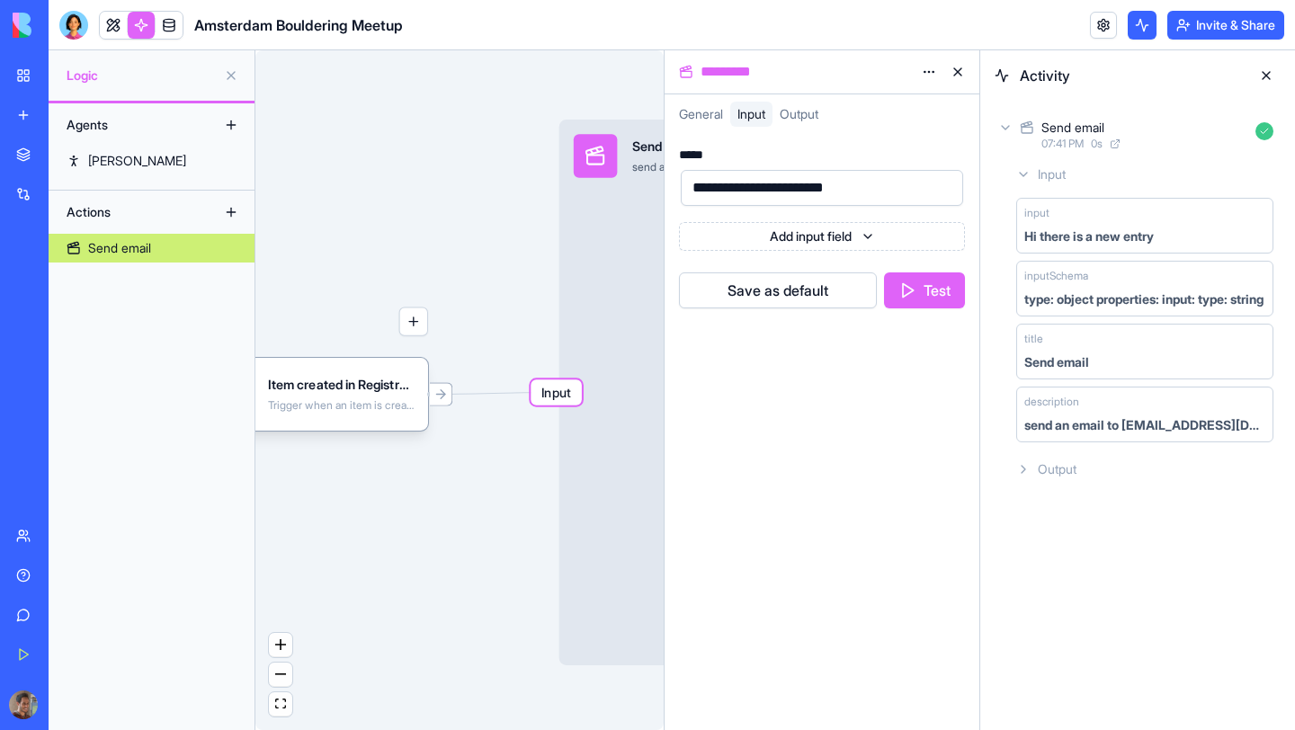
click at [716, 114] on span "General" at bounding box center [701, 113] width 44 height 15
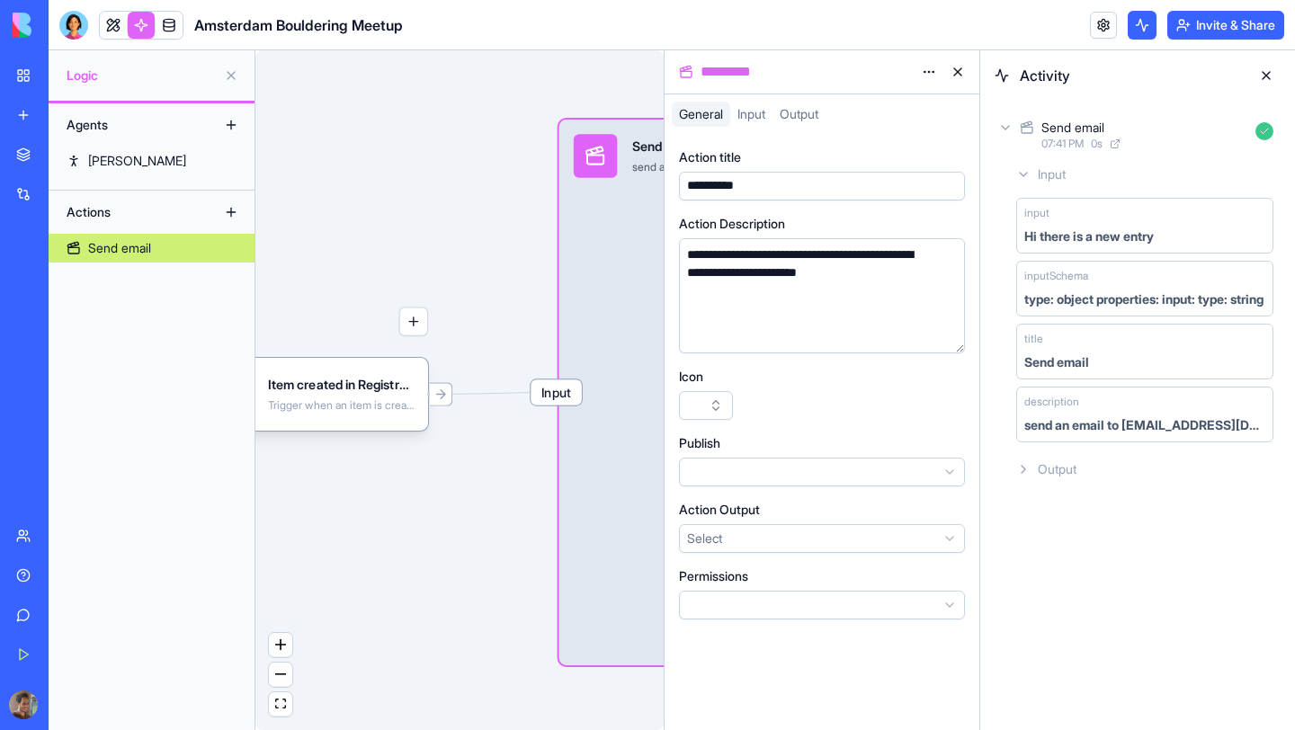
click at [739, 531] on html "**********" at bounding box center [647, 365] width 1295 height 730
click at [1262, 74] on button at bounding box center [1266, 75] width 29 height 29
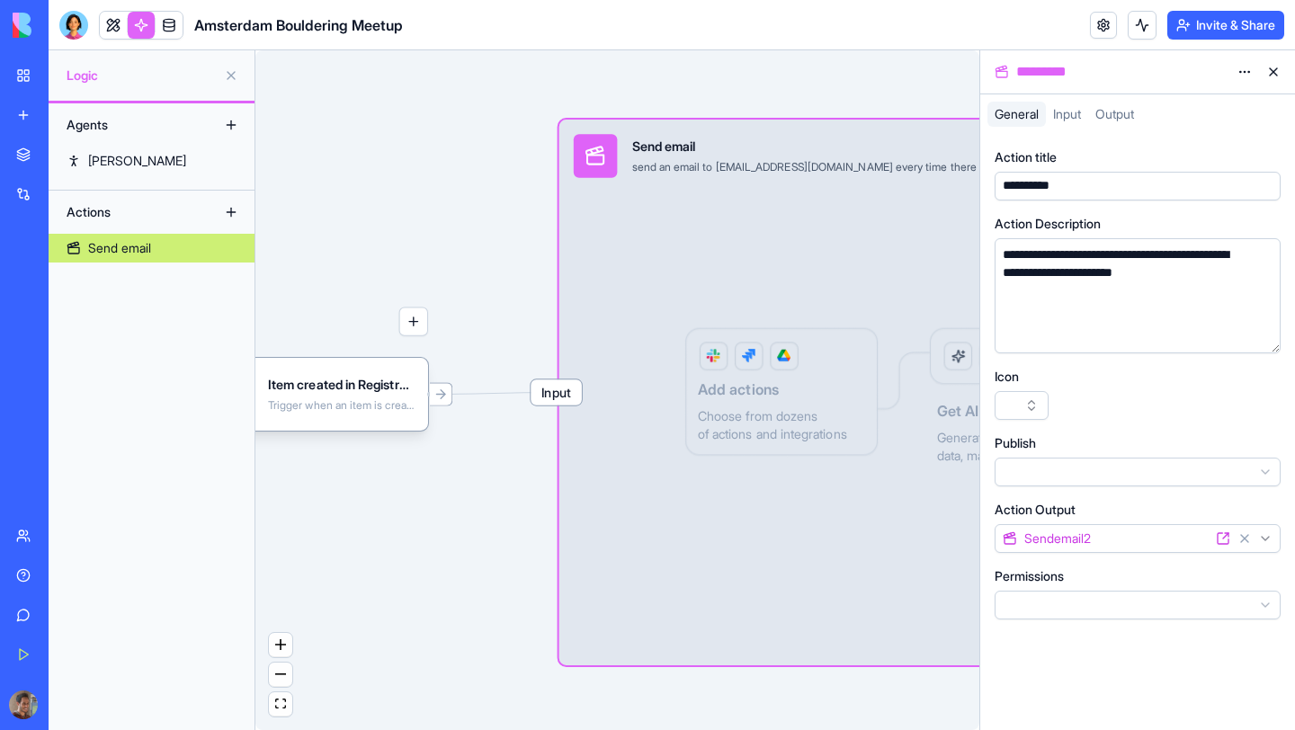
drag, startPoint x: 821, startPoint y: 87, endPoint x: 604, endPoint y: 82, distance: 216.8
click at [604, 82] on div "Triggers Item created in Registrations Trigger when an item is created in the R…" at bounding box center [617, 390] width 724 height 680
click at [1105, 120] on span "Output" at bounding box center [1114, 113] width 39 height 15
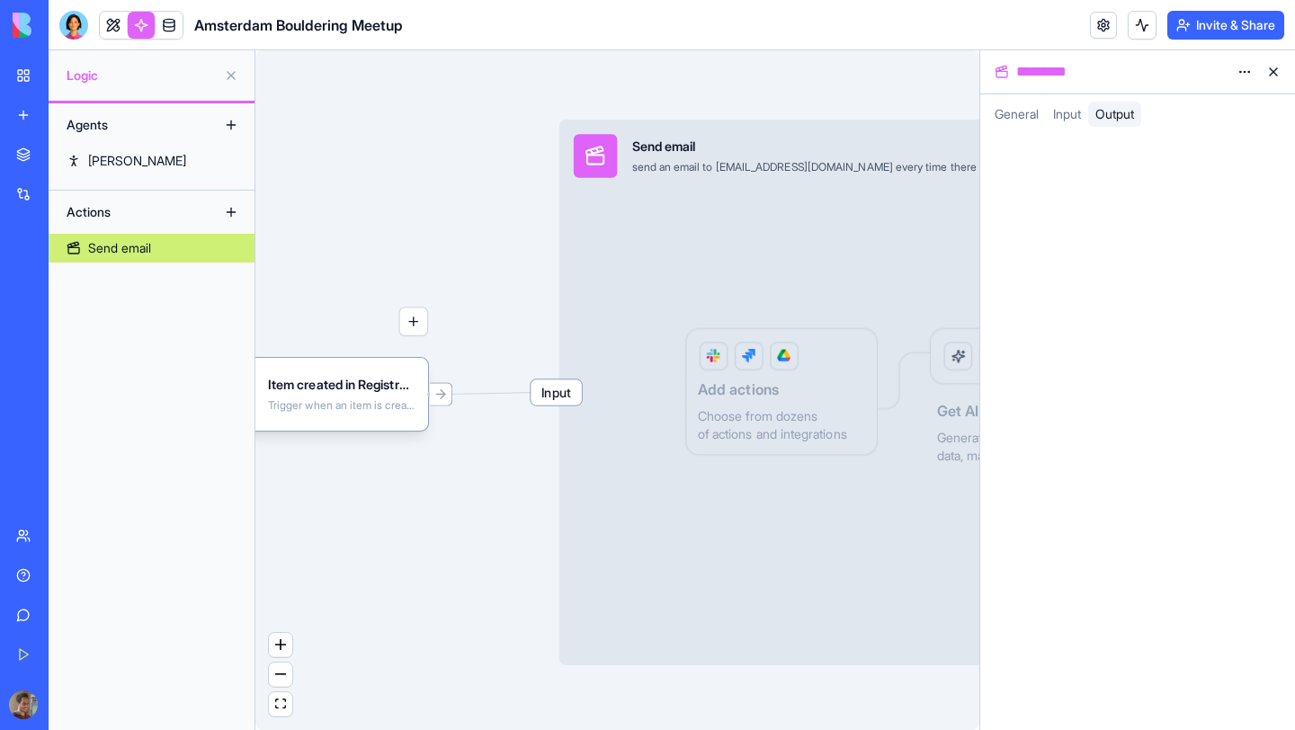
click at [1077, 113] on span "Input" at bounding box center [1067, 113] width 28 height 15
click at [1033, 179] on div at bounding box center [1122, 187] width 239 height 27
click at [1022, 112] on span "General" at bounding box center [1016, 113] width 44 height 15
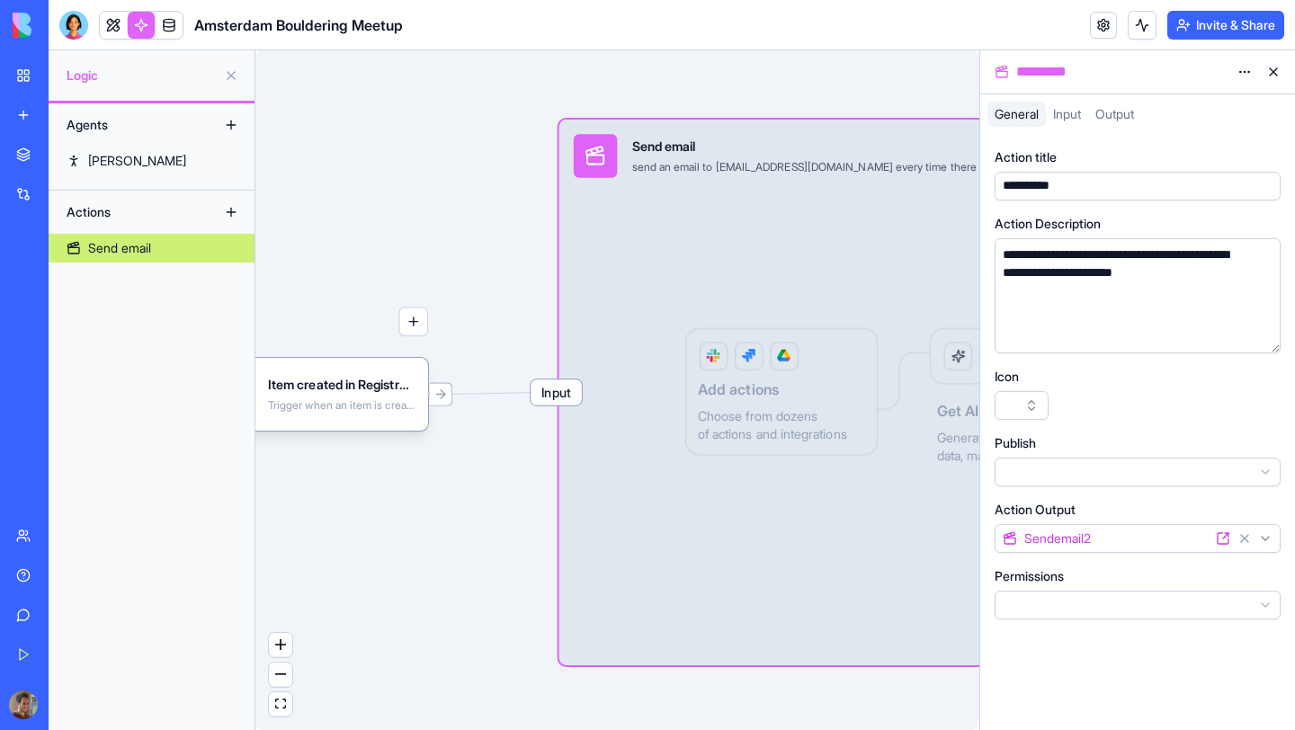
click at [1070, 115] on span "Input" at bounding box center [1067, 113] width 28 height 15
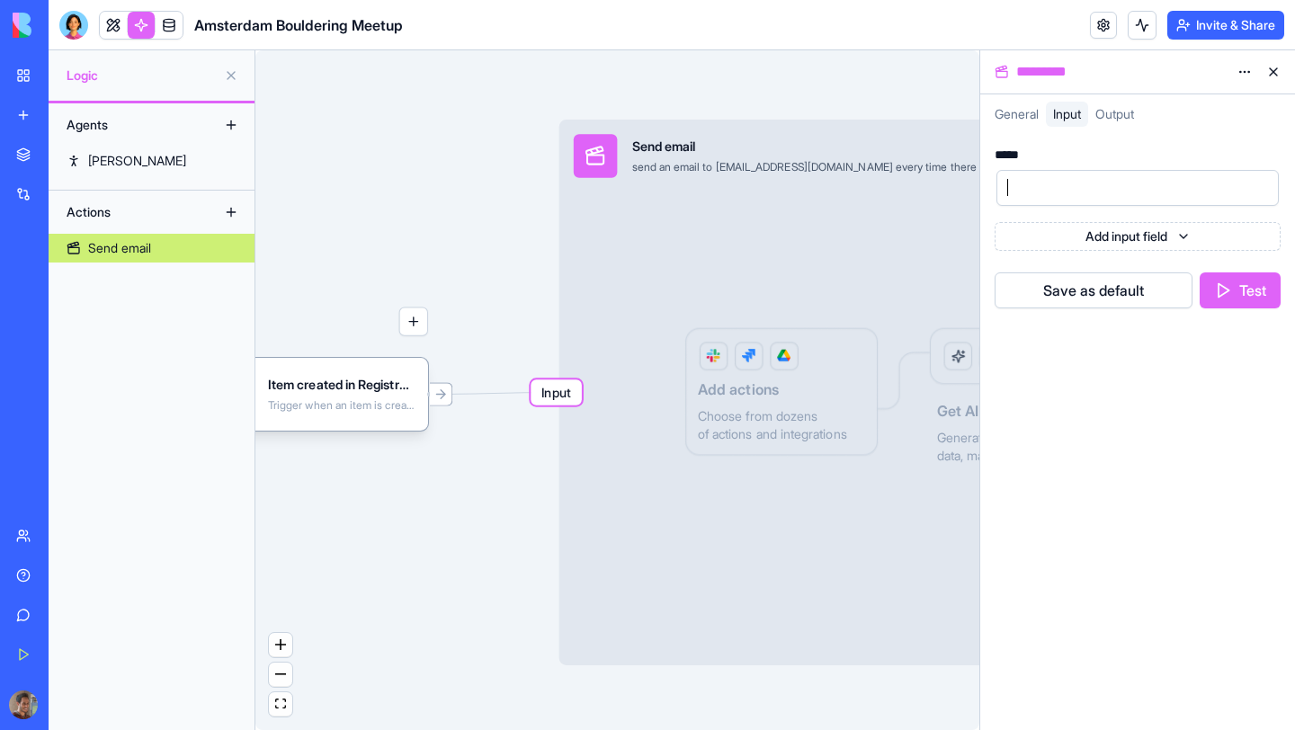
click at [1070, 177] on div at bounding box center [1122, 187] width 239 height 27
click at [1278, 63] on button at bounding box center [1273, 72] width 29 height 29
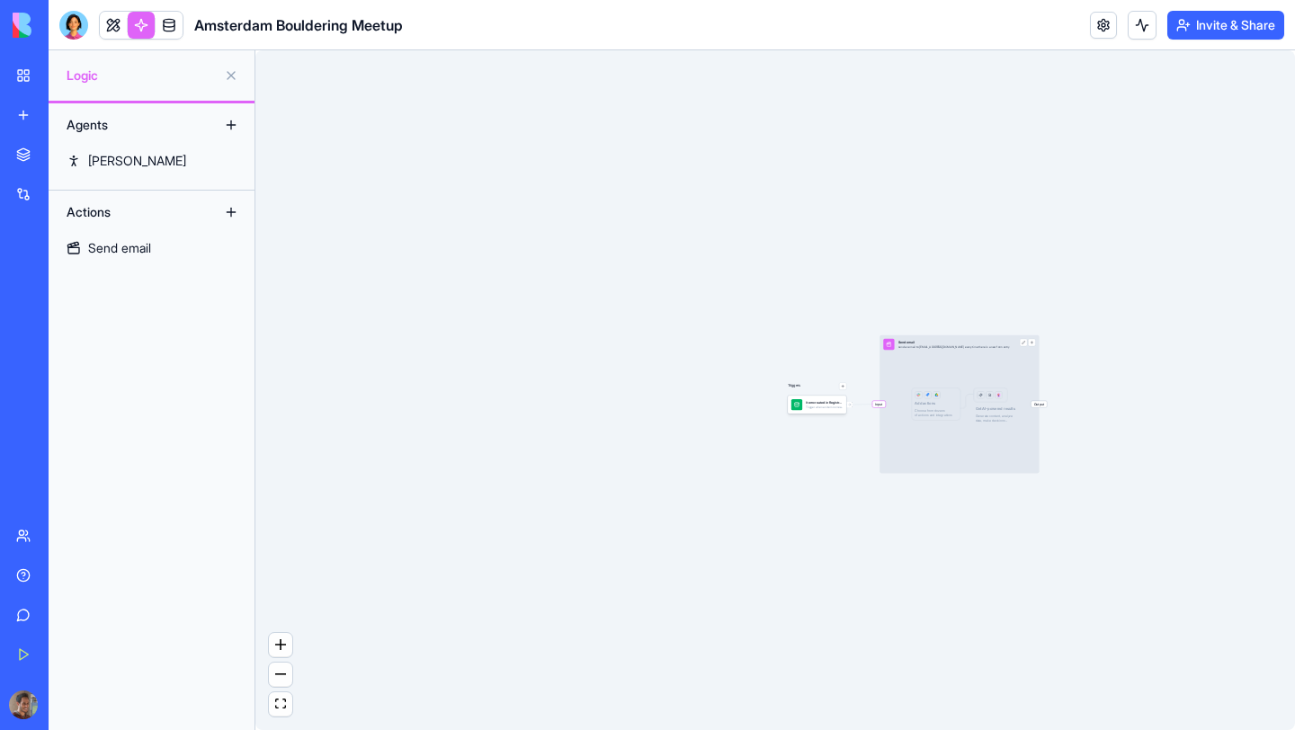
drag, startPoint x: 852, startPoint y: 340, endPoint x: 780, endPoint y: 290, distance: 87.1
click at [780, 290] on div "Triggers Item created in Registrations Trigger when an item is created in the R…" at bounding box center [774, 390] width 1039 height 680
drag, startPoint x: 789, startPoint y: 307, endPoint x: 689, endPoint y: 244, distance: 118.0
click at [689, 244] on div "Triggers Item created in Registrations Trigger when an item is created in the R…" at bounding box center [774, 390] width 1039 height 680
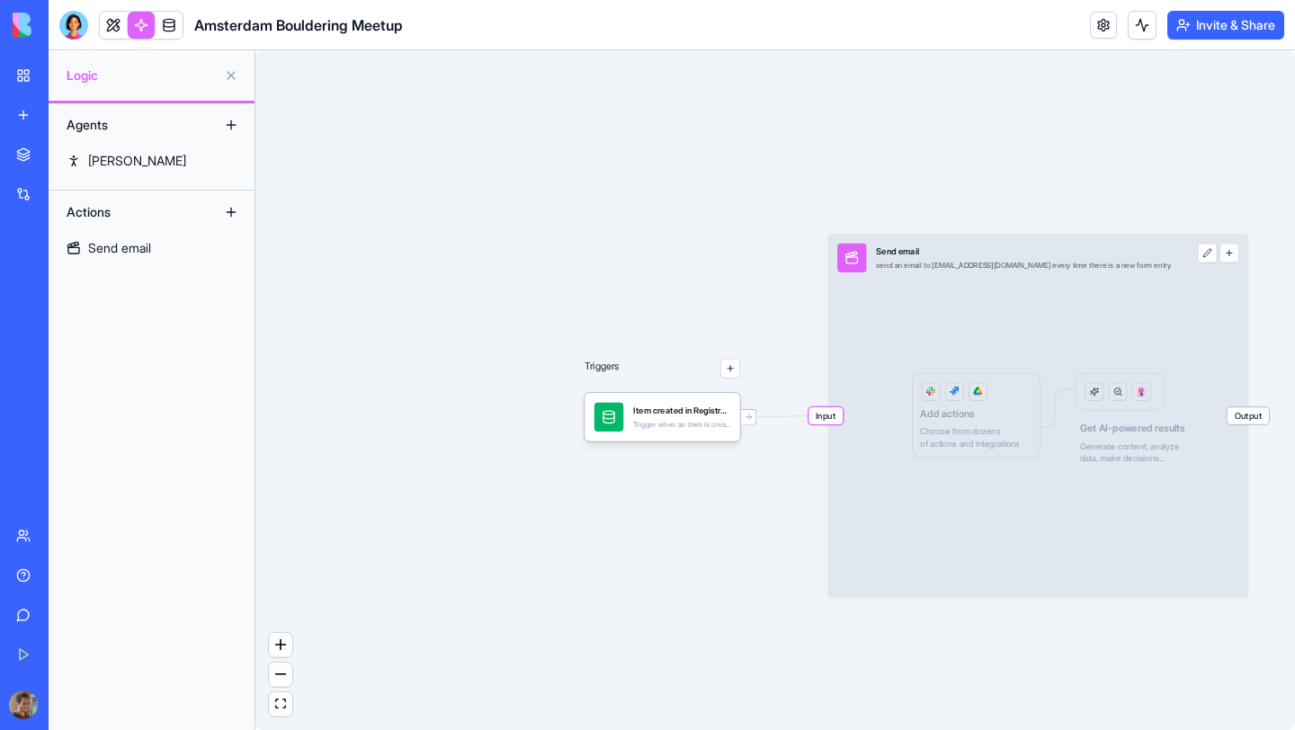
drag, startPoint x: 821, startPoint y: 414, endPoint x: 703, endPoint y: 368, distance: 126.4
click at [827, 368] on div "Triggers Item created in Registrations Trigger when an item is created in the R…" at bounding box center [1178, 463] width 702 height 459
drag, startPoint x: 783, startPoint y: 335, endPoint x: 669, endPoint y: 284, distance: 125.2
click at [669, 284] on div "Triggers Item created in Registrations Trigger when an item is created in the R…" at bounding box center [774, 390] width 1039 height 680
click at [889, 333] on div "Input Send email send an email to [PERSON_NAME][EMAIL_ADDRESS][DOMAIN_NAME] eve…" at bounding box center [1037, 416] width 421 height 364
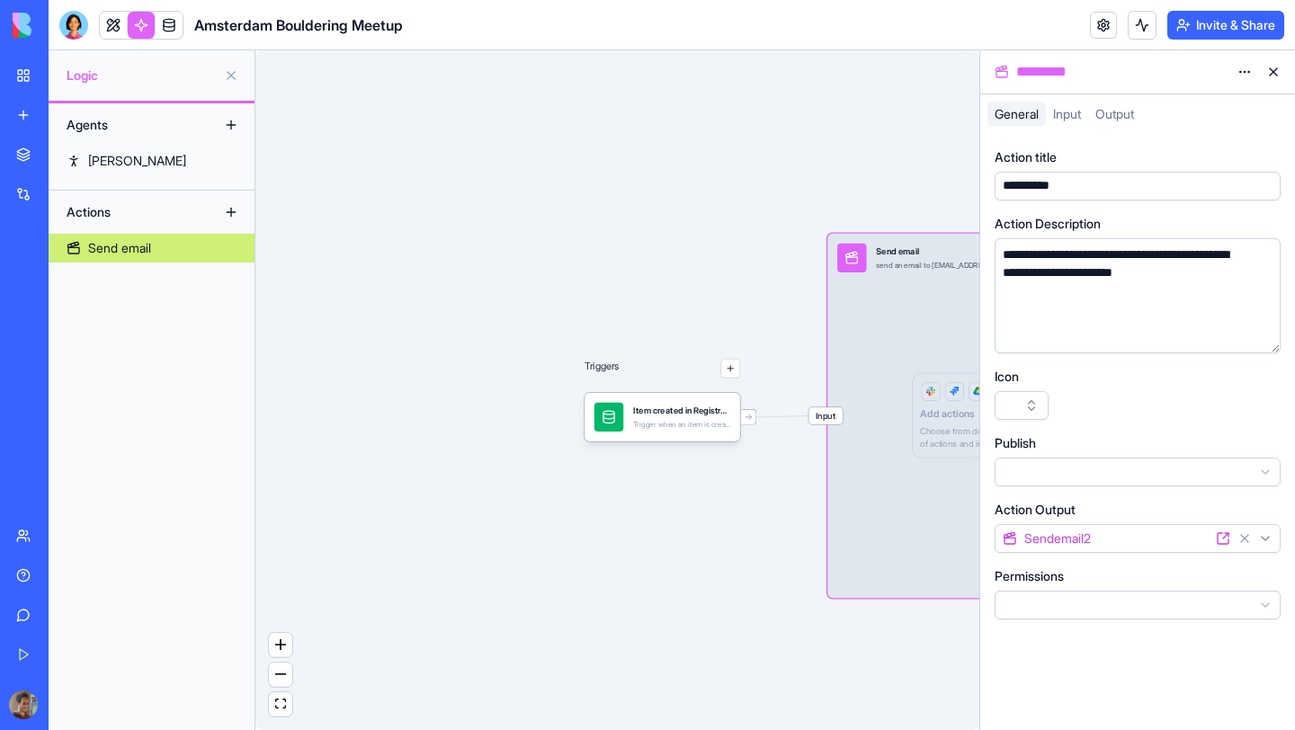
click at [1150, 471] on html "**********" at bounding box center [647, 365] width 1295 height 730
click at [1128, 619] on html "**********" at bounding box center [647, 365] width 1295 height 730
click at [1118, 661] on div "**********" at bounding box center [1137, 432] width 315 height 596
click at [1035, 399] on button "button" at bounding box center [1021, 405] width 54 height 29
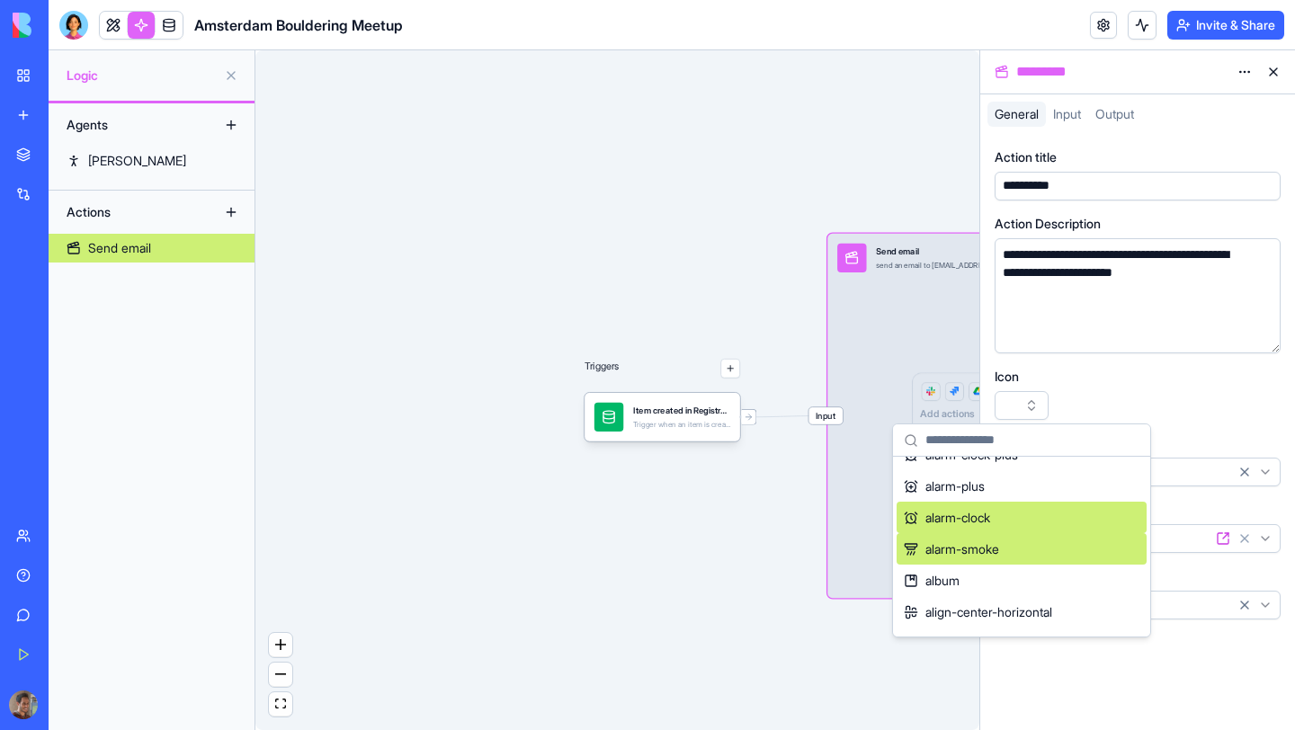
scroll to position [0, 0]
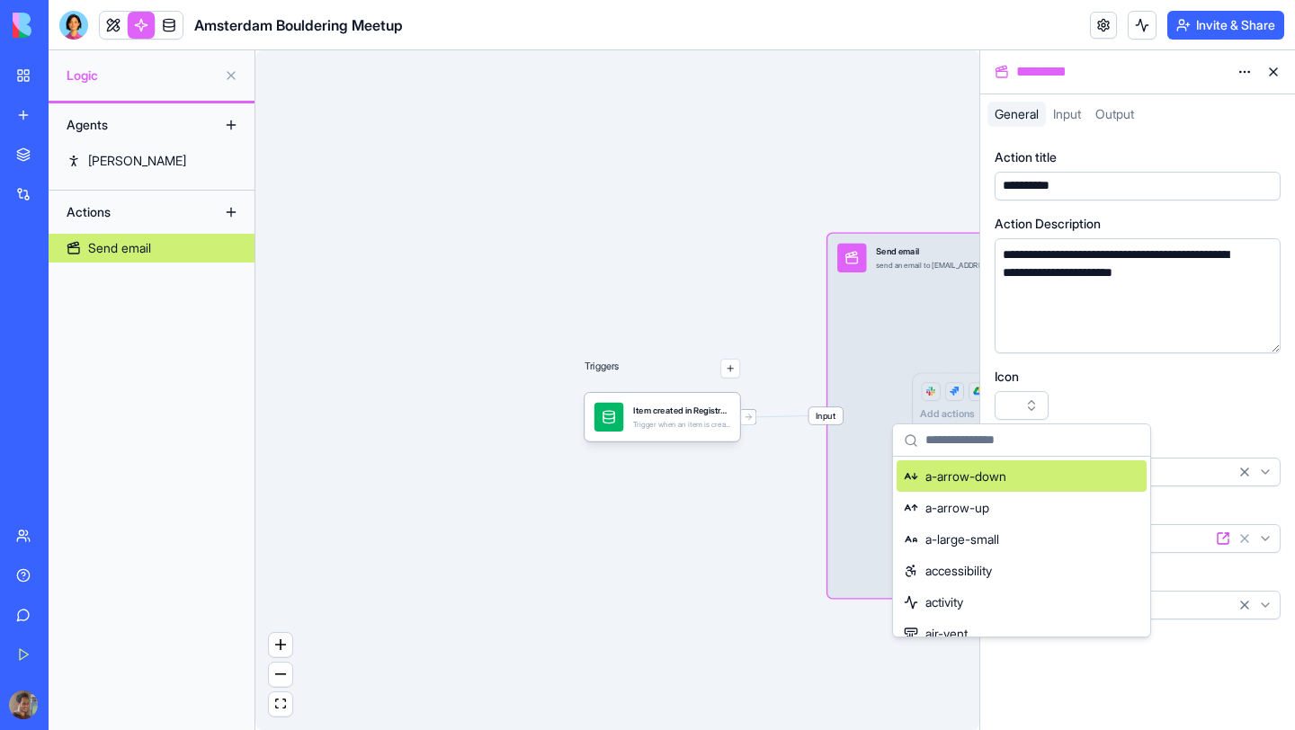
click at [1123, 387] on div "Icon" at bounding box center [1137, 394] width 286 height 52
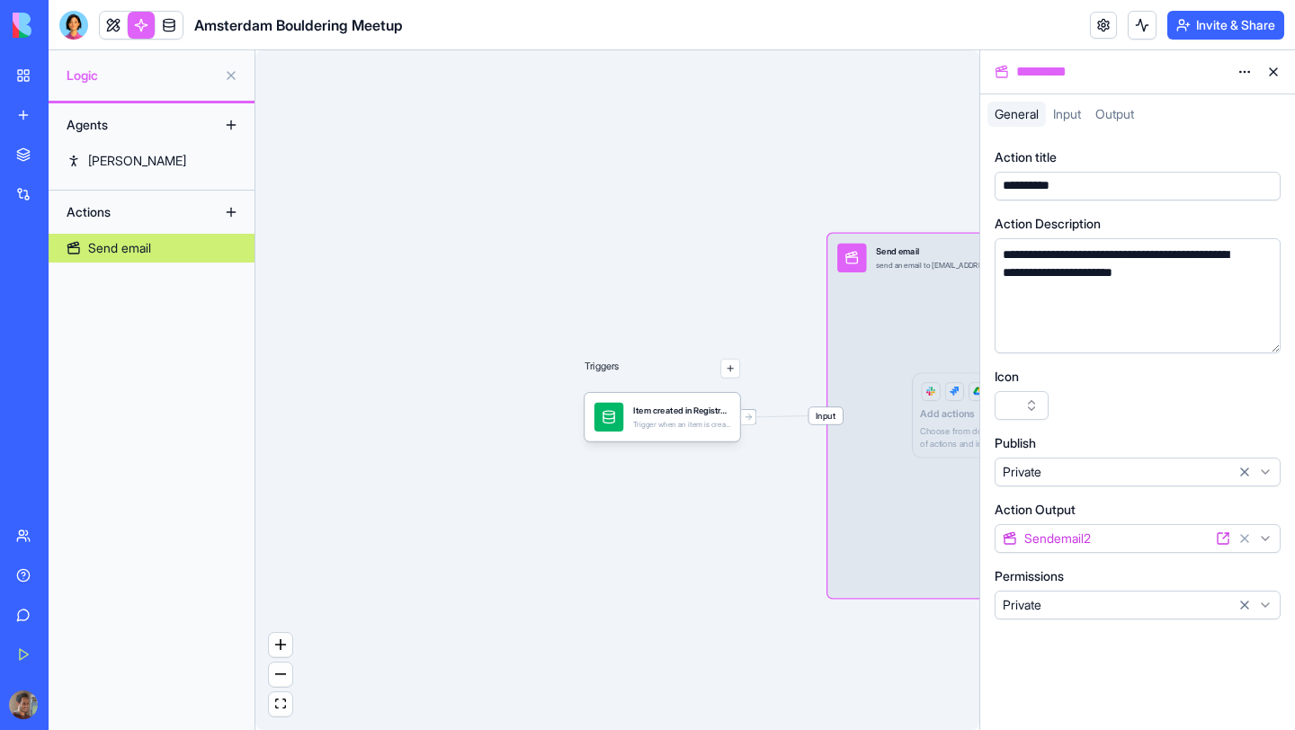
click at [1070, 111] on span "Input" at bounding box center [1067, 113] width 28 height 15
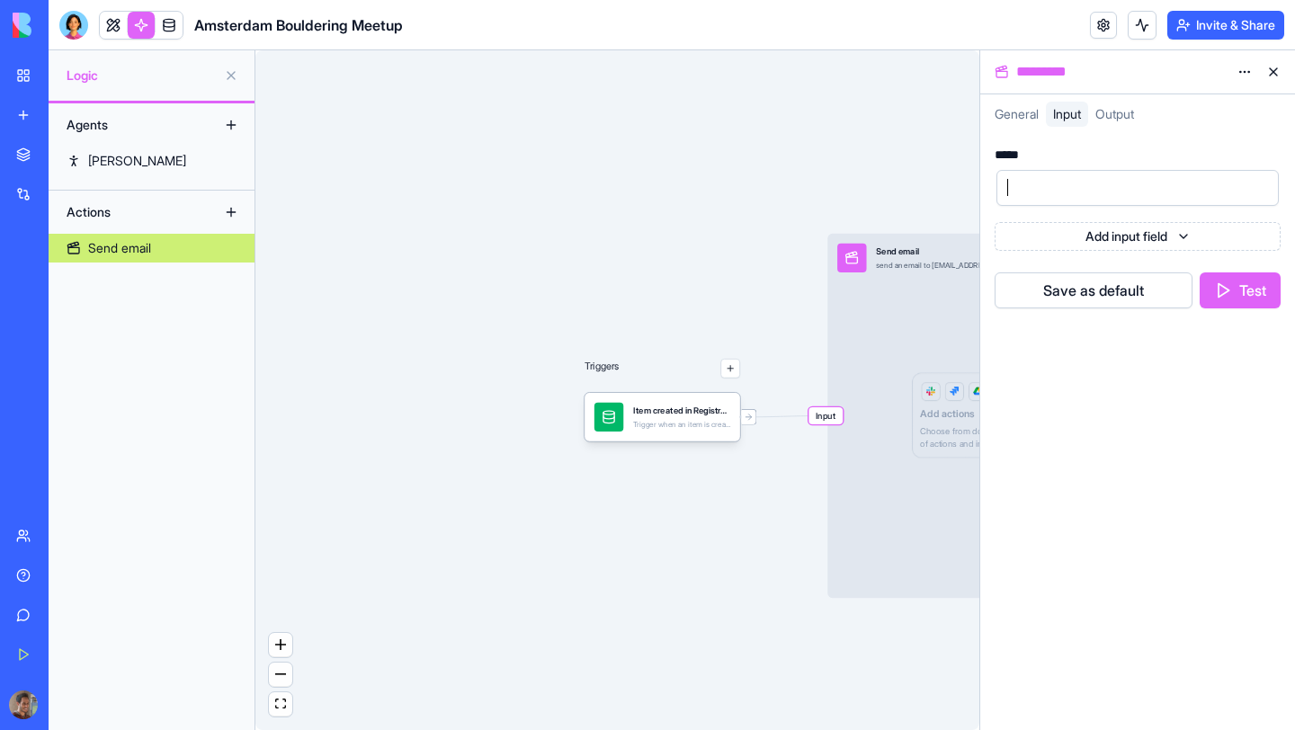
click at [1052, 201] on div at bounding box center [1137, 188] width 282 height 36
click at [1088, 231] on html "BETA My Workspace New app Marketplace Integrations Recent Imagine New App AI Lo…" at bounding box center [647, 365] width 1295 height 730
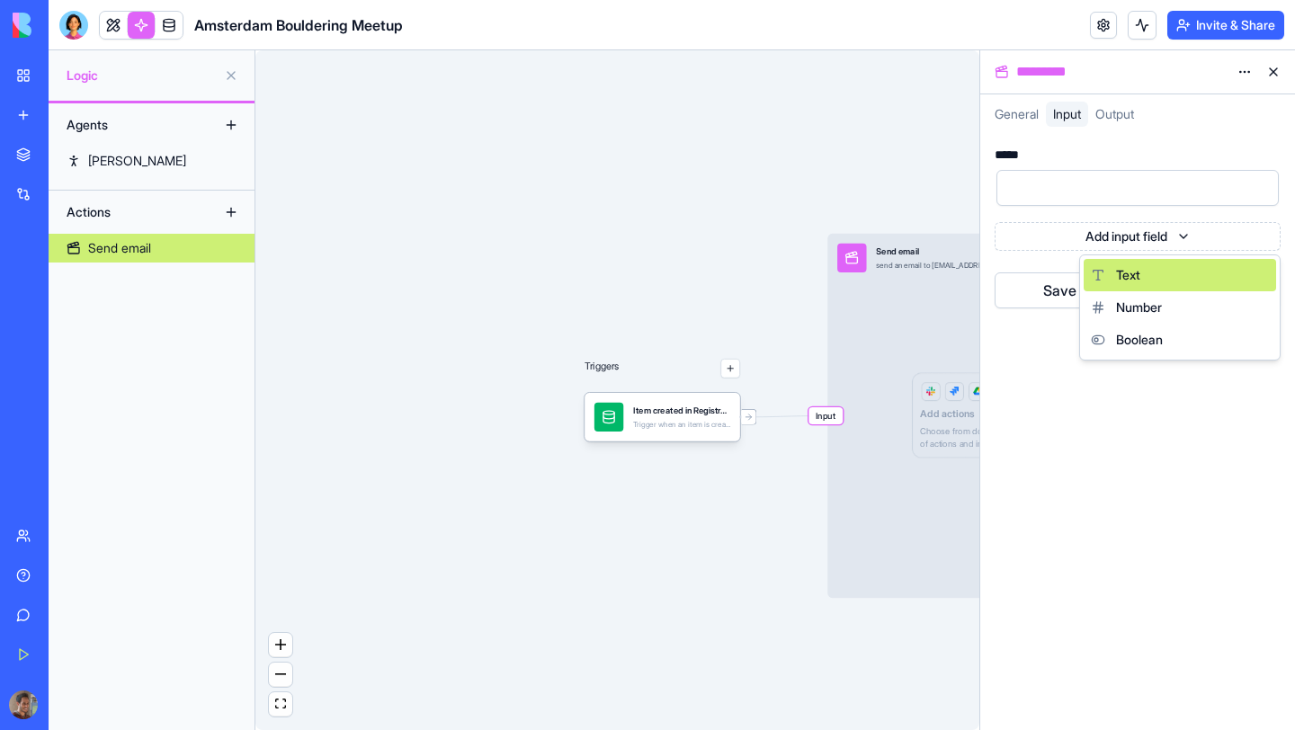
click at [1137, 279] on span "Text" at bounding box center [1128, 275] width 24 height 18
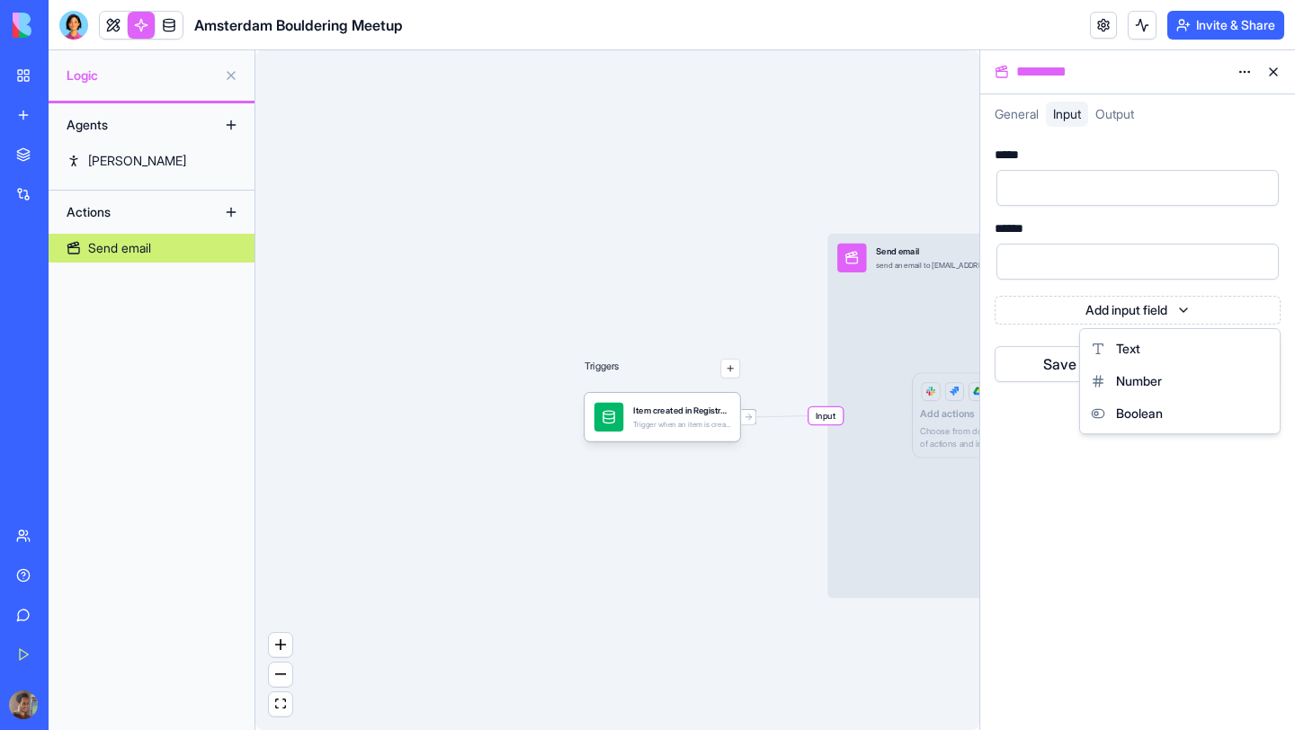
click at [1216, 301] on html "BETA My Workspace New app Marketplace Integrations Recent Imagine New App AI Lo…" at bounding box center [647, 365] width 1295 height 730
click at [1128, 476] on html "BETA My Workspace New app Marketplace Integrations Recent Imagine New App AI Lo…" at bounding box center [647, 365] width 1295 height 730
click at [1102, 103] on div "Output" at bounding box center [1114, 114] width 53 height 25
click at [1270, 68] on button at bounding box center [1273, 72] width 29 height 29
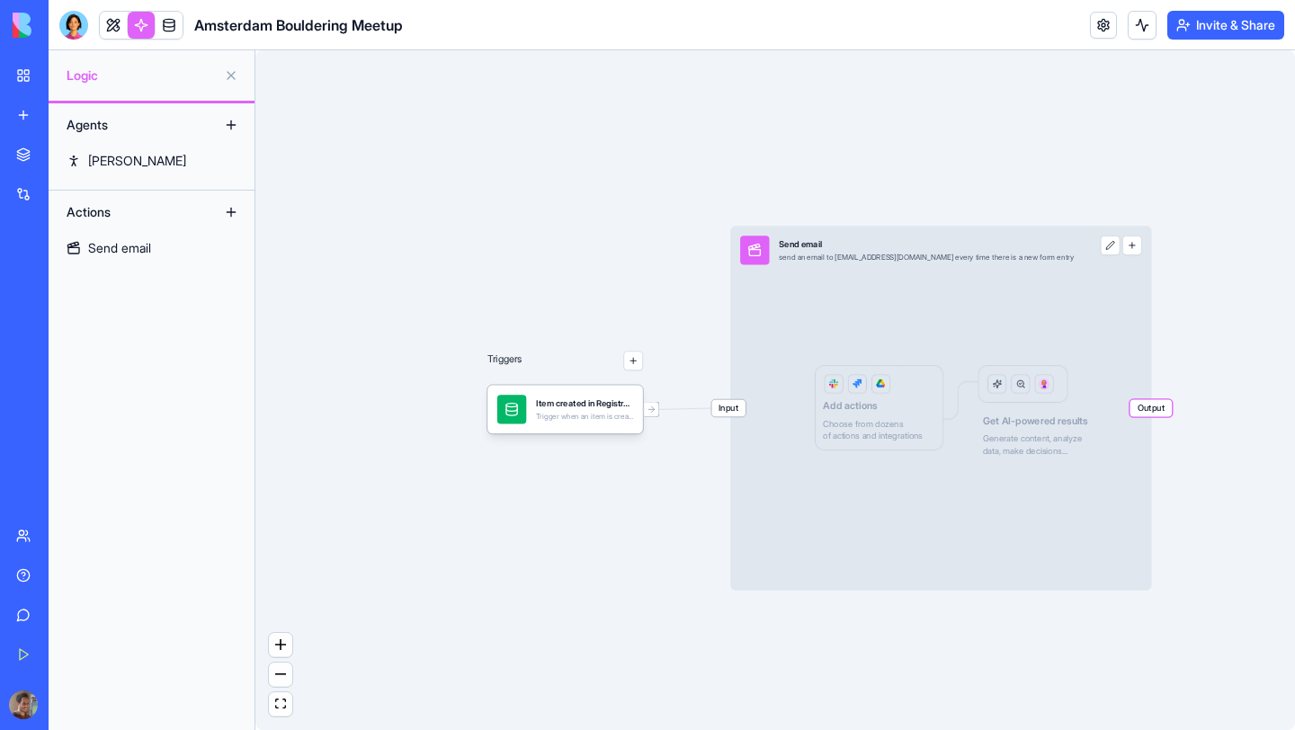
click at [420, 219] on div "Triggers Item created in Registrations Trigger when an item is created in the R…" at bounding box center [774, 390] width 1039 height 680
click at [169, 35] on link at bounding box center [169, 25] width 27 height 27
click at [169, 29] on link at bounding box center [169, 25] width 27 height 27
click at [161, 25] on link at bounding box center [169, 25] width 27 height 27
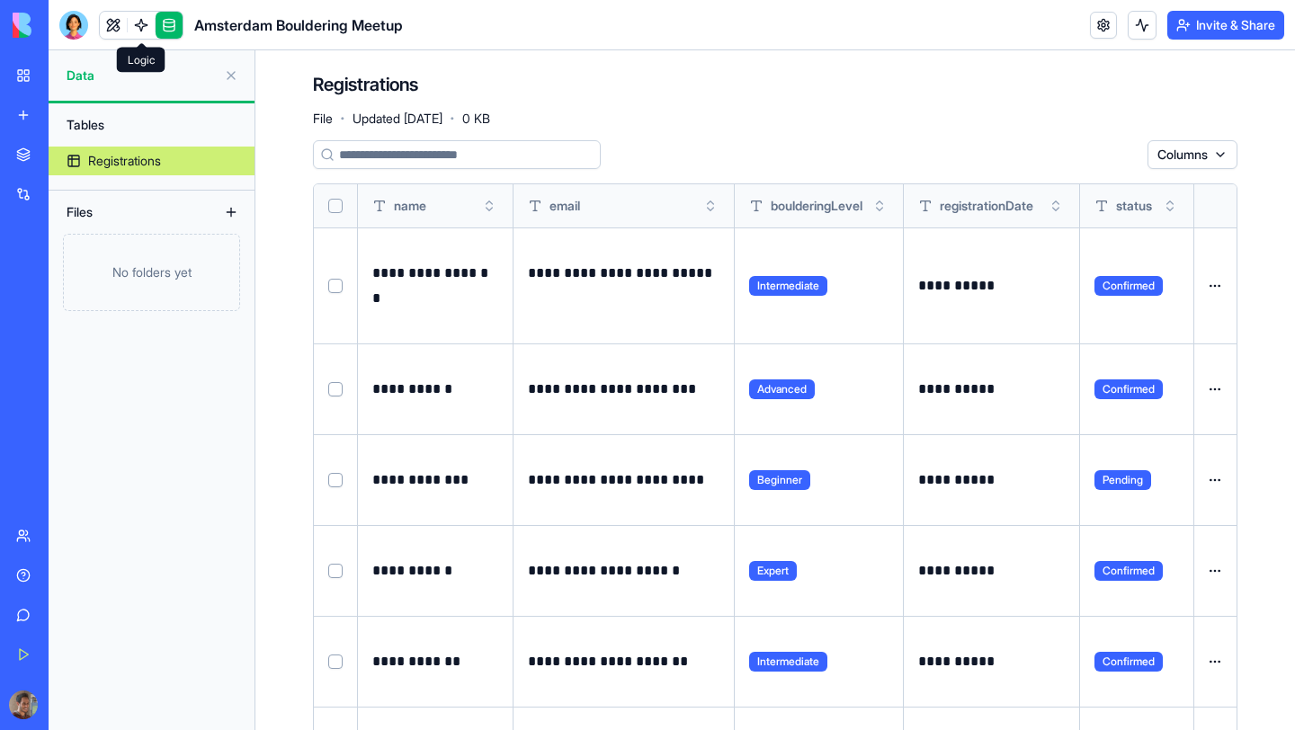
click at [140, 14] on link at bounding box center [141, 25] width 27 height 27
click at [118, 24] on link at bounding box center [113, 25] width 27 height 27
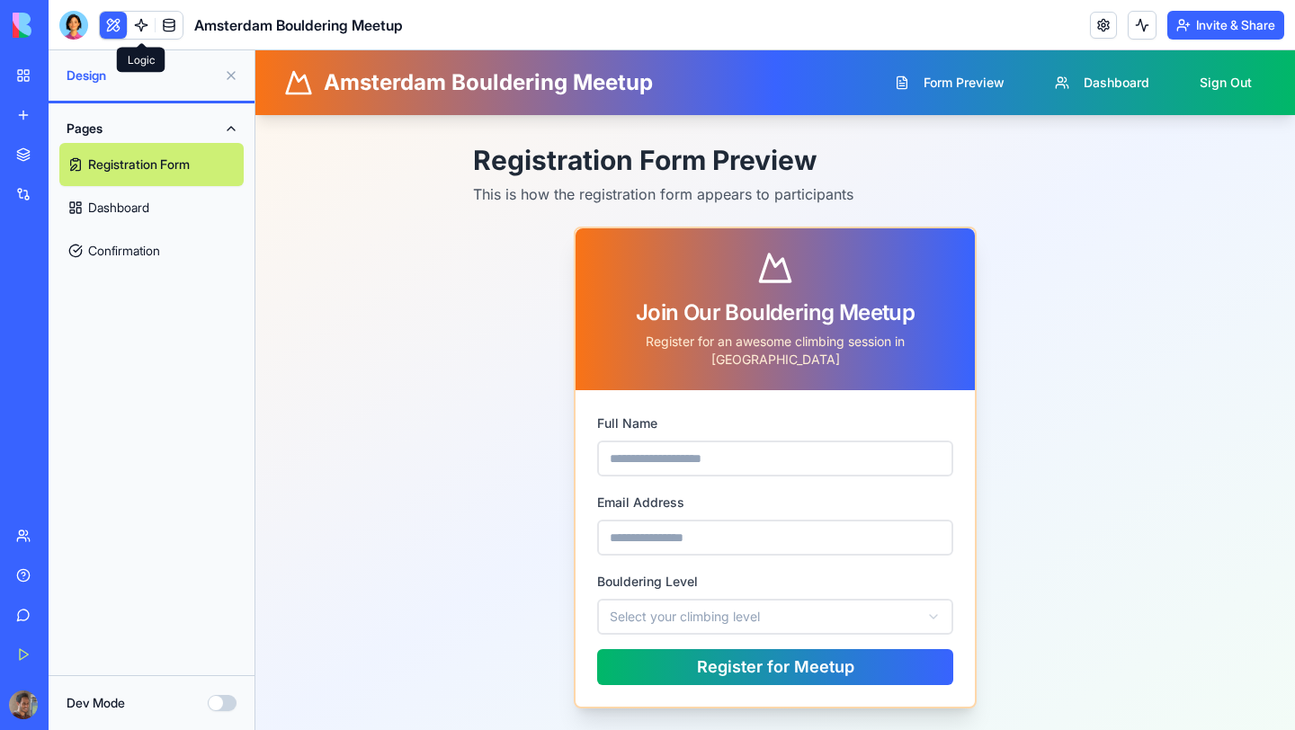
click at [141, 25] on link at bounding box center [141, 25] width 27 height 27
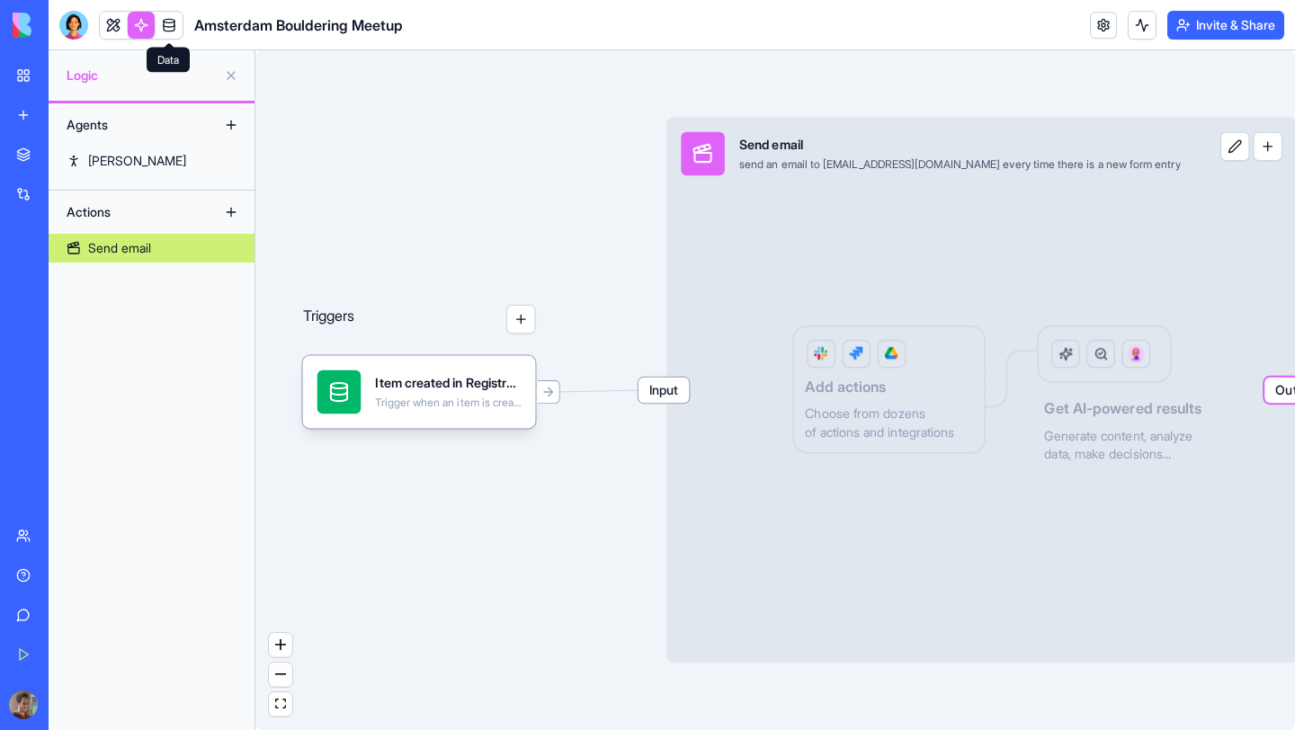
click at [168, 21] on link at bounding box center [169, 25] width 27 height 27
click at [170, 23] on link at bounding box center [169, 25] width 27 height 27
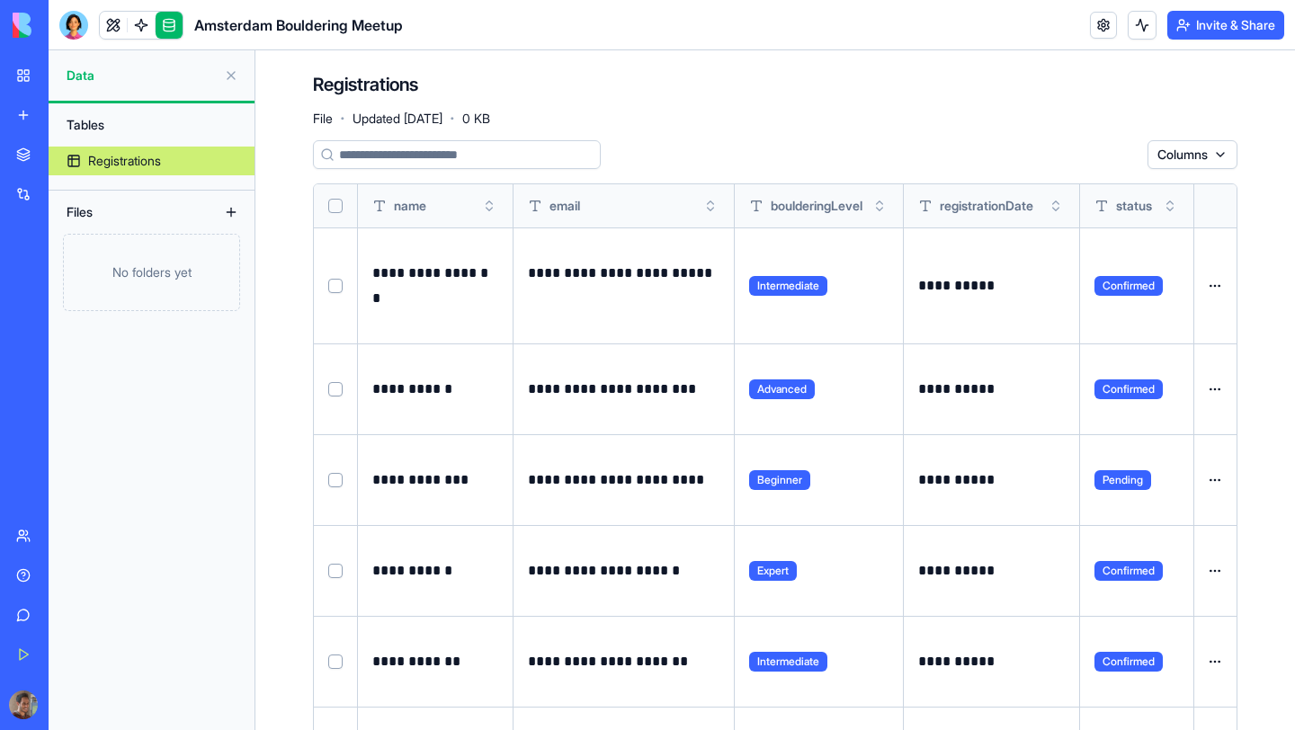
click at [67, 154] on div "Marketplace" at bounding box center [54, 155] width 23 height 18
click at [67, 317] on div "New App" at bounding box center [41, 320] width 50 height 18
